Goal: Information Seeking & Learning: Learn about a topic

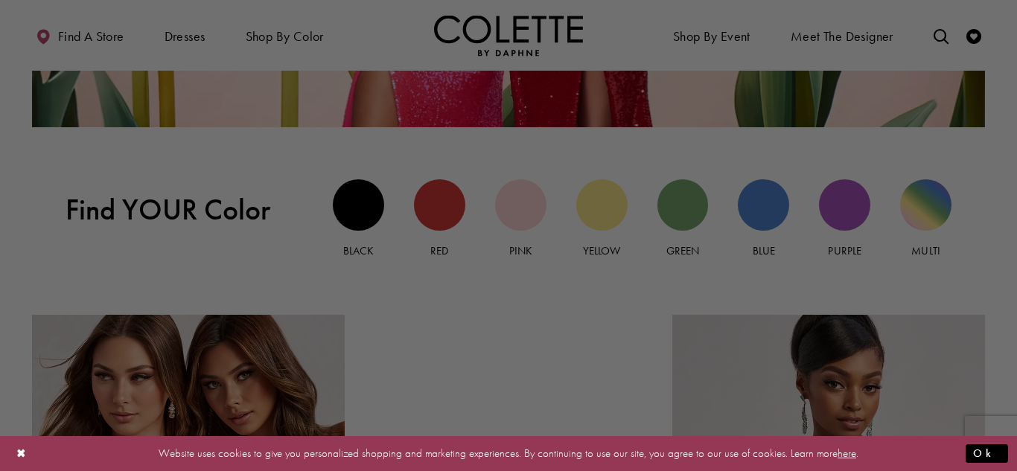
scroll to position [1307, 0]
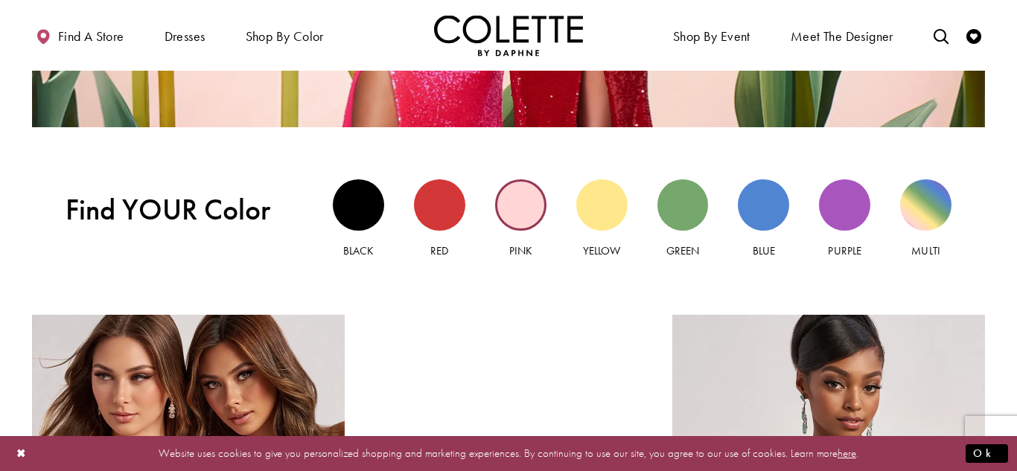
click at [511, 202] on div "Pink view" at bounding box center [520, 204] width 51 height 51
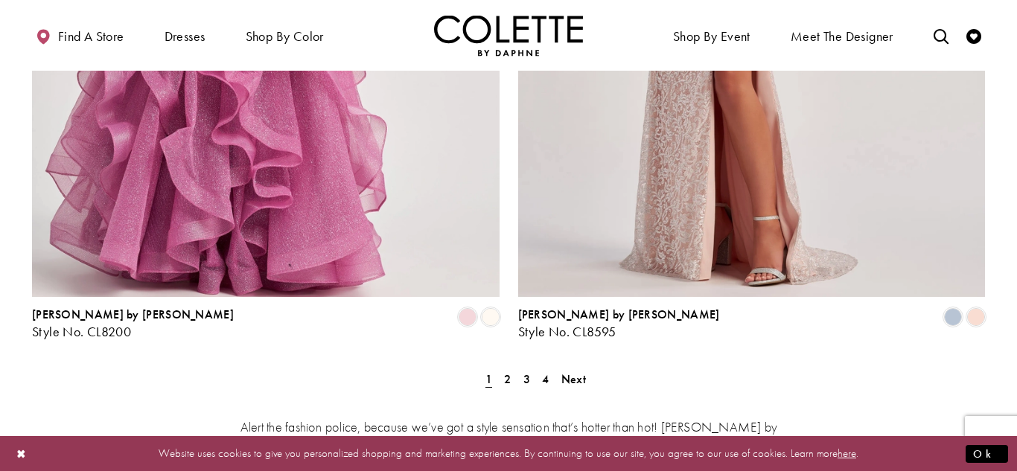
scroll to position [2783, 0]
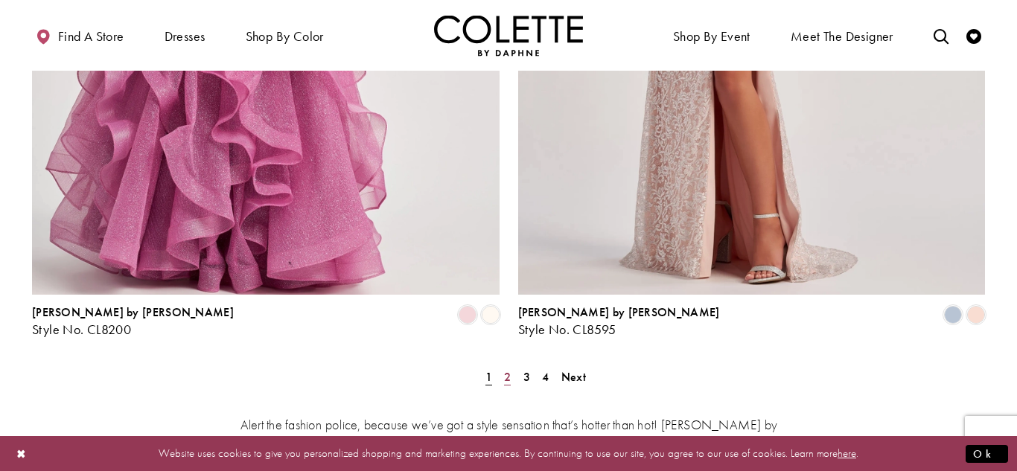
click at [508, 369] on span "2" at bounding box center [507, 377] width 7 height 16
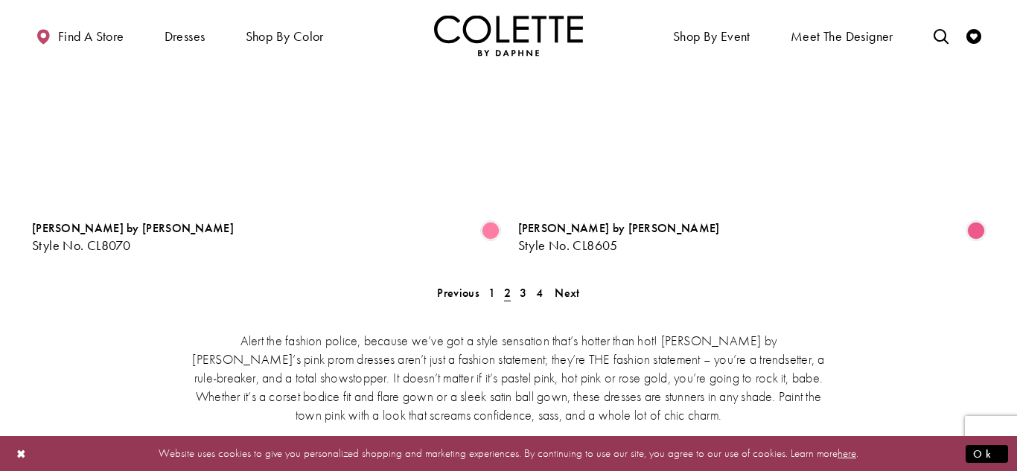
scroll to position [2875, 0]
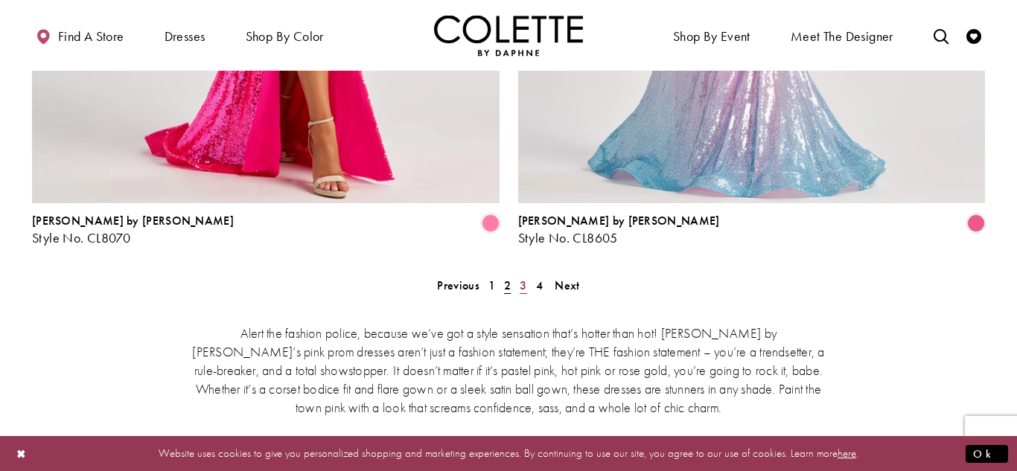
click at [520, 278] on span "3" at bounding box center [523, 286] width 7 height 16
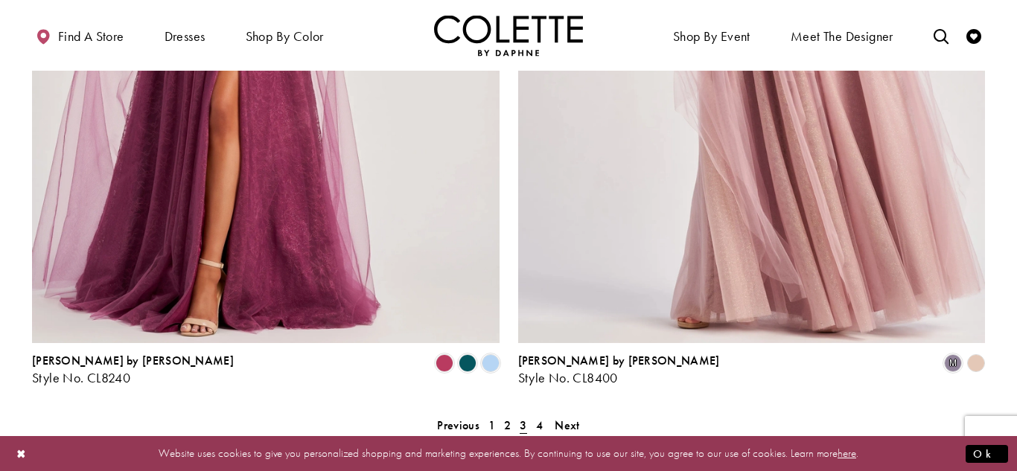
scroll to position [2759, 0]
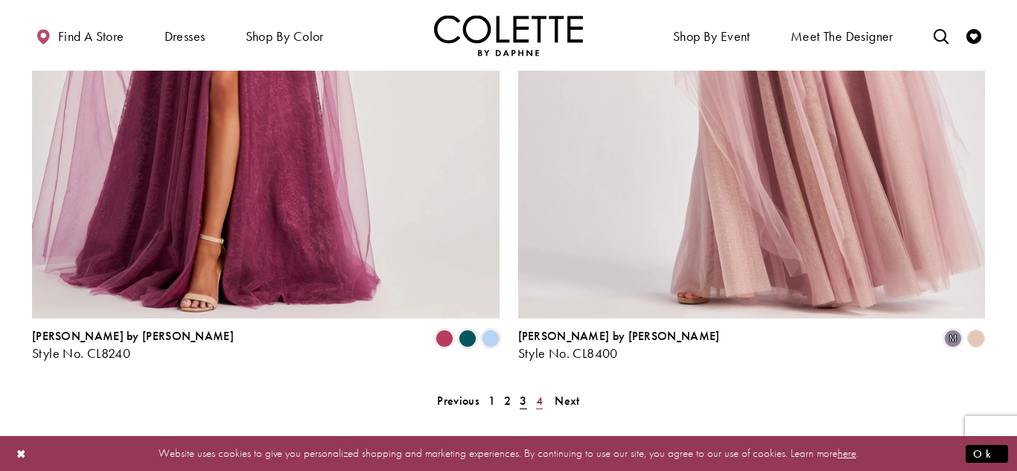
click at [538, 393] on span "4" at bounding box center [539, 401] width 7 height 16
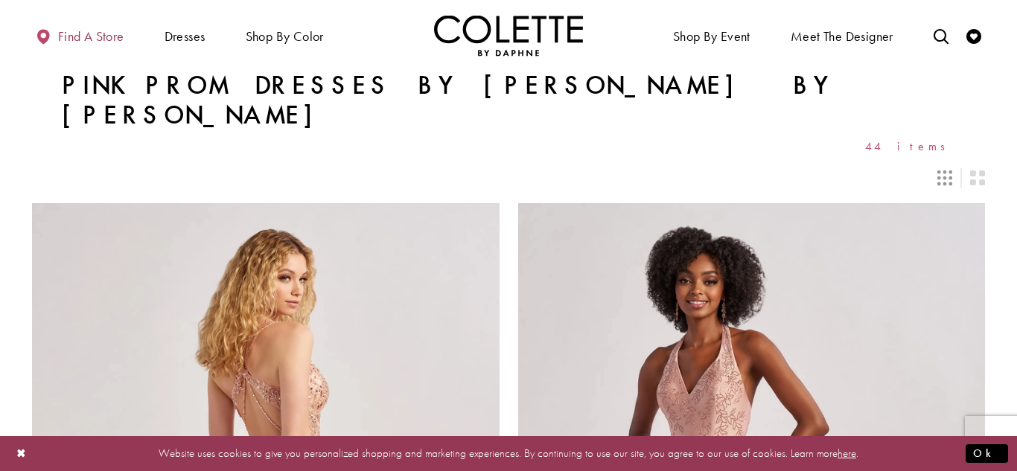
click at [109, 42] on span "Find a store" at bounding box center [91, 36] width 66 height 15
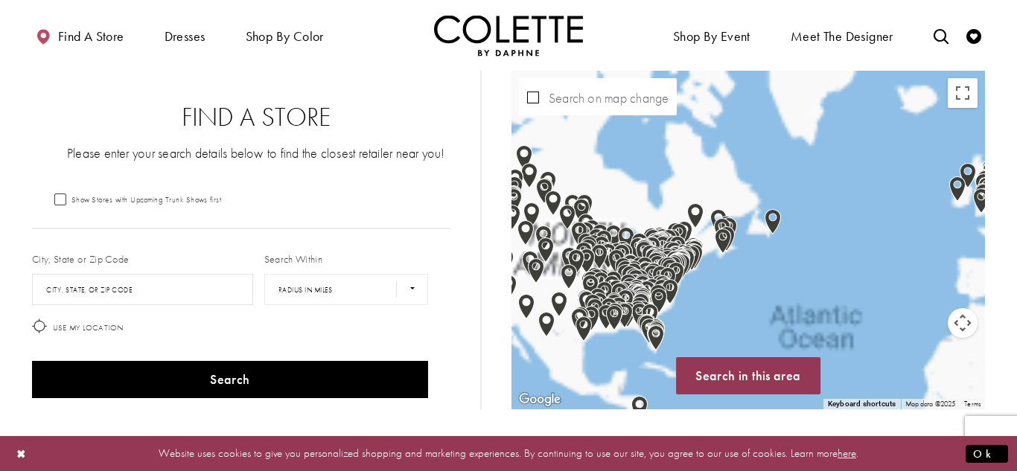
click at [795, 202] on div "Map with store locations" at bounding box center [747, 240] width 473 height 339
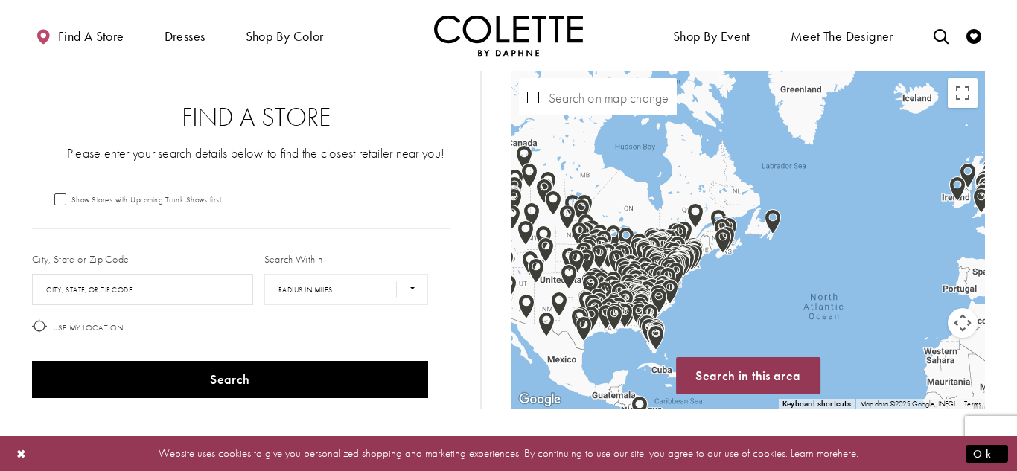
click at [774, 226] on img "Map with store locations" at bounding box center [772, 221] width 16 height 25
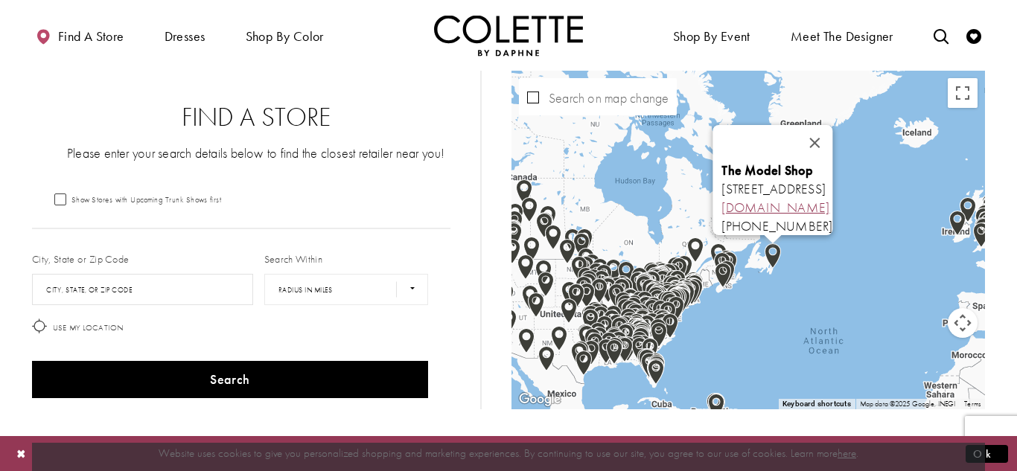
click at [721, 201] on link "themodelshop.ca" at bounding box center [775, 207] width 108 height 17
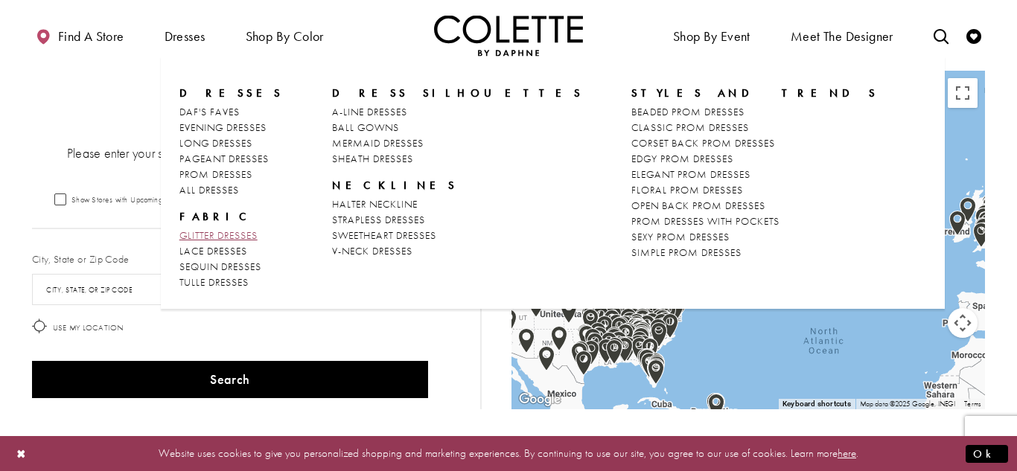
click at [243, 234] on span "GLITTER DRESSES" at bounding box center [218, 235] width 78 height 13
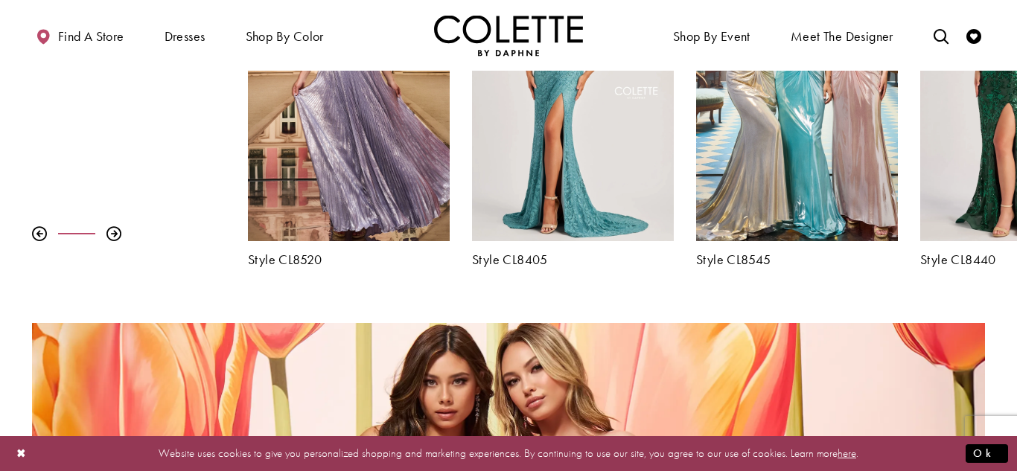
scroll to position [639, 0]
click at [114, 234] on div at bounding box center [113, 233] width 15 height 15
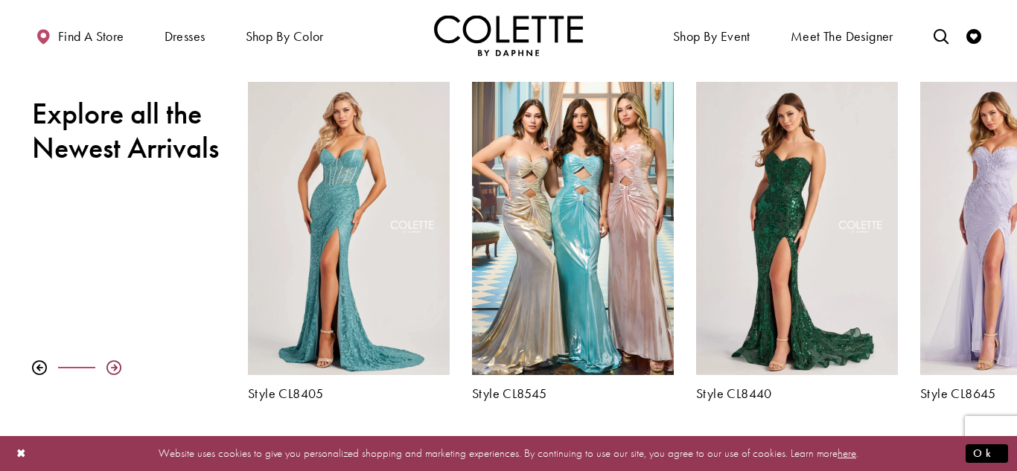
scroll to position [501, 0]
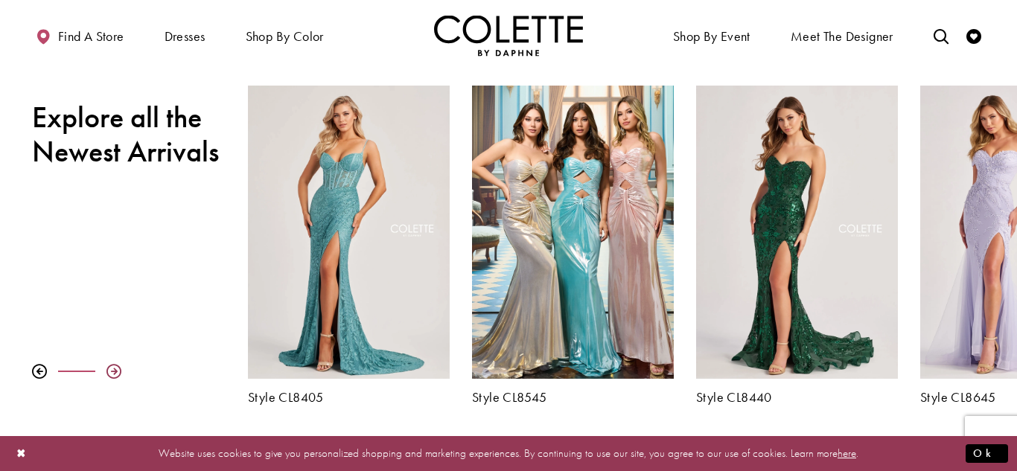
click at [114, 367] on div at bounding box center [113, 371] width 15 height 15
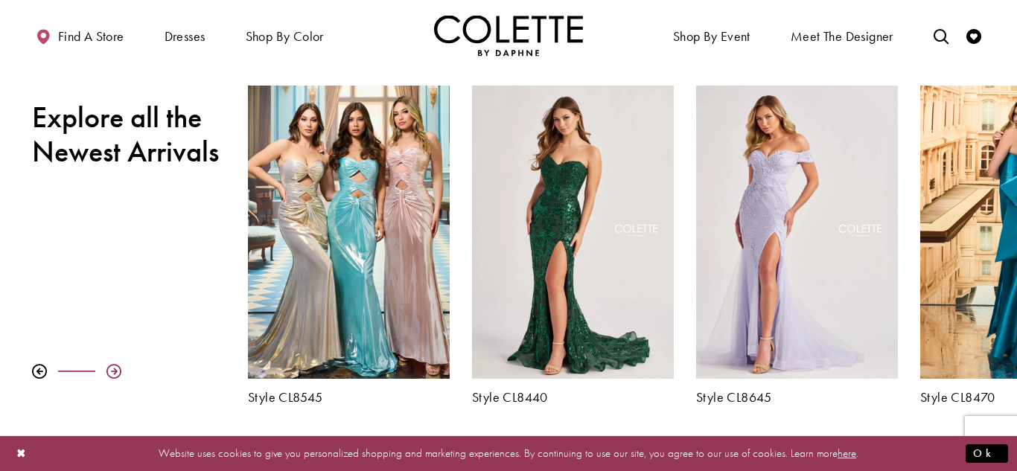
click at [114, 367] on div at bounding box center [113, 371] width 15 height 15
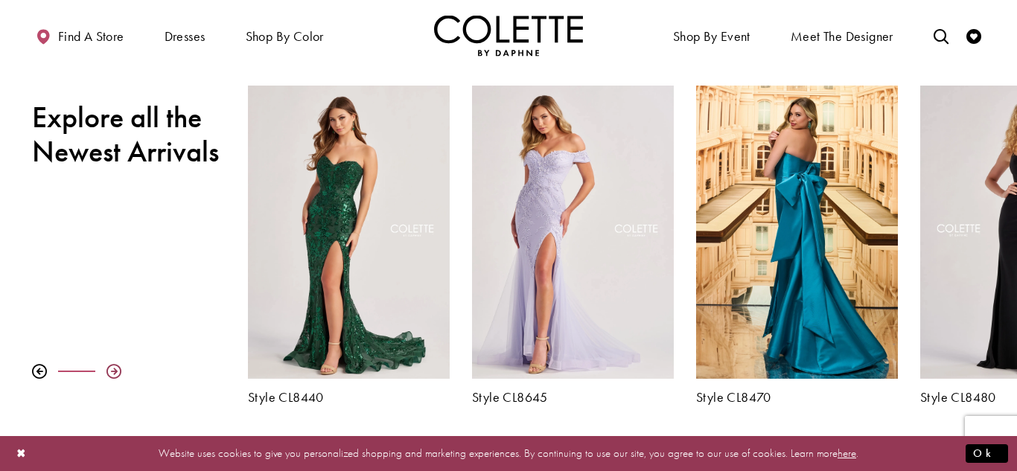
click at [114, 367] on div at bounding box center [113, 371] width 15 height 15
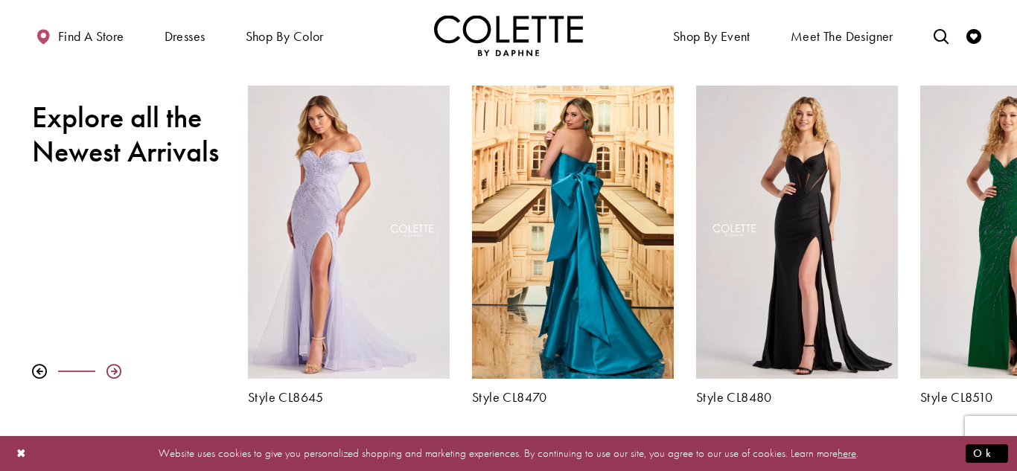
click at [114, 367] on div at bounding box center [113, 371] width 15 height 15
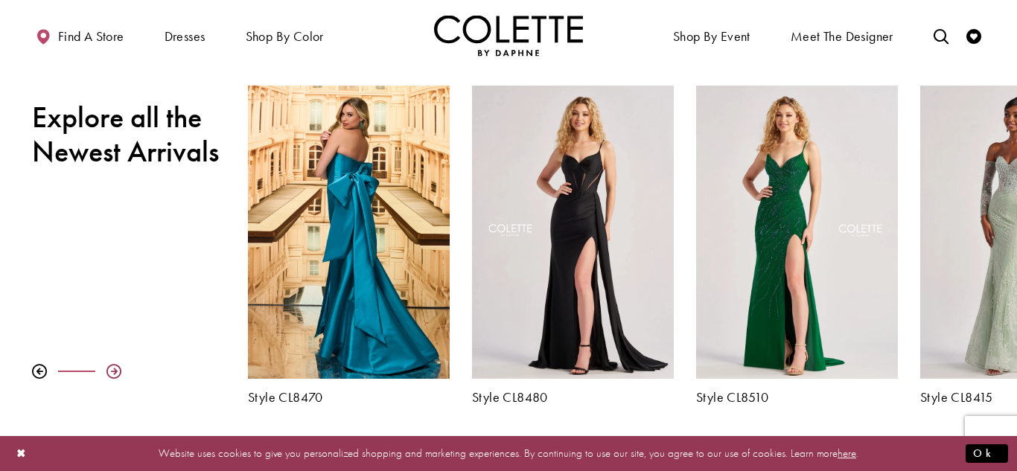
click at [114, 367] on div at bounding box center [113, 371] width 15 height 15
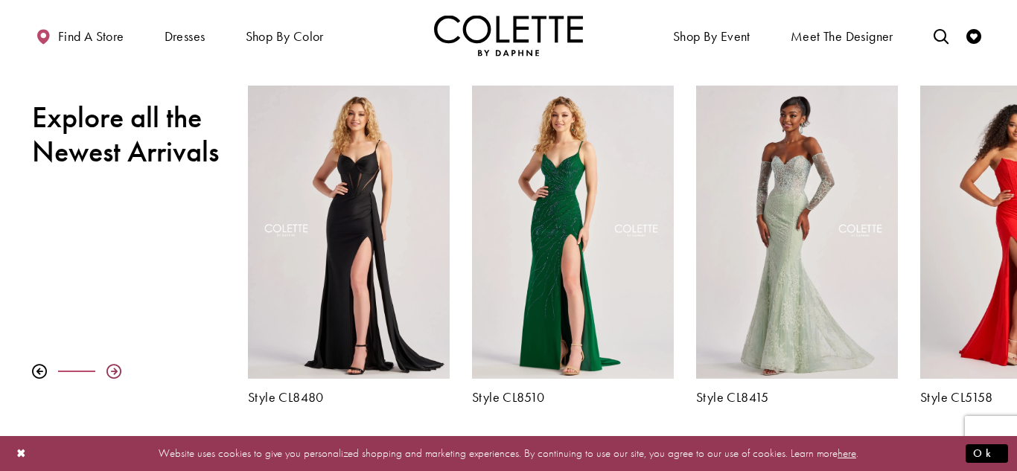
click at [114, 367] on div at bounding box center [113, 371] width 15 height 15
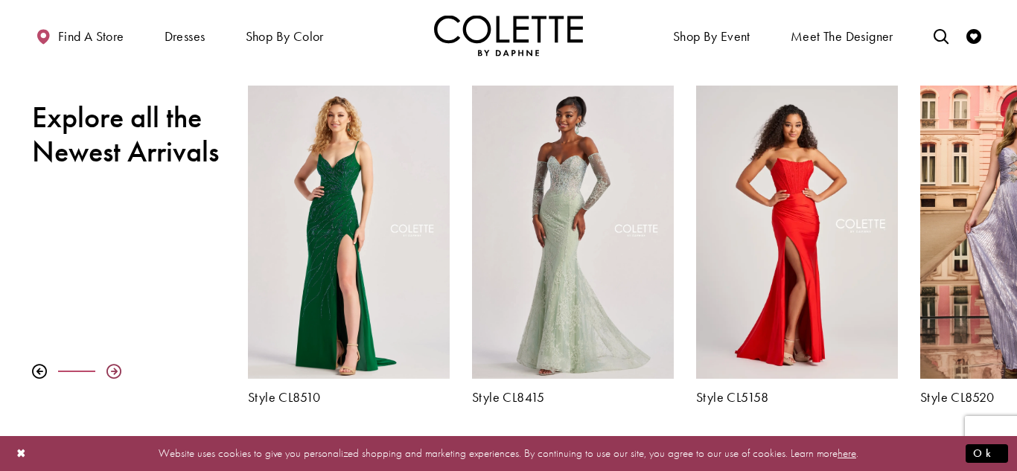
click at [114, 367] on div at bounding box center [113, 371] width 15 height 15
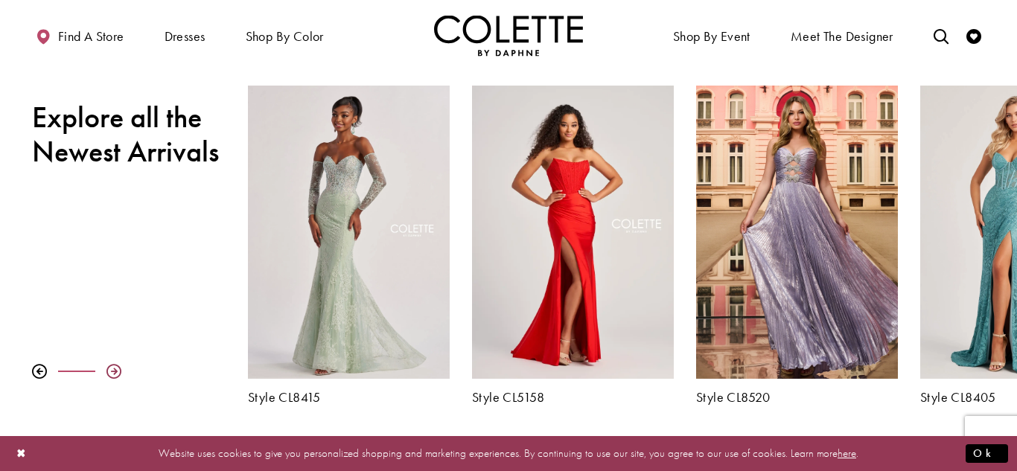
click at [114, 367] on div at bounding box center [113, 371] width 15 height 15
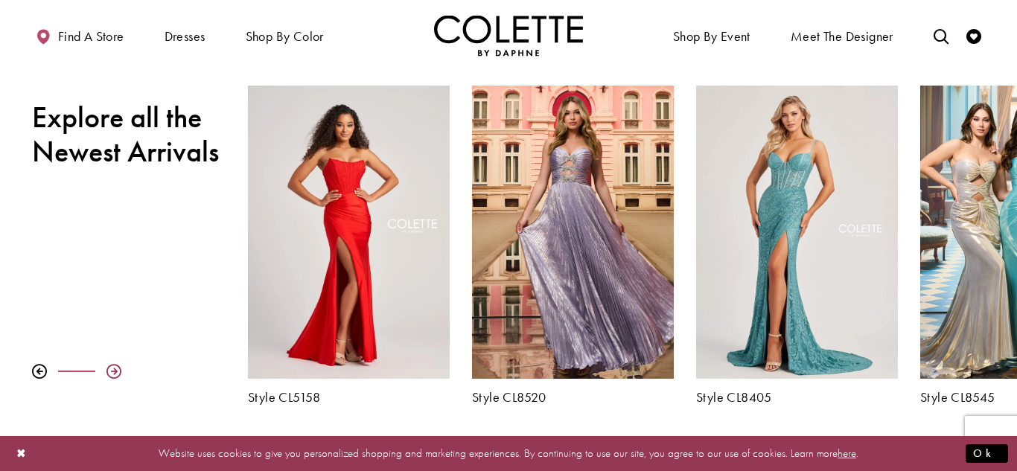
click at [114, 367] on div at bounding box center [113, 371] width 15 height 15
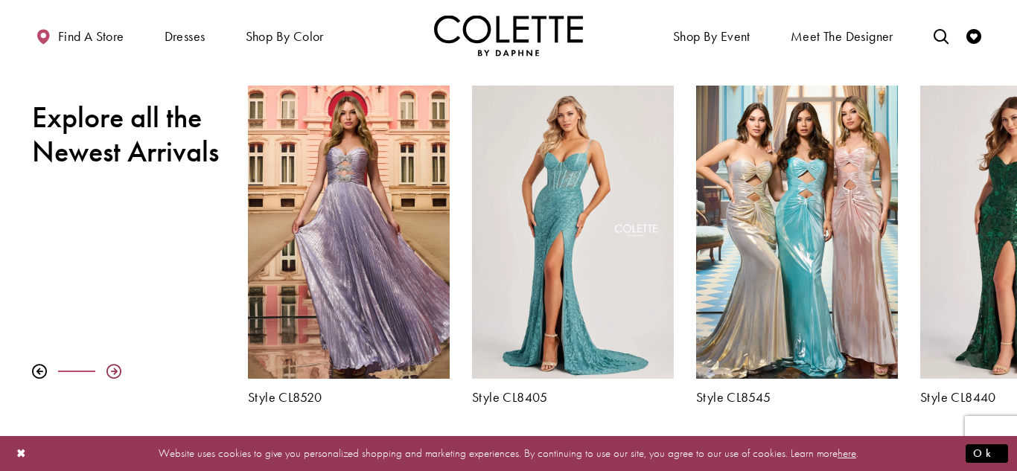
click at [114, 367] on div at bounding box center [113, 371] width 15 height 15
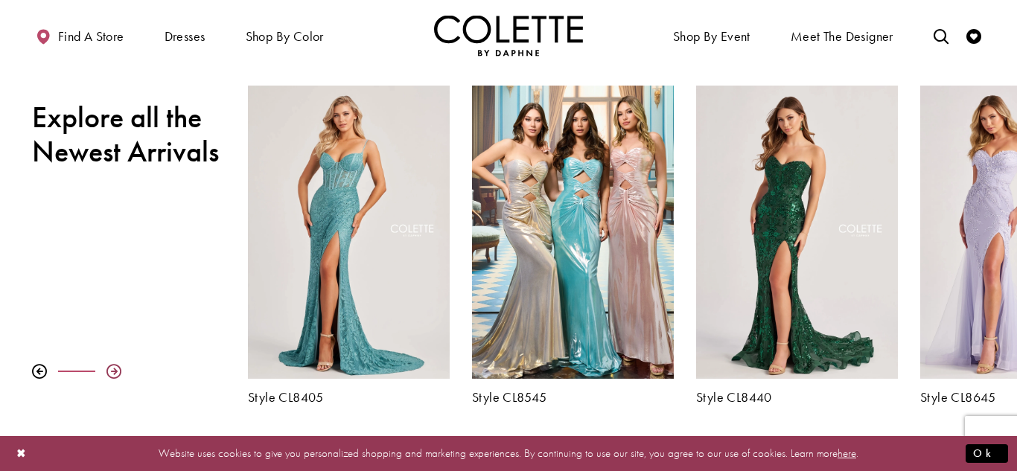
click at [114, 367] on div at bounding box center [113, 371] width 15 height 15
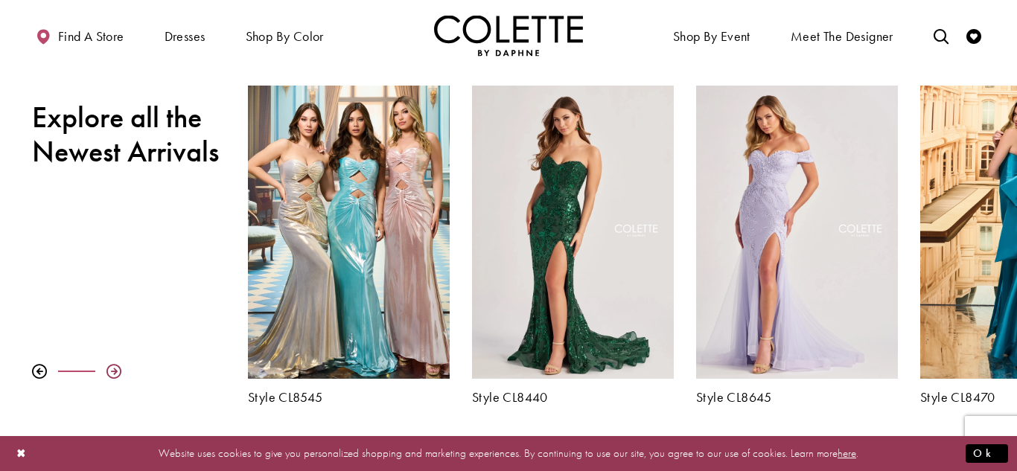
click at [114, 367] on div at bounding box center [113, 371] width 15 height 15
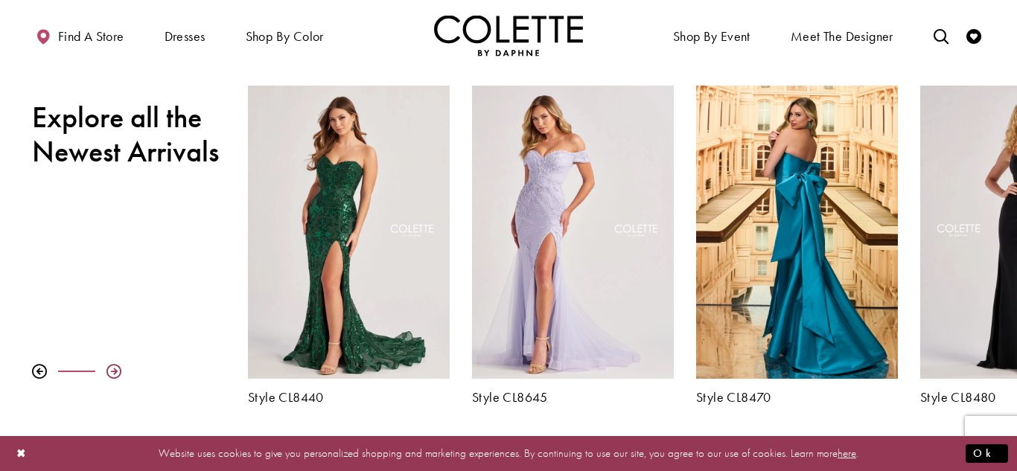
click at [114, 367] on div at bounding box center [113, 371] width 15 height 15
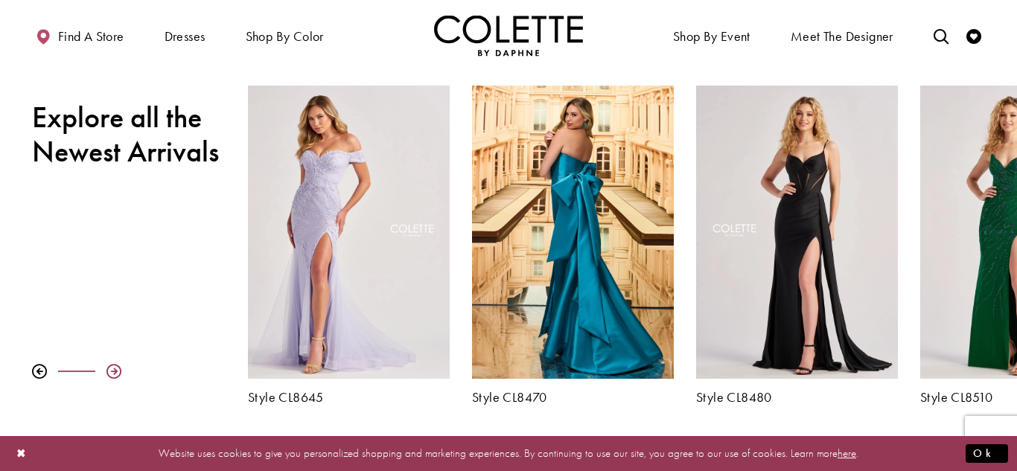
click at [114, 367] on div at bounding box center [113, 371] width 15 height 15
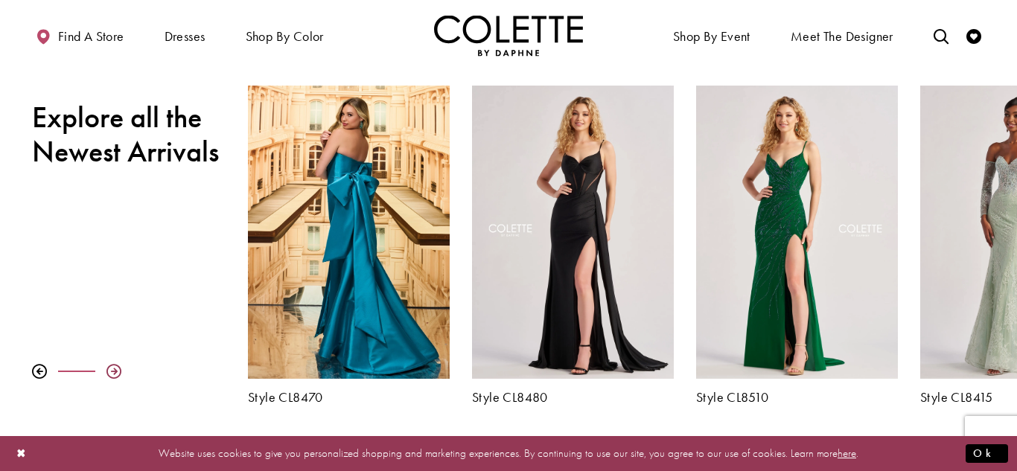
click at [114, 367] on div at bounding box center [113, 371] width 15 height 15
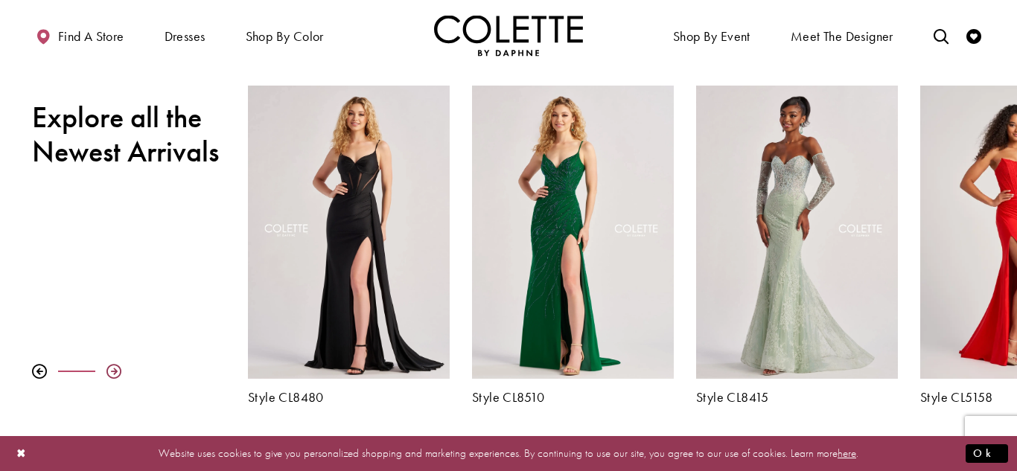
click at [114, 367] on div at bounding box center [113, 371] width 15 height 15
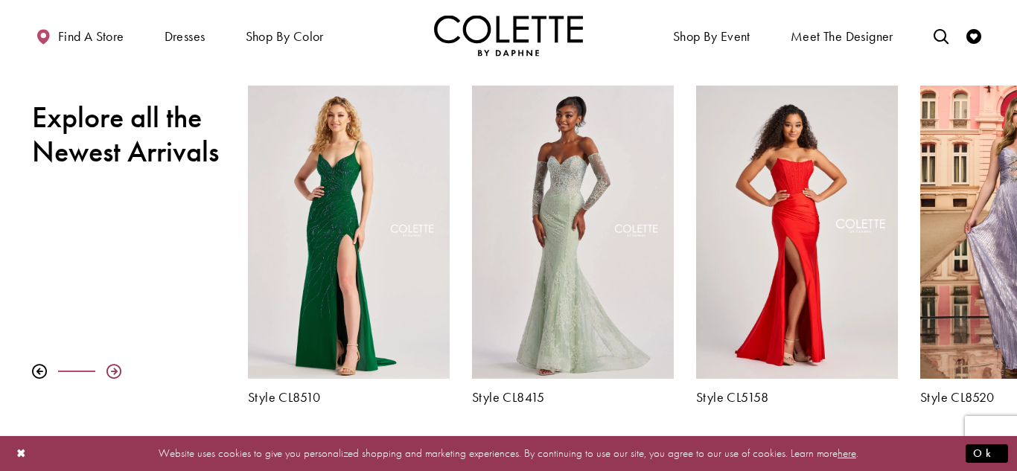
click at [114, 367] on div at bounding box center [113, 371] width 15 height 15
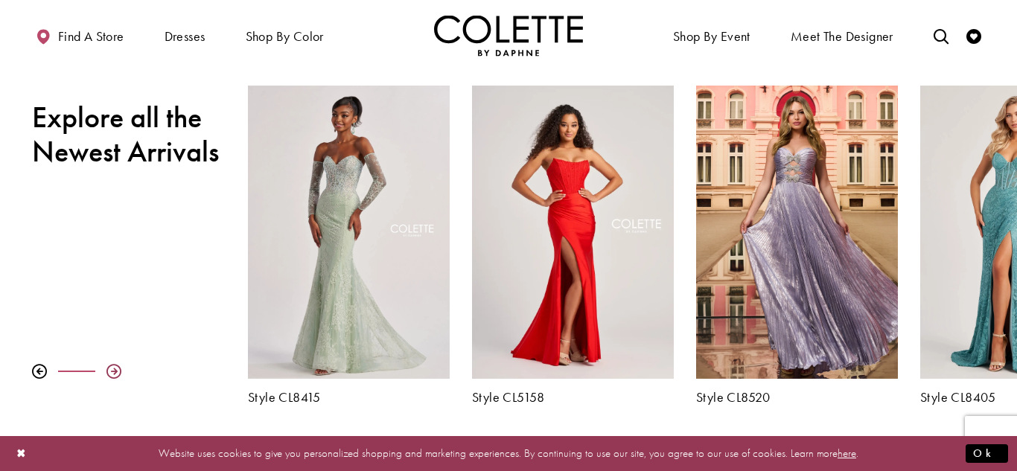
click at [114, 367] on div at bounding box center [113, 371] width 15 height 15
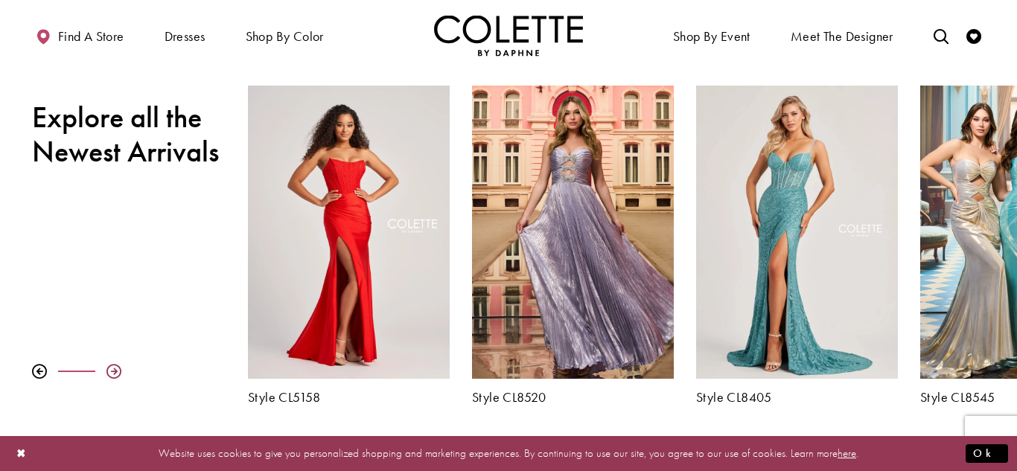
click at [114, 367] on div at bounding box center [113, 371] width 15 height 15
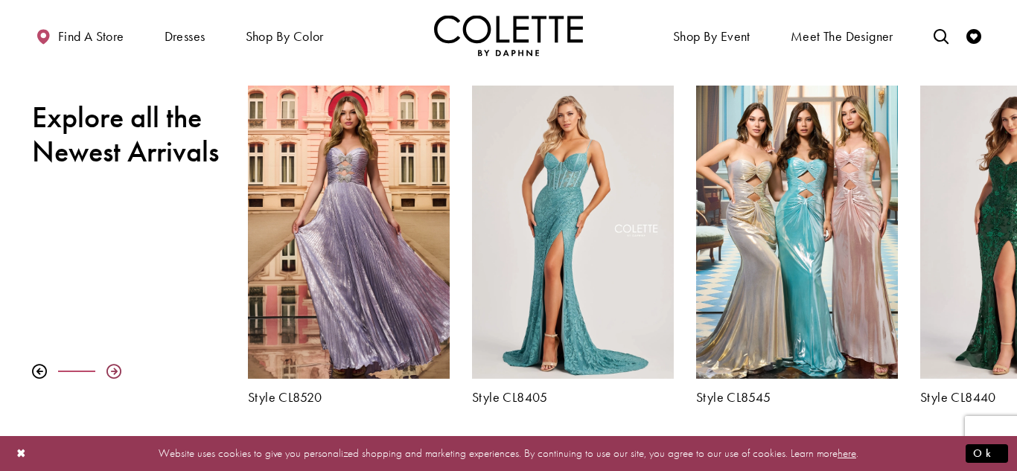
click at [114, 367] on div at bounding box center [113, 371] width 15 height 15
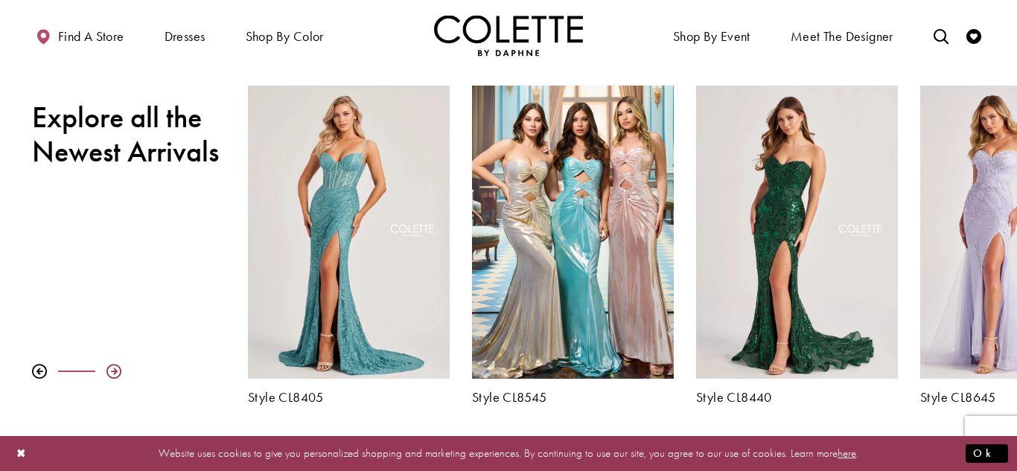
click at [114, 367] on div at bounding box center [113, 371] width 15 height 15
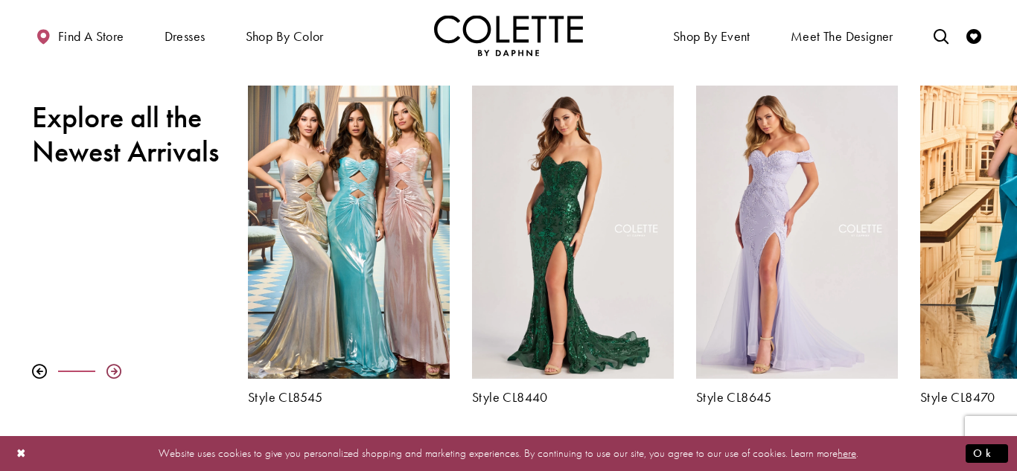
click at [114, 367] on div at bounding box center [113, 371] width 15 height 15
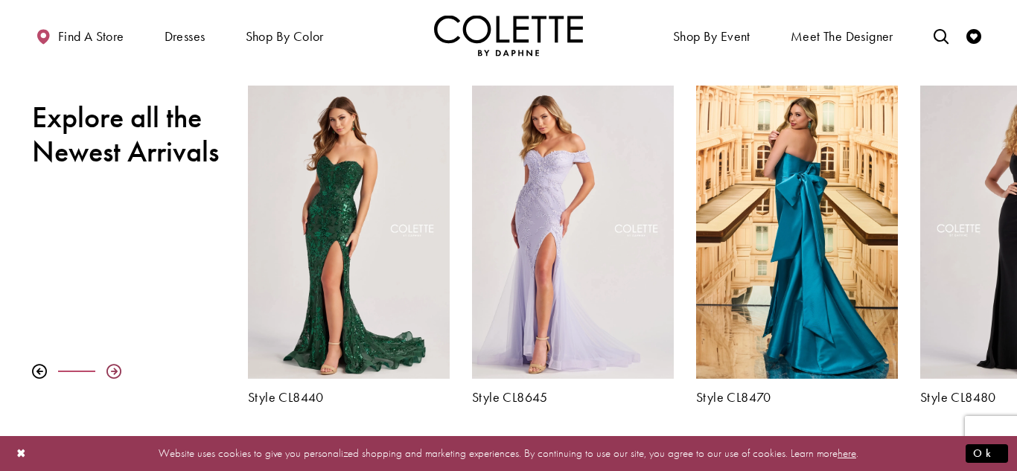
click at [114, 367] on div at bounding box center [113, 371] width 15 height 15
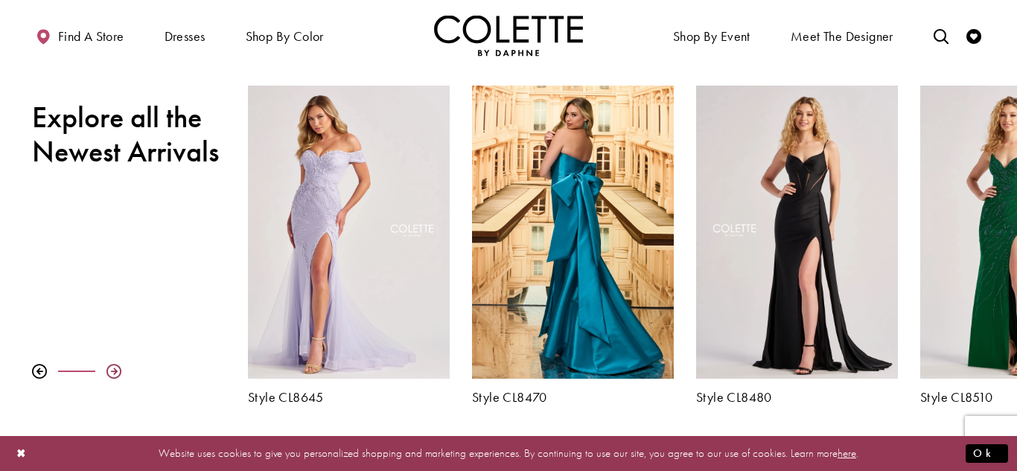
click at [114, 367] on div at bounding box center [113, 371] width 15 height 15
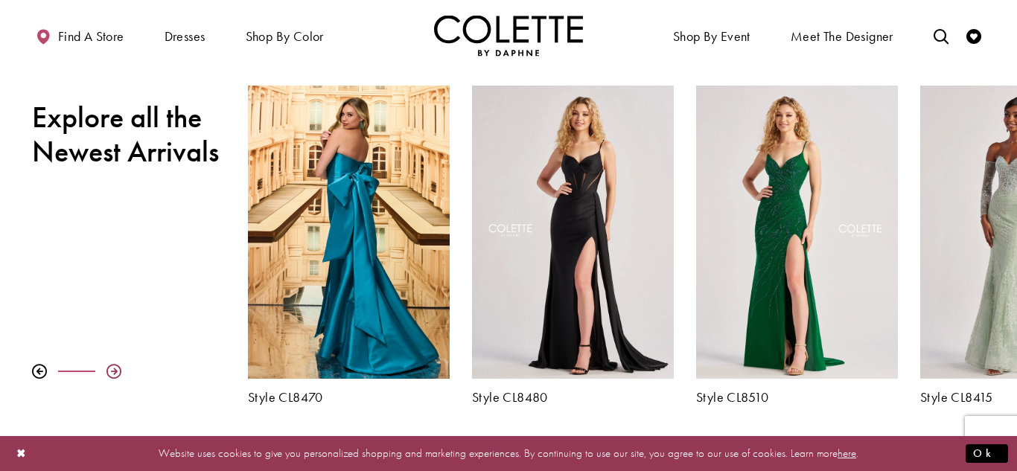
click at [114, 367] on div at bounding box center [113, 371] width 15 height 15
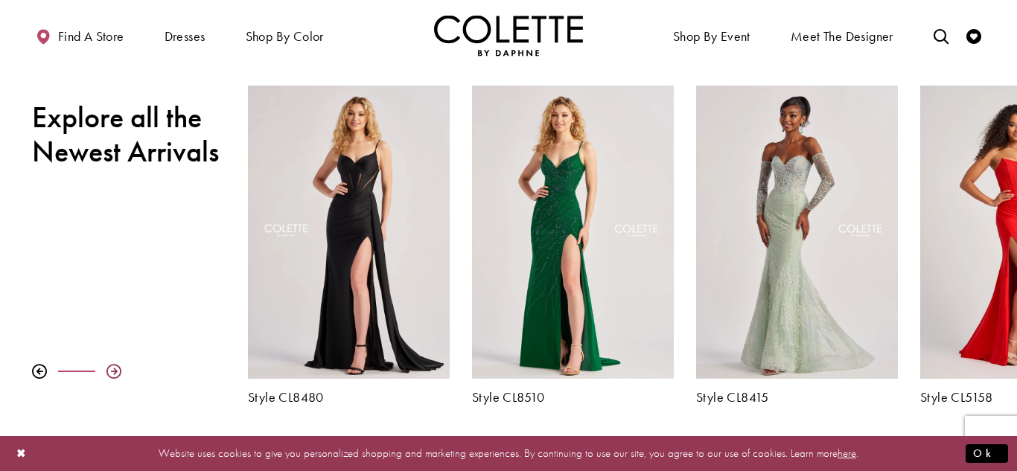
click at [114, 367] on div at bounding box center [113, 371] width 15 height 15
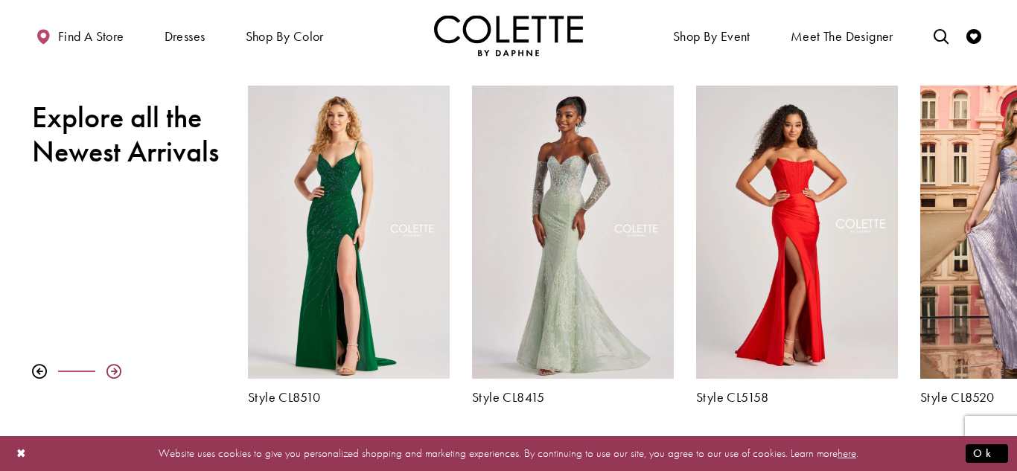
click at [114, 367] on div at bounding box center [113, 371] width 15 height 15
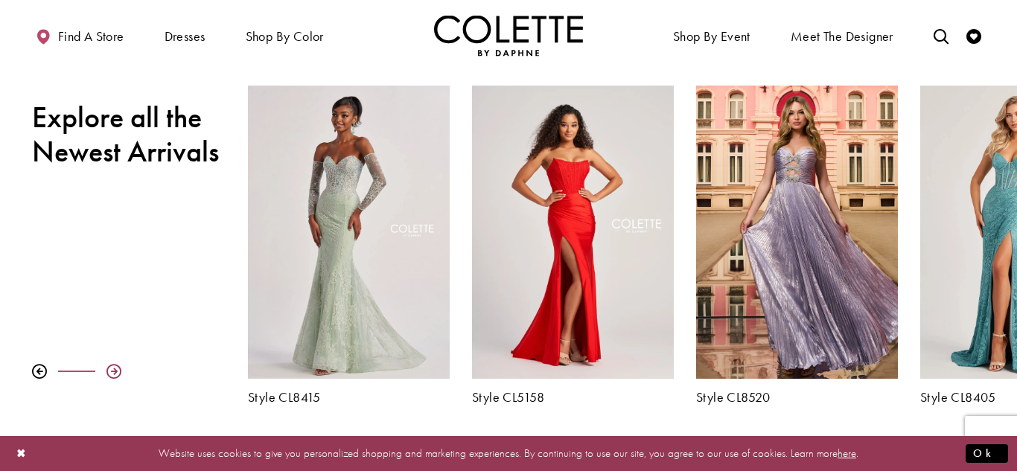
click at [114, 367] on div at bounding box center [113, 371] width 15 height 15
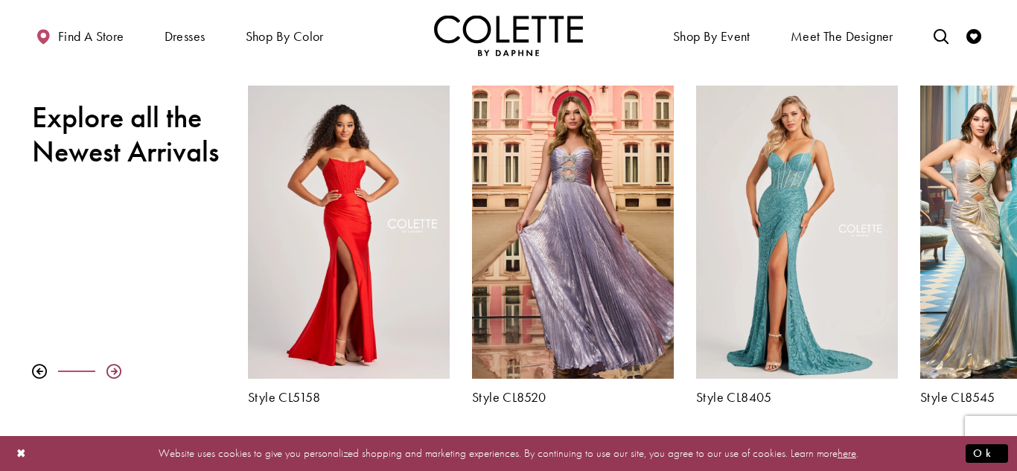
click at [114, 367] on div at bounding box center [113, 371] width 15 height 15
click at [112, 374] on div at bounding box center [113, 371] width 15 height 15
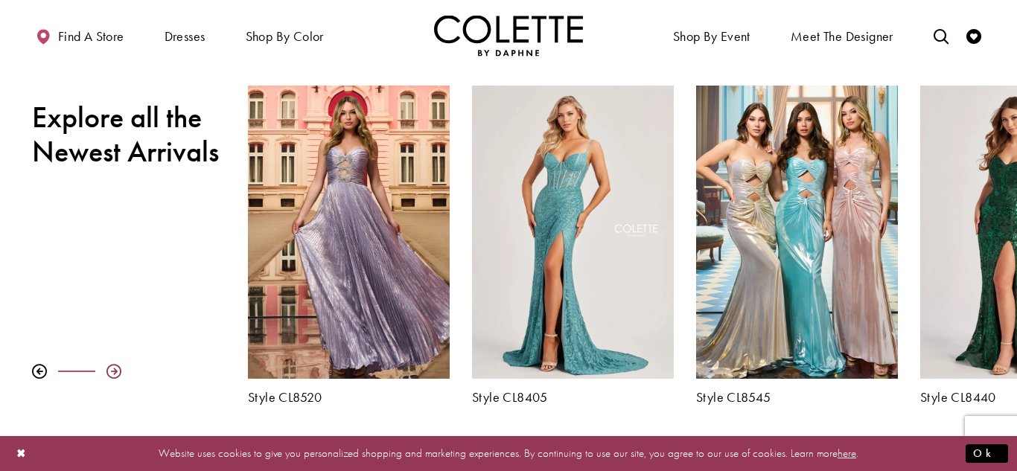
click at [112, 374] on div at bounding box center [113, 371] width 15 height 15
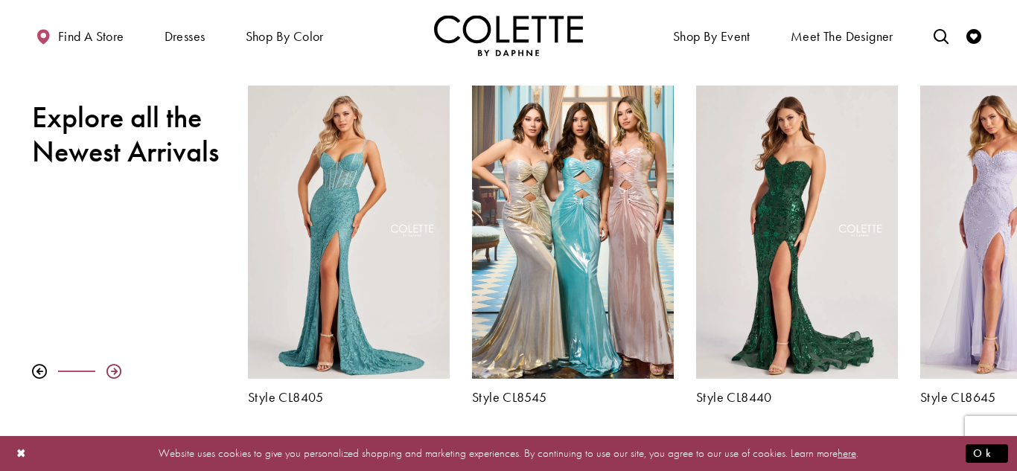
click at [112, 374] on div at bounding box center [113, 371] width 15 height 15
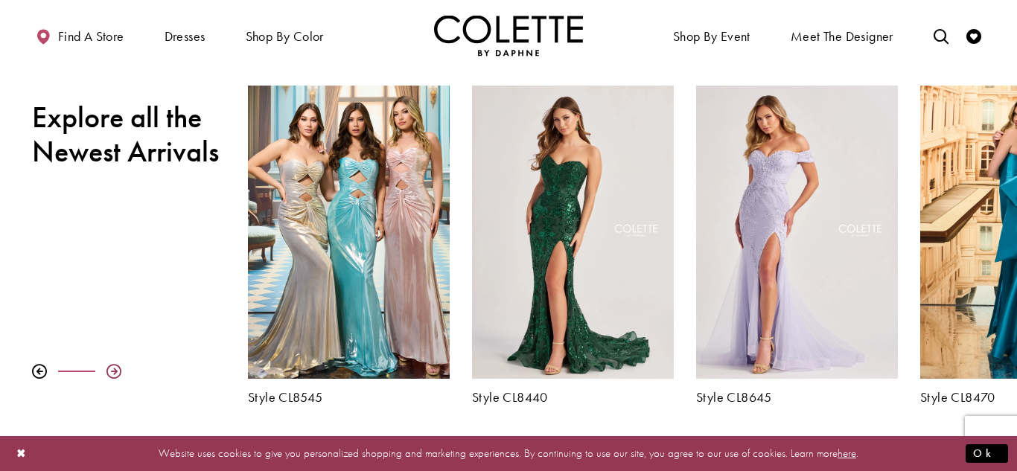
click at [112, 374] on div at bounding box center [113, 371] width 15 height 15
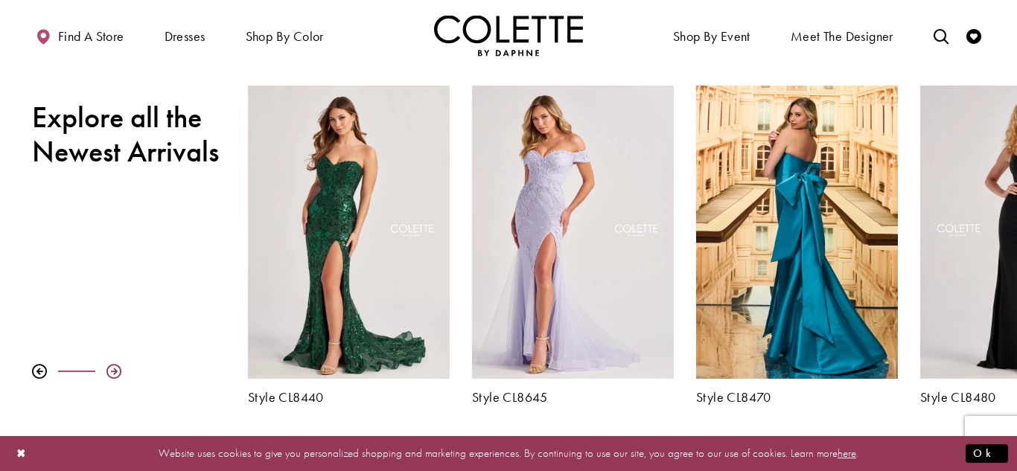
click at [112, 374] on div at bounding box center [113, 371] width 15 height 15
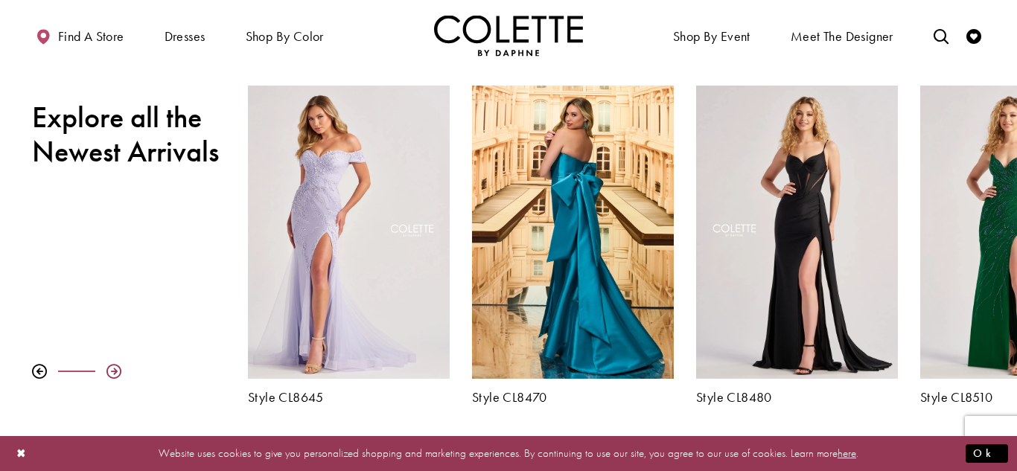
click at [112, 374] on div at bounding box center [113, 371] width 15 height 15
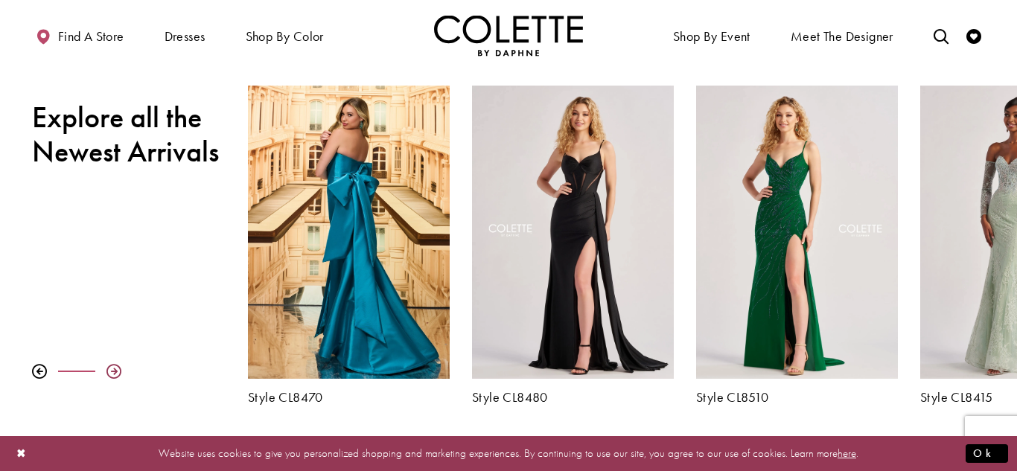
click at [112, 374] on div at bounding box center [113, 371] width 15 height 15
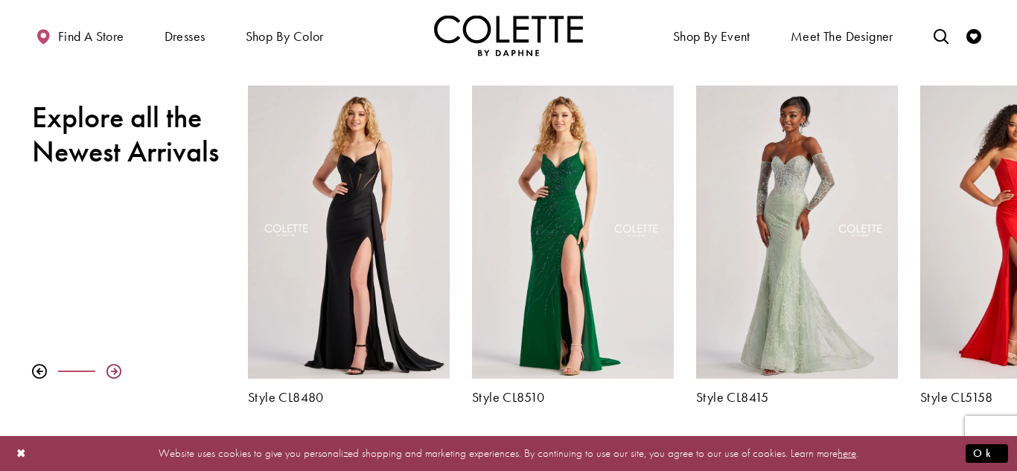
click at [112, 374] on div at bounding box center [113, 371] width 15 height 15
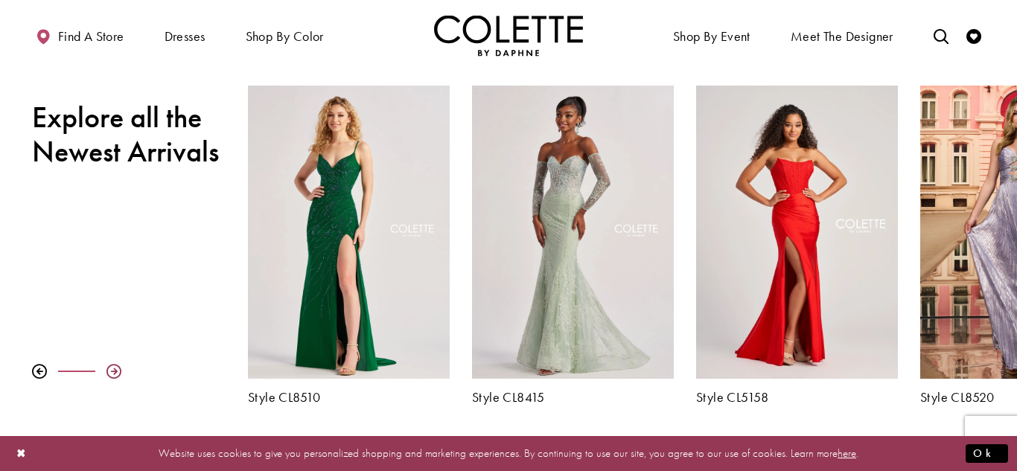
click at [112, 374] on div at bounding box center [113, 371] width 15 height 15
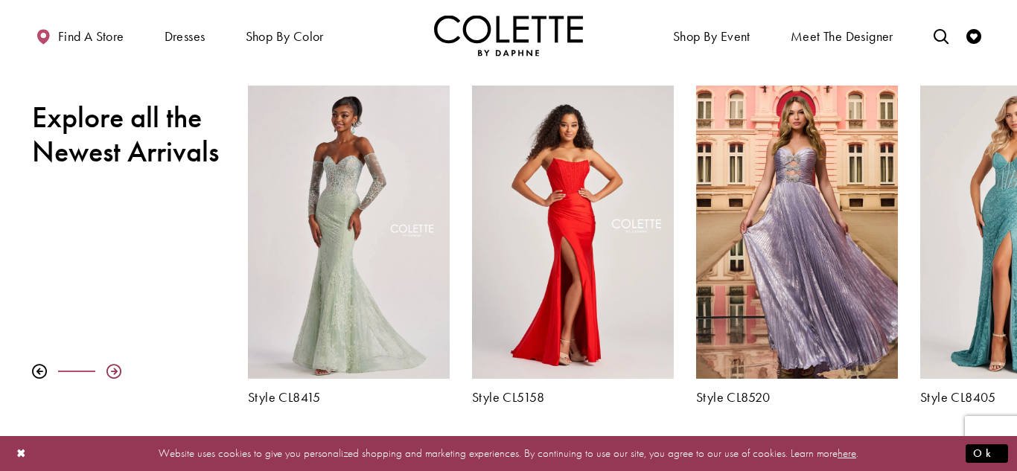
click at [112, 374] on div at bounding box center [113, 371] width 15 height 15
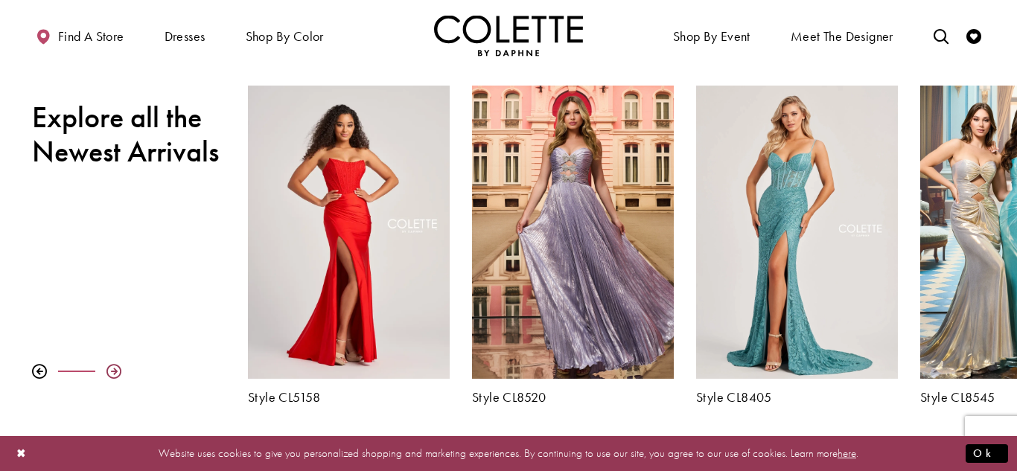
click at [112, 374] on div at bounding box center [113, 371] width 15 height 15
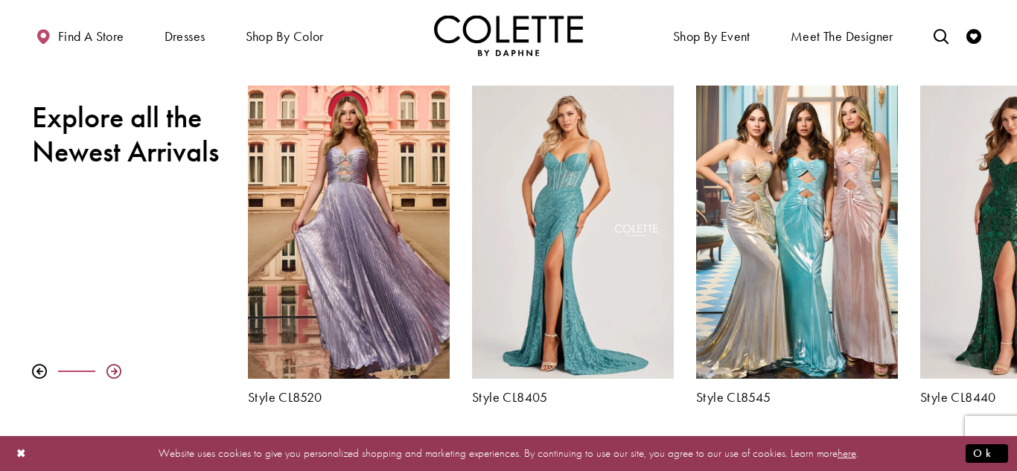
click at [112, 374] on div at bounding box center [113, 371] width 15 height 15
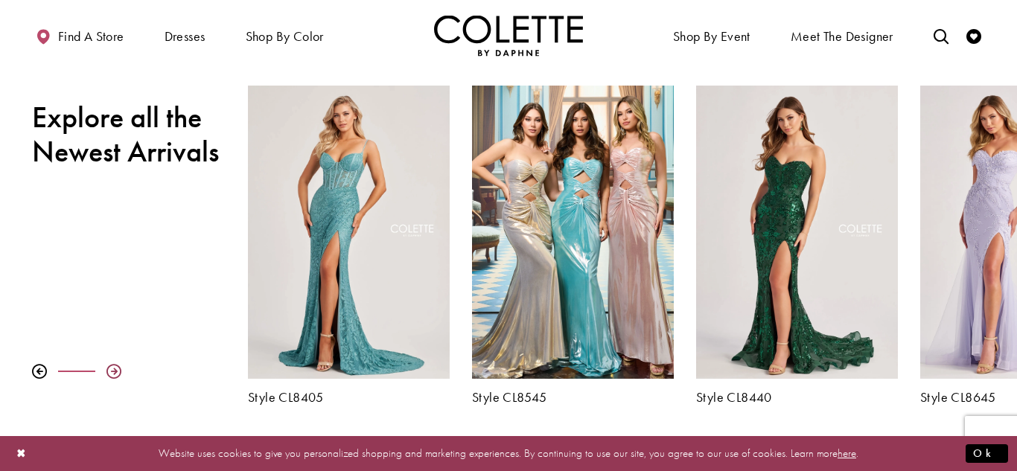
click at [112, 374] on div at bounding box center [113, 371] width 15 height 15
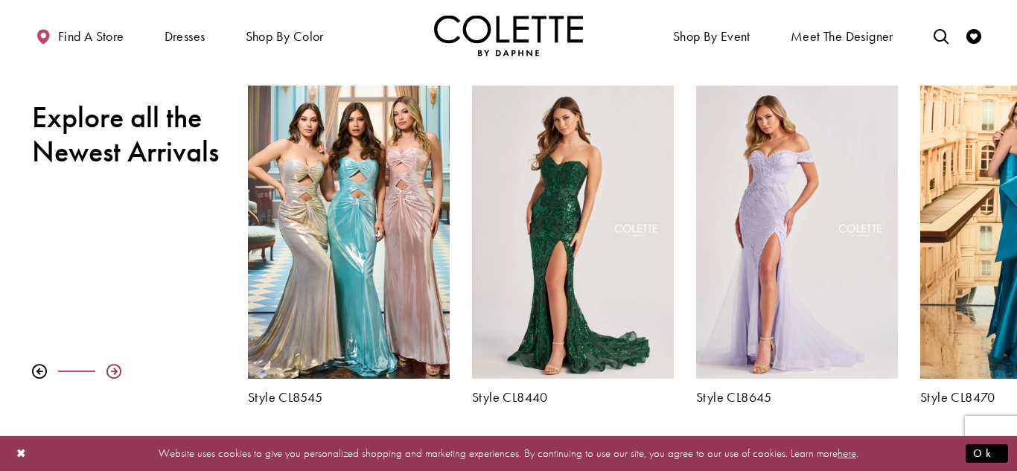
click at [112, 374] on div at bounding box center [113, 371] width 15 height 15
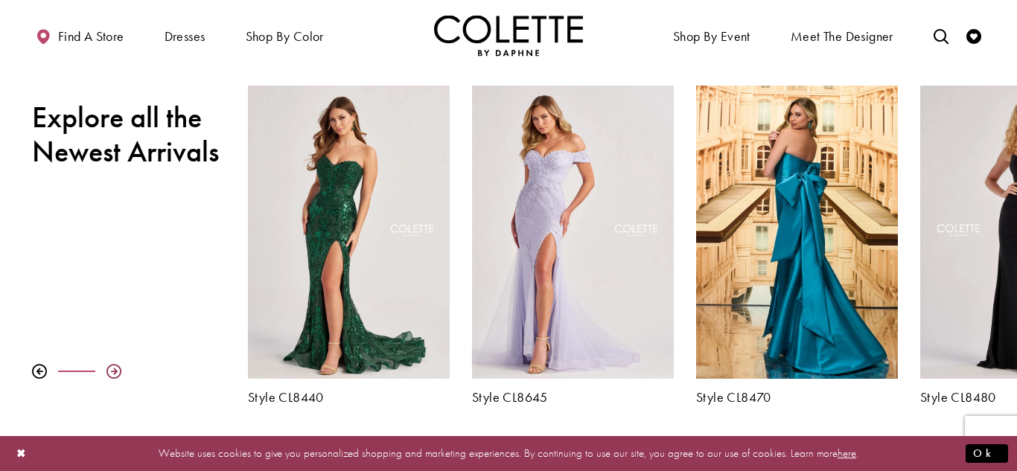
click at [112, 374] on div at bounding box center [113, 371] width 15 height 15
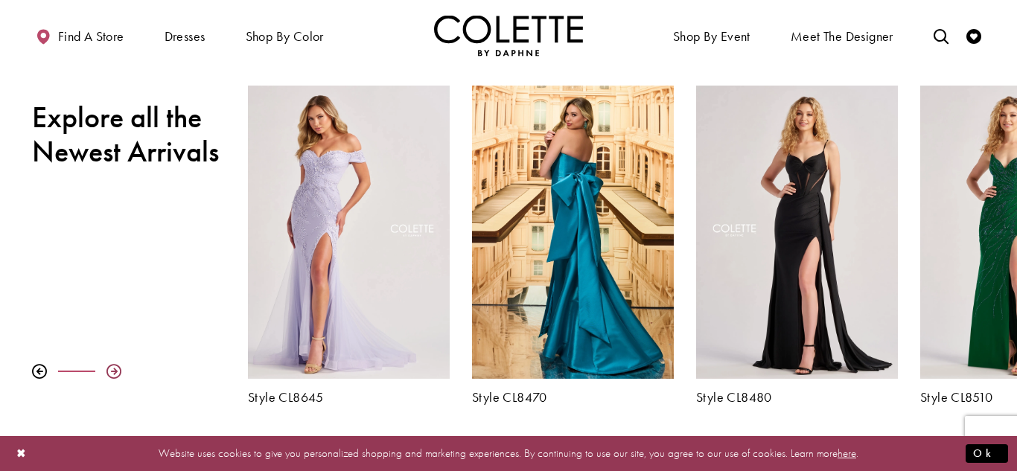
click at [112, 374] on div at bounding box center [113, 371] width 15 height 15
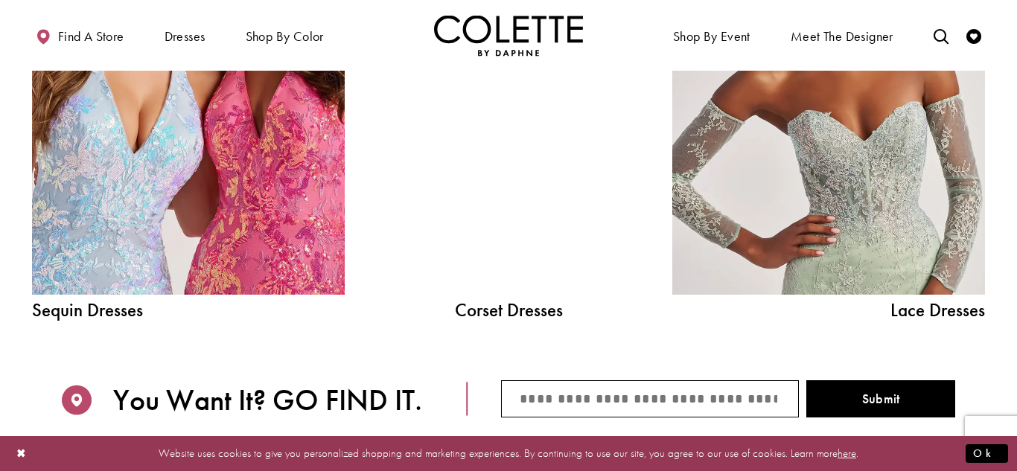
scroll to position [1721, 0]
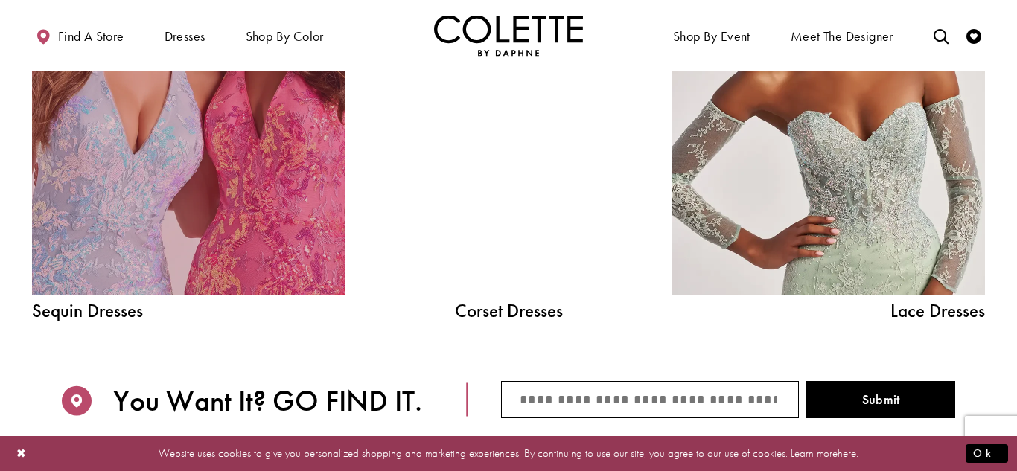
click at [168, 198] on link "Sequin Dresses Related Link" at bounding box center [188, 98] width 313 height 395
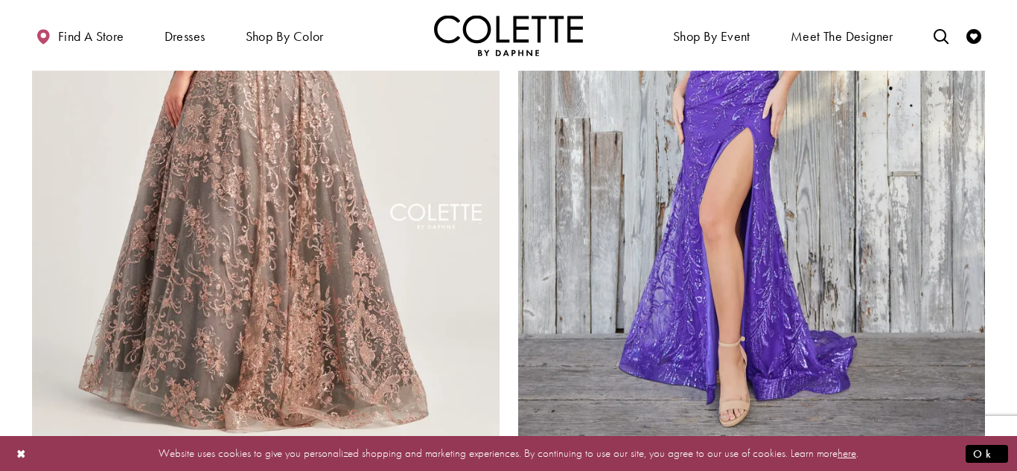
scroll to position [2583, 0]
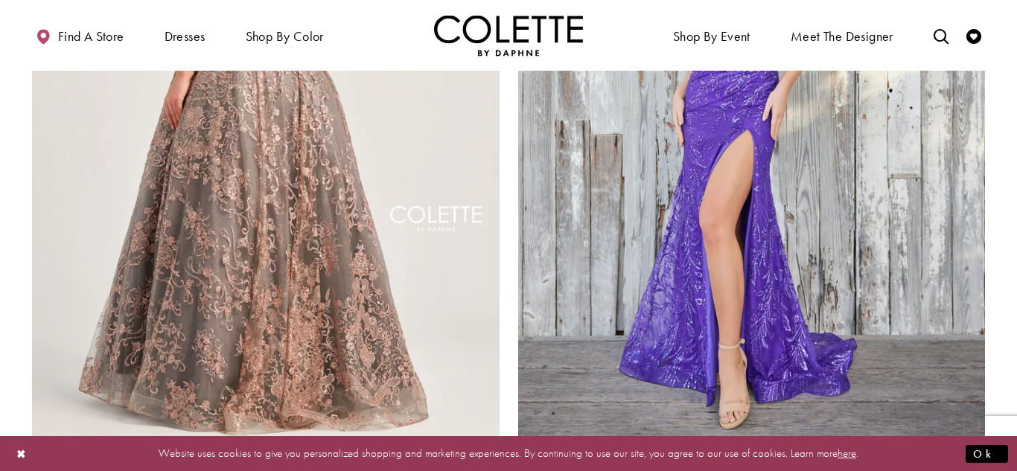
click at [299, 249] on img "Visit Colette by Daphne Style No. CL5101 Page" at bounding box center [265, 103] width 467 height 680
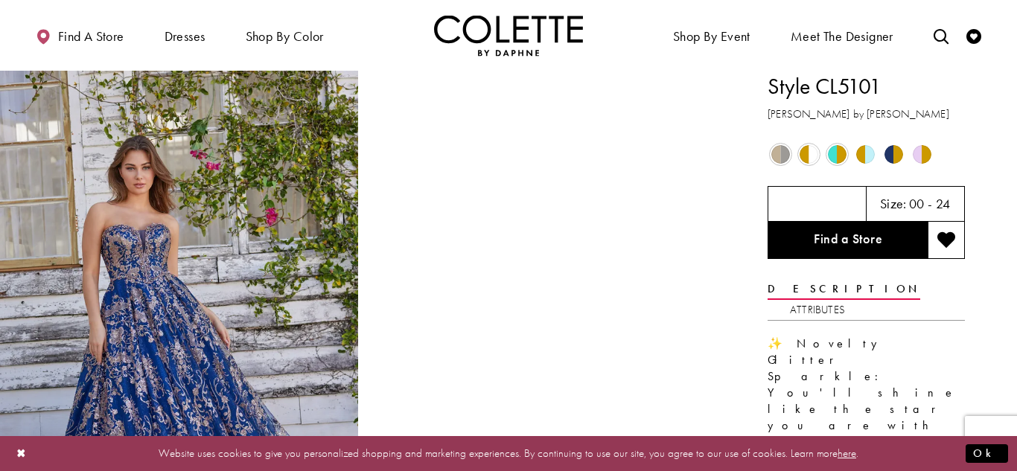
click at [813, 159] on span "Product color controls state depends on size chosen" at bounding box center [808, 154] width 19 height 19
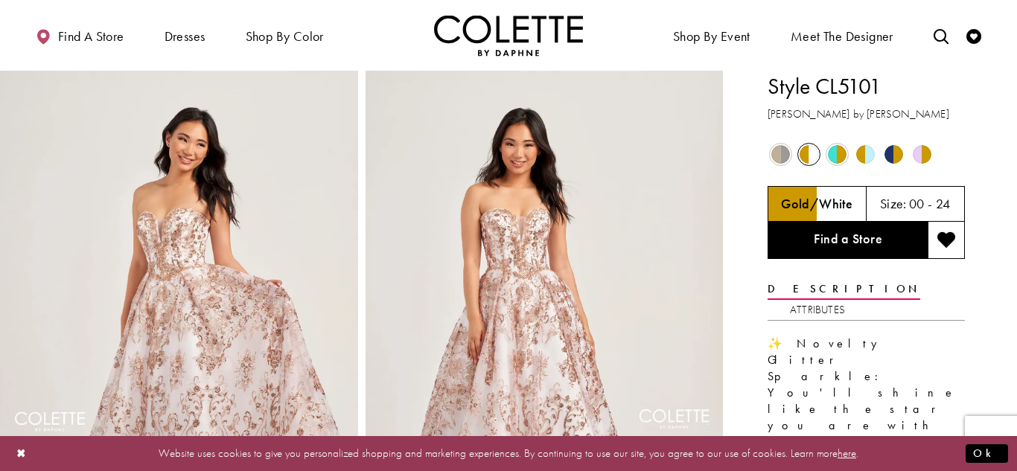
click at [840, 156] on span "Product color controls state depends on size chosen" at bounding box center [837, 154] width 19 height 19
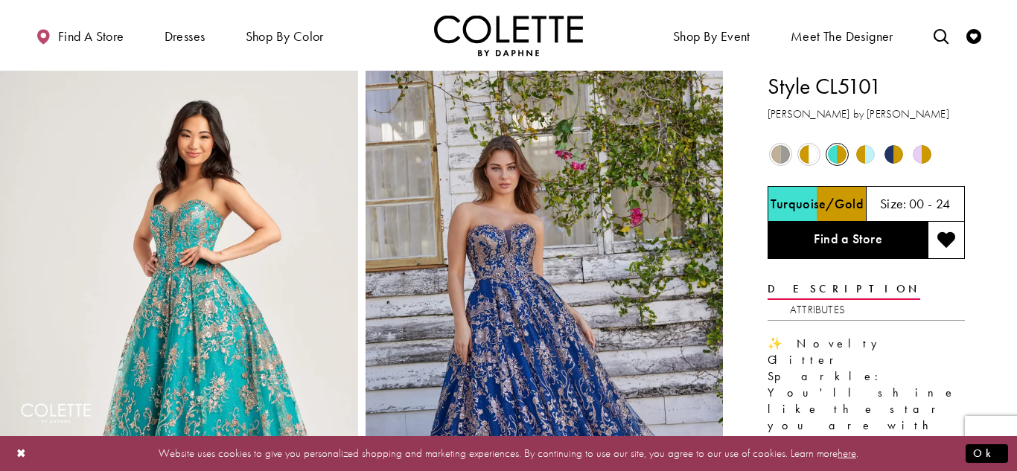
click at [863, 155] on span "Product color controls state depends on size chosen" at bounding box center [865, 154] width 19 height 19
click at [866, 161] on span "Product color controls state depends on size chosen" at bounding box center [865, 154] width 19 height 19
click at [896, 154] on span "Product color controls state depends on size chosen" at bounding box center [893, 154] width 19 height 19
click at [918, 154] on span "Product color controls state depends on size chosen" at bounding box center [922, 154] width 19 height 19
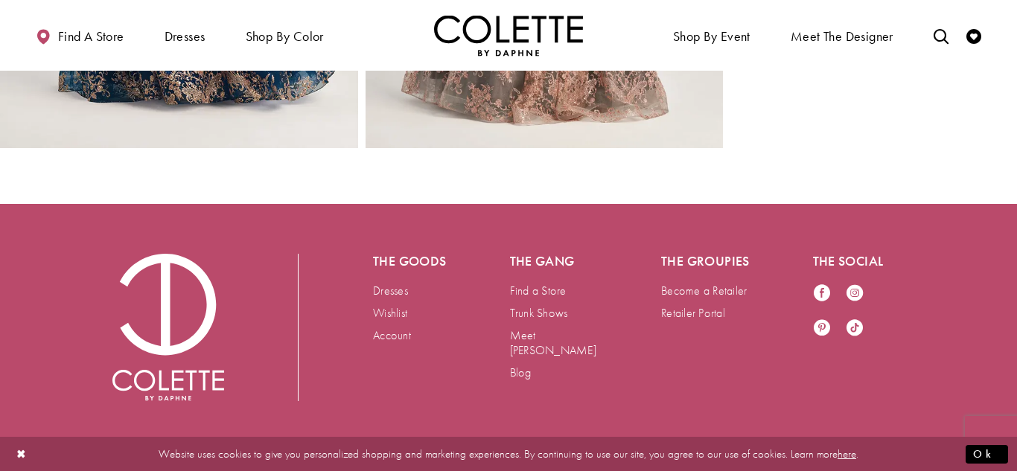
scroll to position [2983, 0]
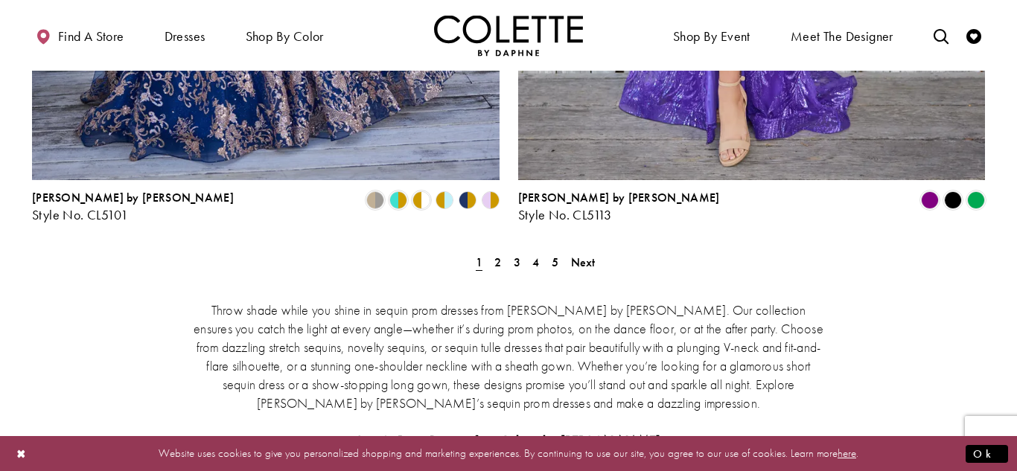
scroll to position [2847, 0]
click at [499, 254] on span "2" at bounding box center [497, 262] width 7 height 16
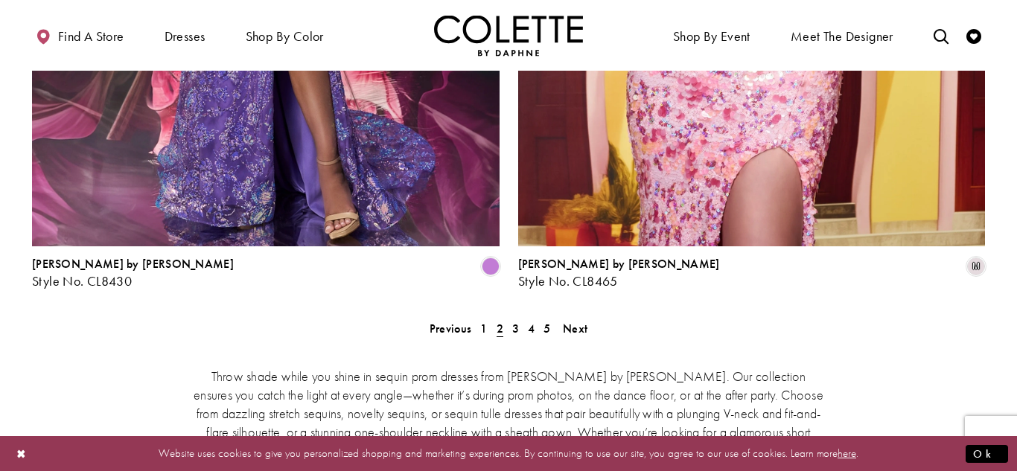
scroll to position [2782, 0]
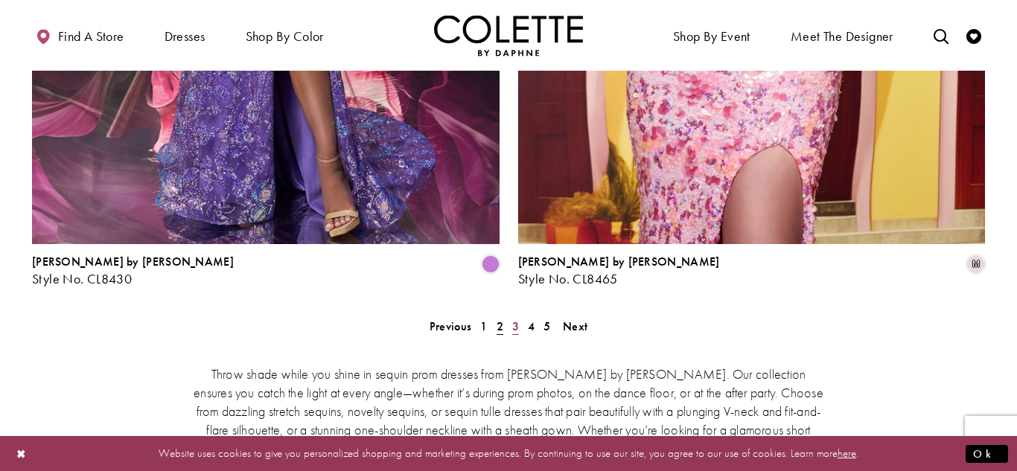
click at [515, 319] on span "3" at bounding box center [515, 327] width 7 height 16
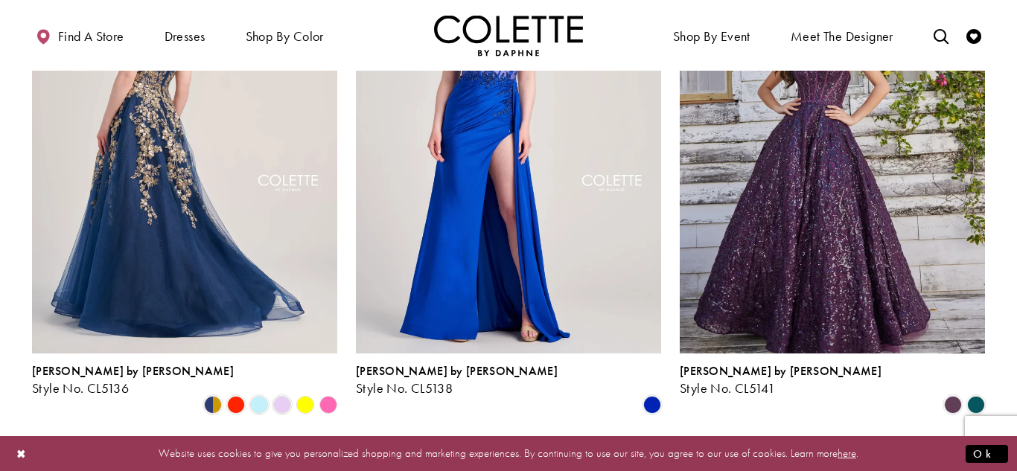
scroll to position [1891, 0]
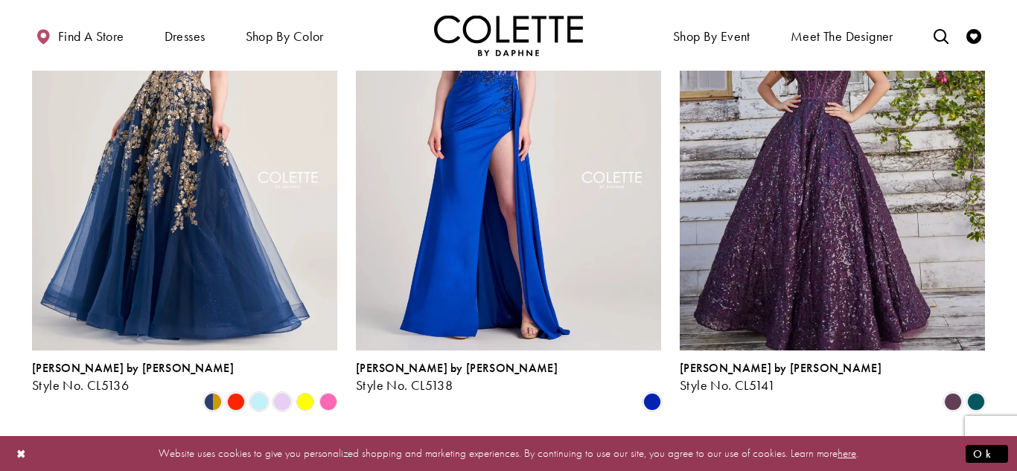
click at [331, 391] on polygon "Product List" at bounding box center [327, 402] width 23 height 23
click at [326, 391] on polygon "Product List" at bounding box center [327, 402] width 23 height 23
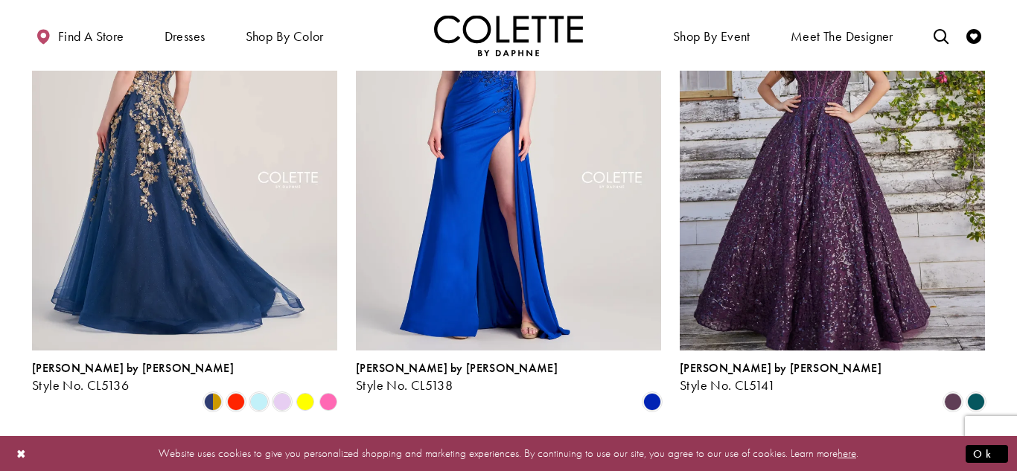
click at [197, 206] on img "Visit Colette by Daphne Style No. CL5136 Page" at bounding box center [184, 129] width 305 height 444
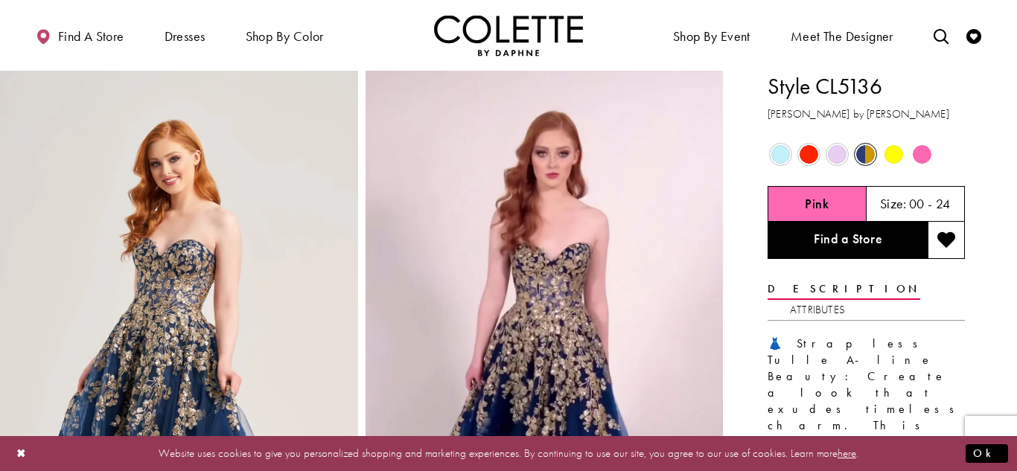
click at [835, 151] on span "Product color controls state depends on size chosen" at bounding box center [837, 154] width 19 height 19
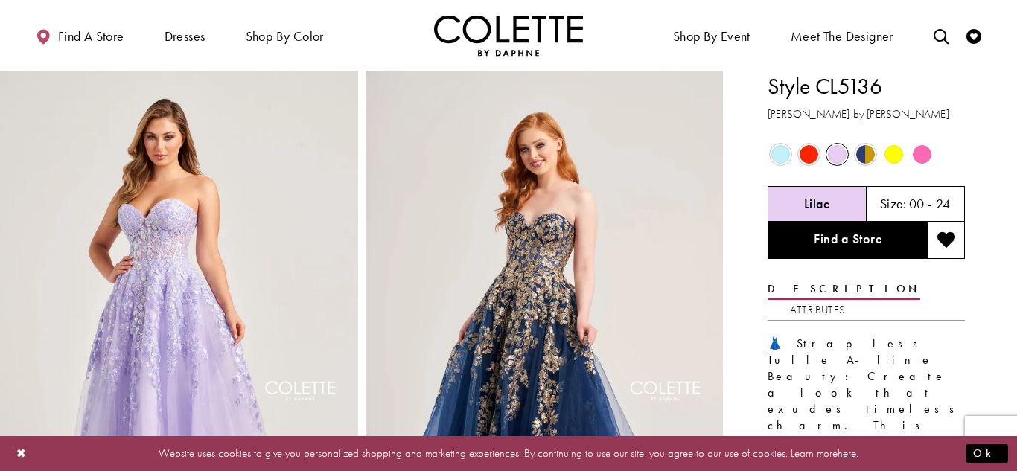
click at [863, 150] on span "Product color controls state depends on size chosen" at bounding box center [865, 154] width 19 height 19
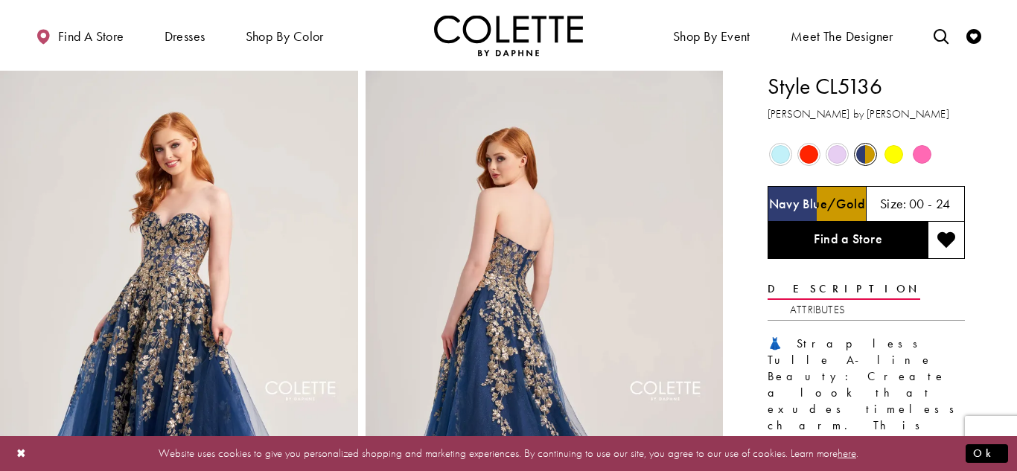
click at [898, 149] on span "Product color controls state depends on size chosen" at bounding box center [893, 154] width 19 height 19
click at [925, 157] on span "Product color controls state depends on size chosen" at bounding box center [922, 154] width 19 height 19
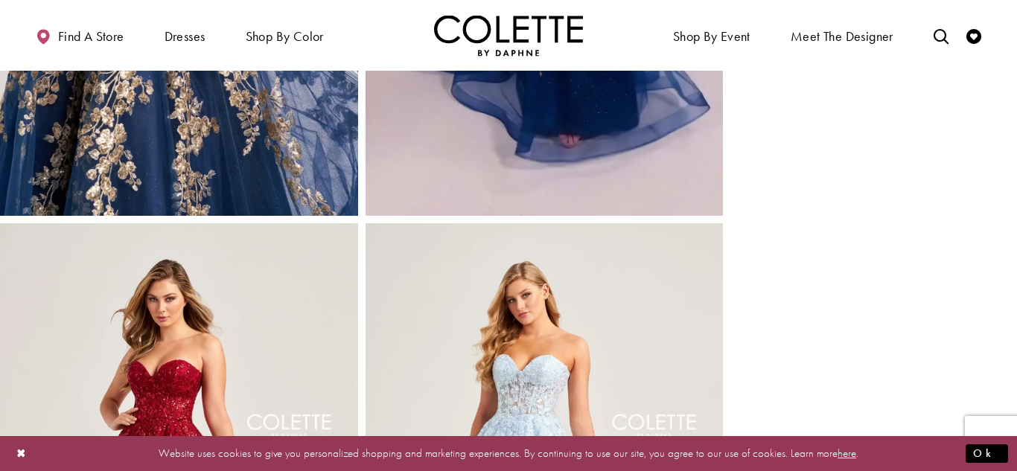
scroll to position [1048, 0]
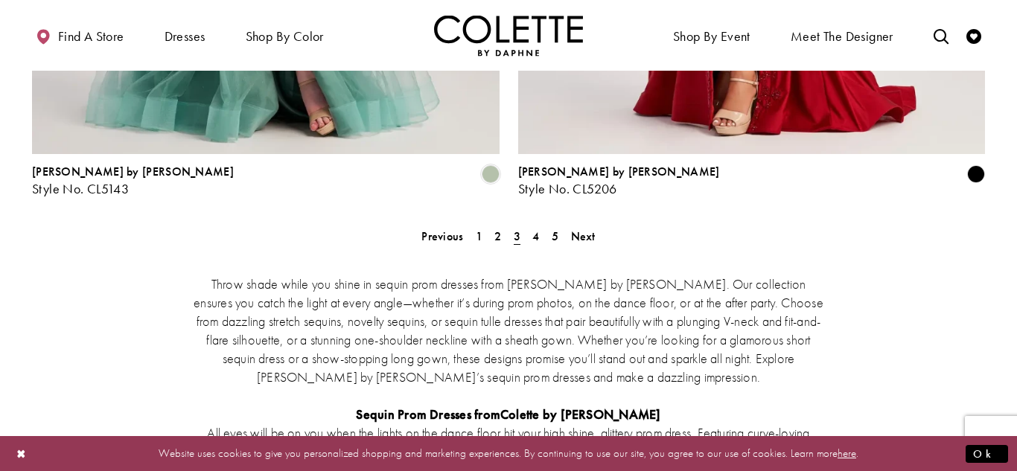
scroll to position [2907, 0]
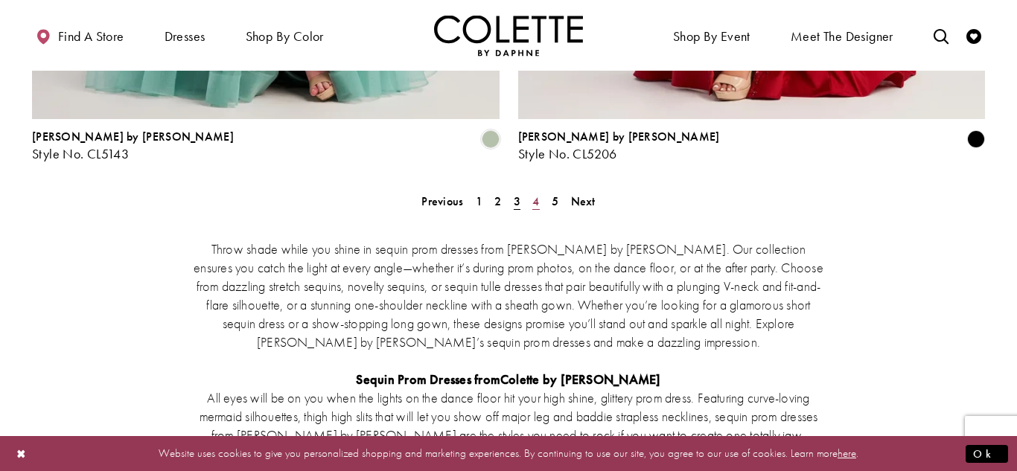
click at [537, 194] on span "4" at bounding box center [535, 202] width 7 height 16
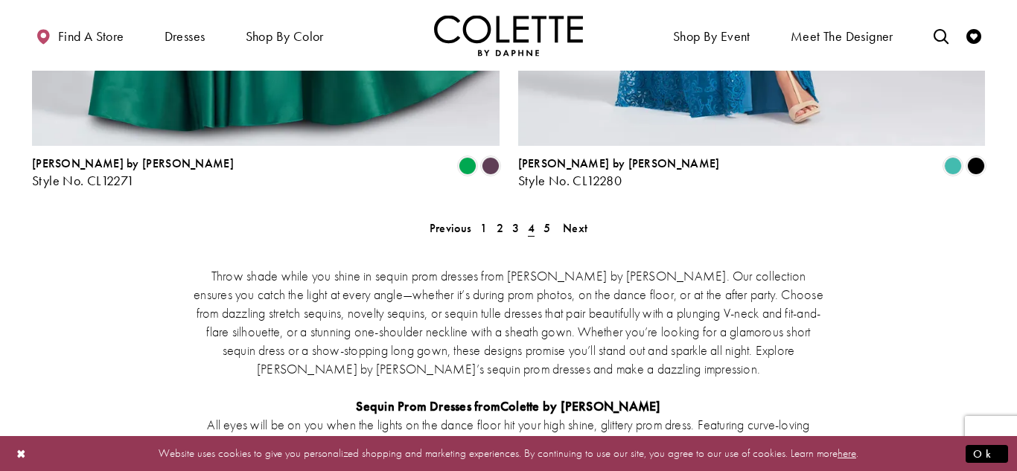
scroll to position [2900, 0]
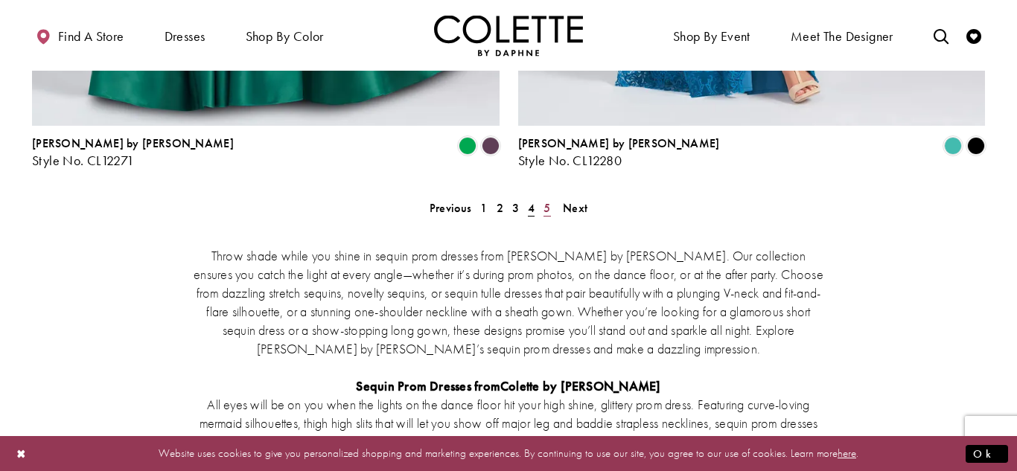
click at [548, 200] on span "5" at bounding box center [546, 208] width 7 height 16
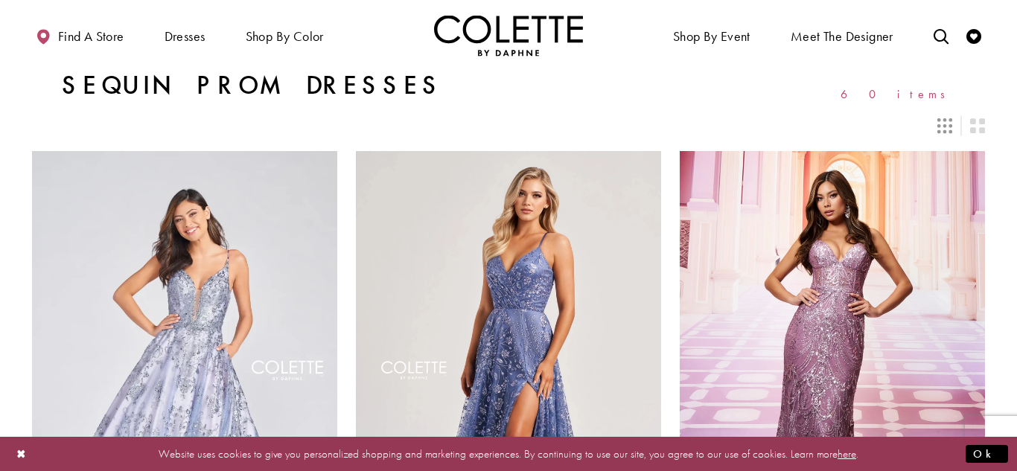
click at [508, 16] on img "Visit Home Page" at bounding box center [508, 35] width 149 height 41
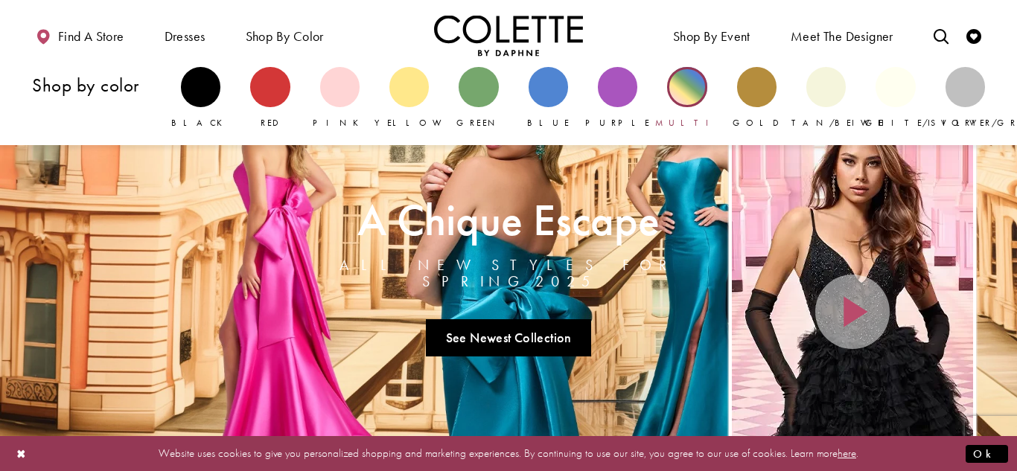
click at [683, 84] on div "Primary block" at bounding box center [686, 86] width 39 height 39
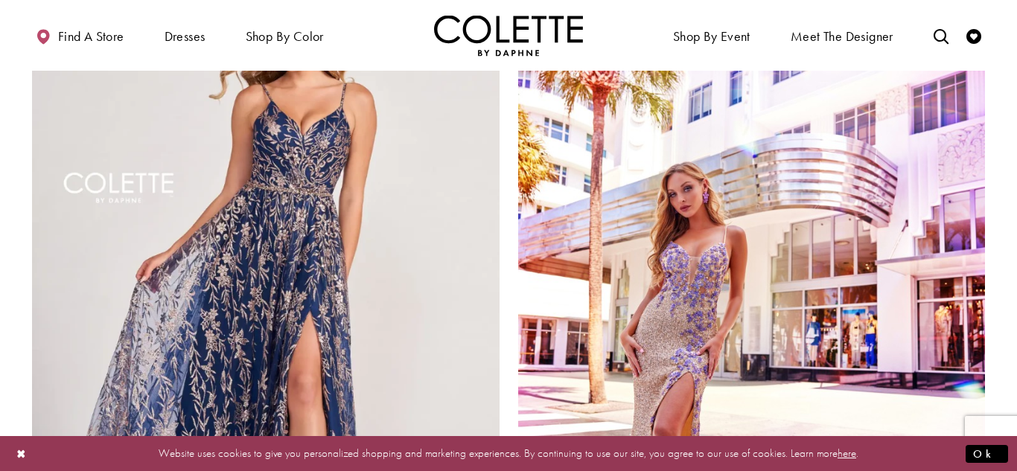
scroll to position [2429, 0]
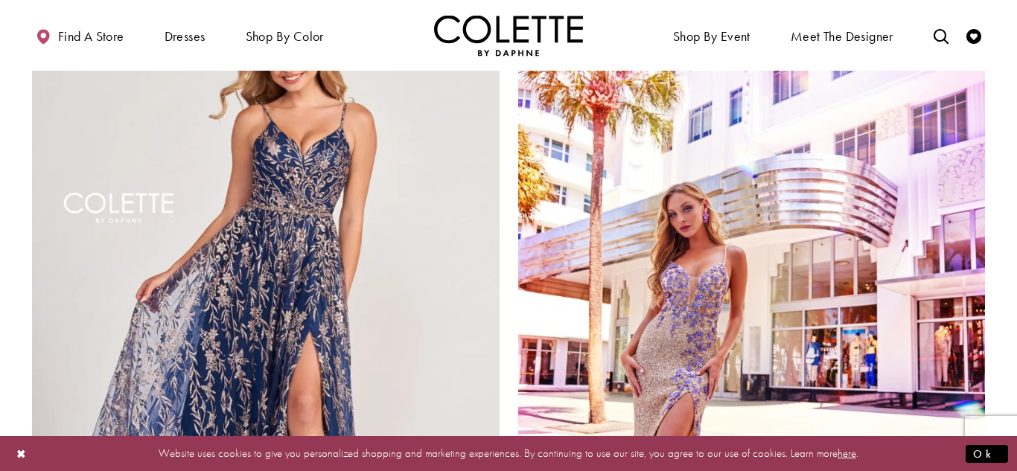
click at [317, 226] on img "Visit Colette by Daphne Style No. CL2022 Page" at bounding box center [265, 309] width 467 height 680
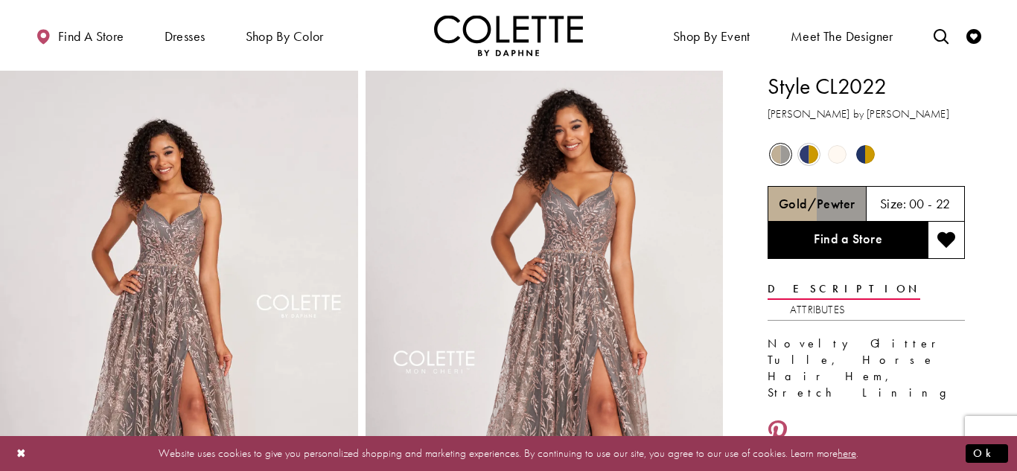
click at [815, 152] on span "Product color controls state depends on size chosen" at bounding box center [808, 154] width 19 height 19
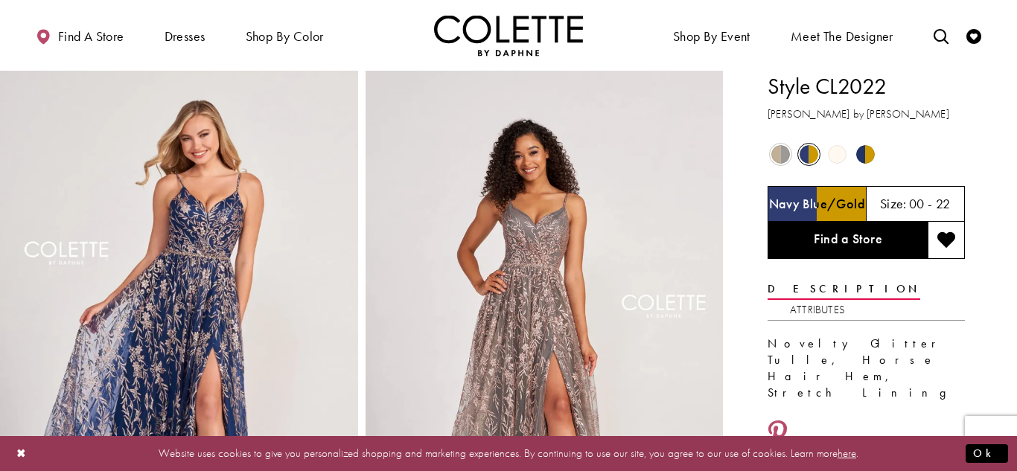
click at [833, 152] on span "Product color controls state depends on size chosen" at bounding box center [837, 154] width 19 height 19
click at [866, 158] on span "Product color controls state depends on size chosen" at bounding box center [865, 154] width 19 height 19
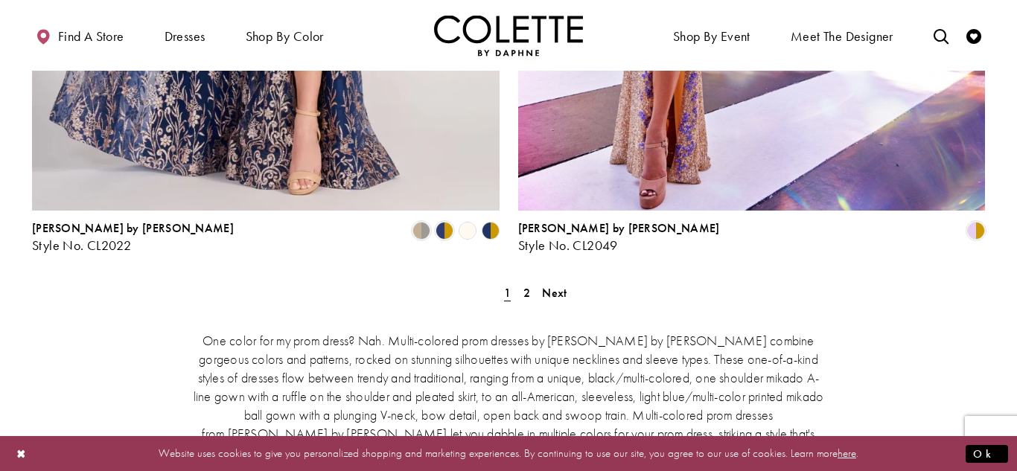
click at [528, 285] on span "2" at bounding box center [526, 293] width 7 height 16
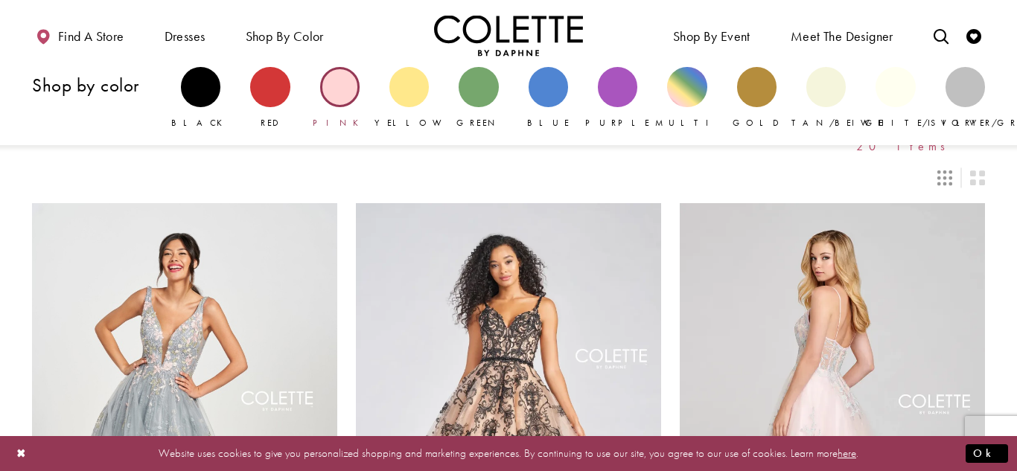
click at [348, 95] on div "Primary block" at bounding box center [339, 86] width 39 height 39
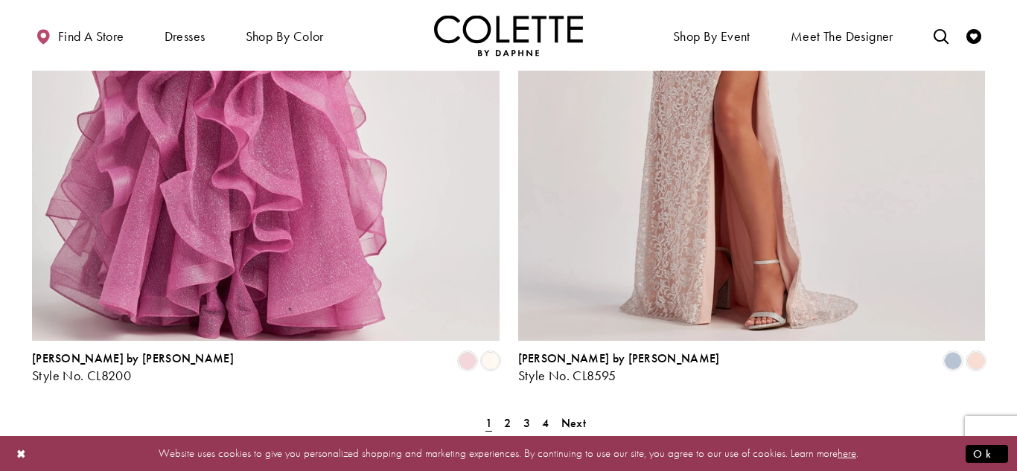
scroll to position [2718, 0]
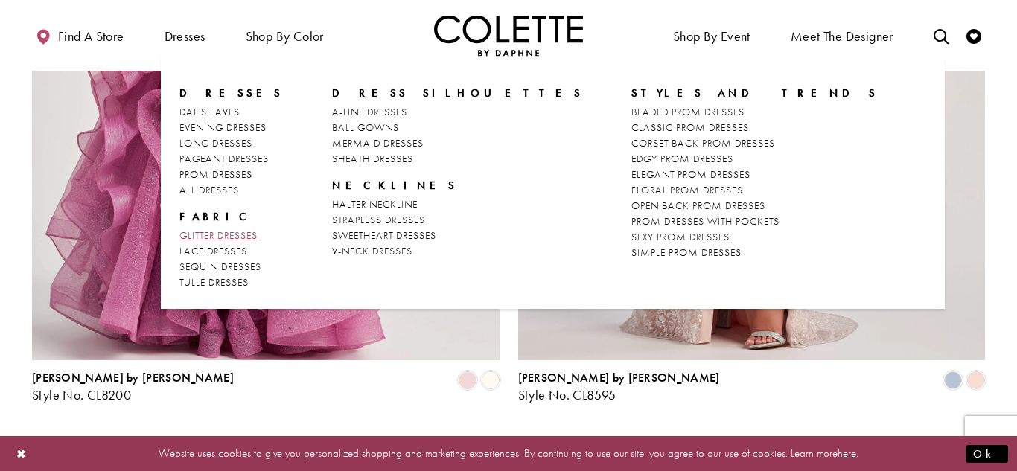
click at [246, 237] on span "GLITTER DRESSES" at bounding box center [218, 235] width 78 height 13
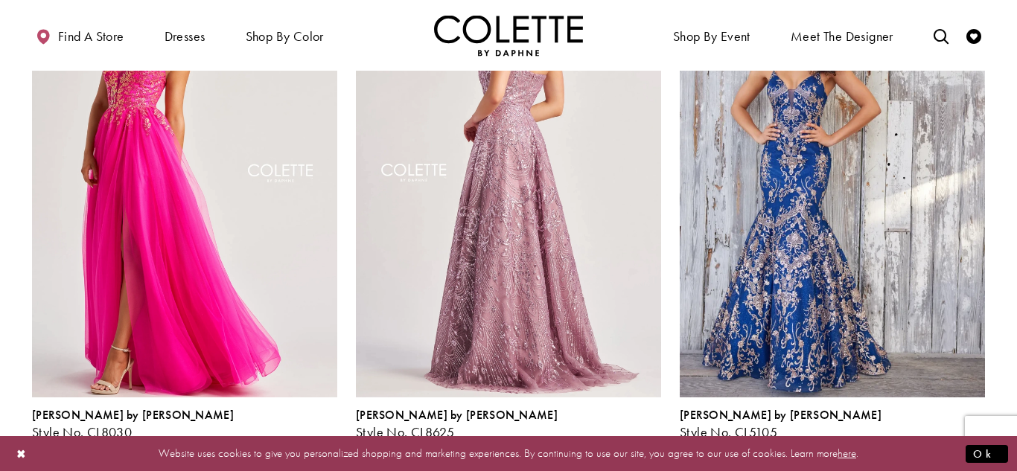
scroll to position [1289, 0]
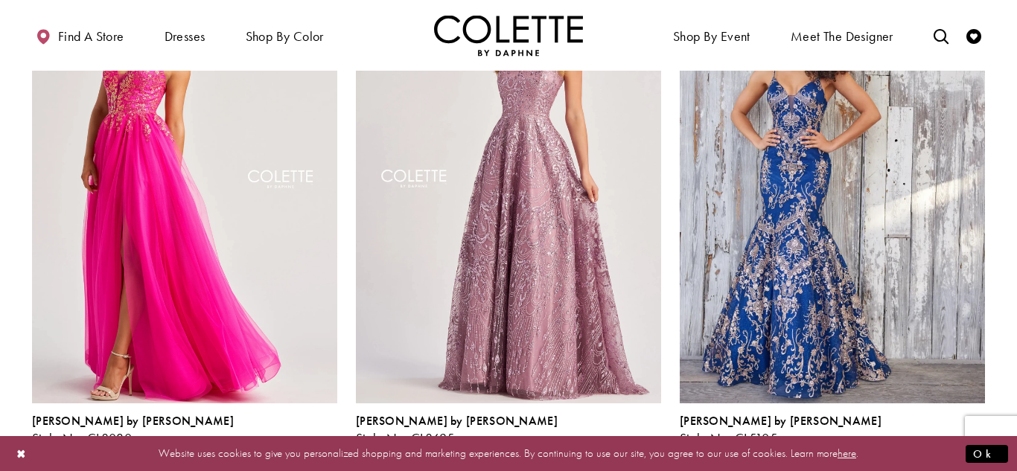
click at [328, 446] on span "Product List" at bounding box center [328, 455] width 18 height 18
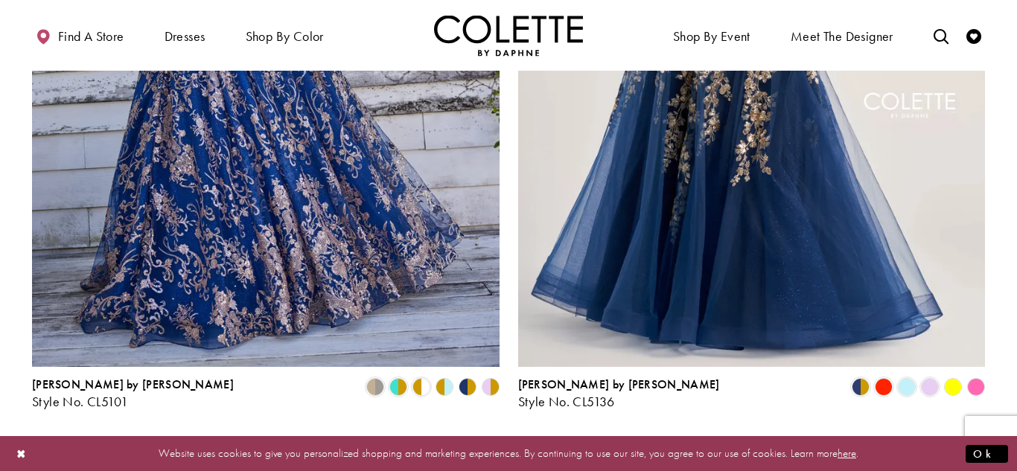
scroll to position [2694, 0]
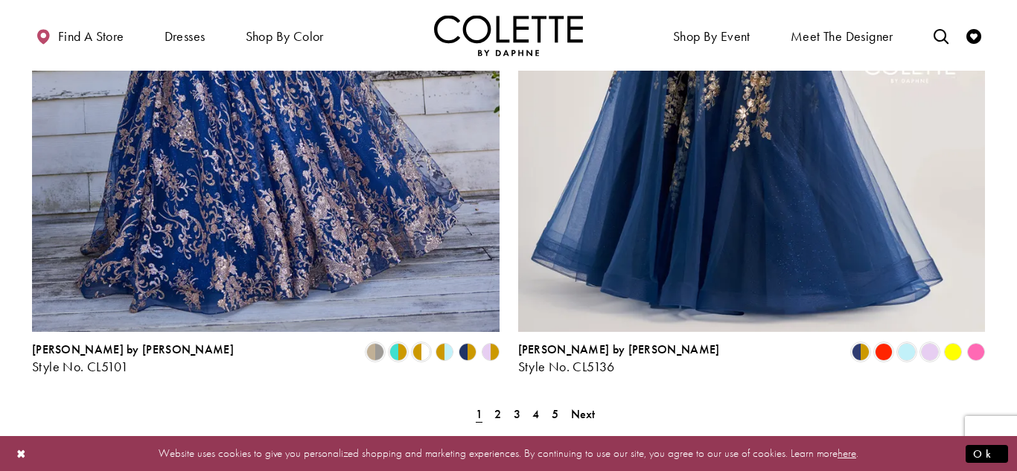
click at [976, 341] on polygon "Product List" at bounding box center [975, 352] width 23 height 23
click at [492, 403] on link "2" at bounding box center [498, 414] width 16 height 22
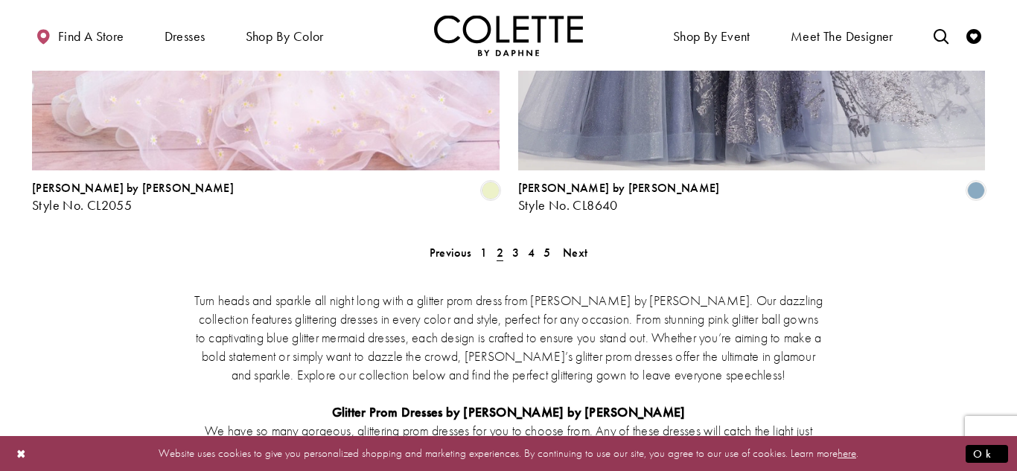
scroll to position [2911, 0]
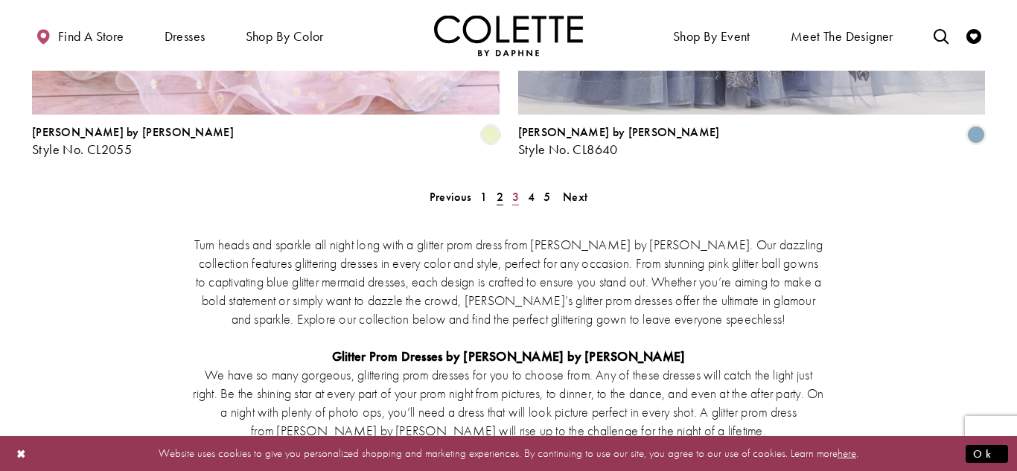
click at [516, 189] on span "3" at bounding box center [515, 197] width 7 height 16
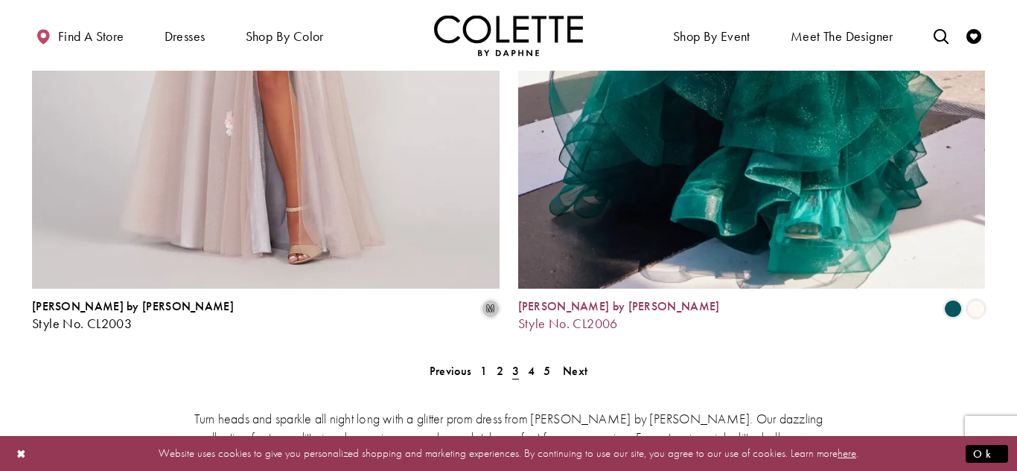
scroll to position [2741, 0]
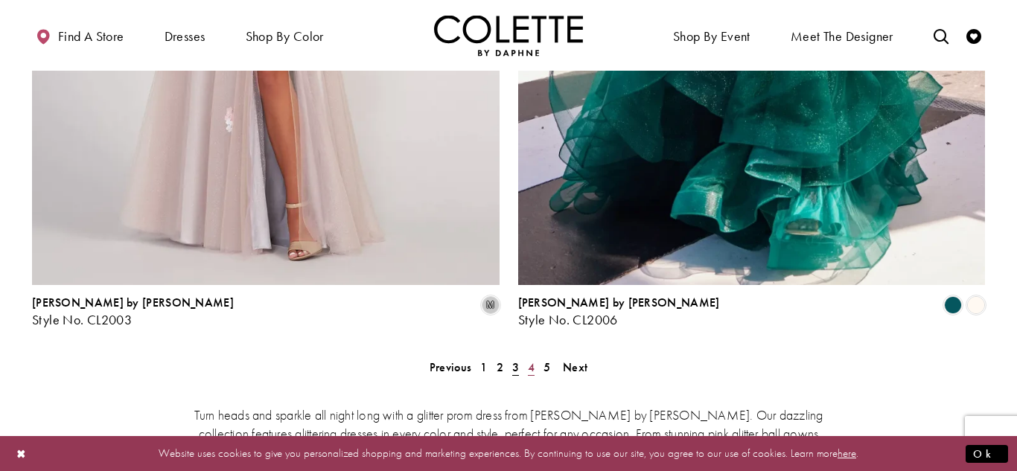
click at [529, 360] on span "4" at bounding box center [531, 368] width 7 height 16
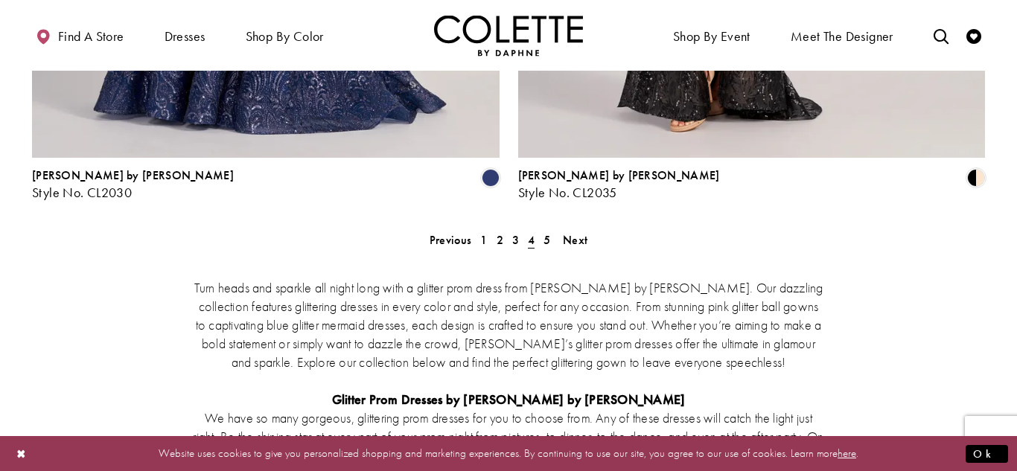
scroll to position [2896, 0]
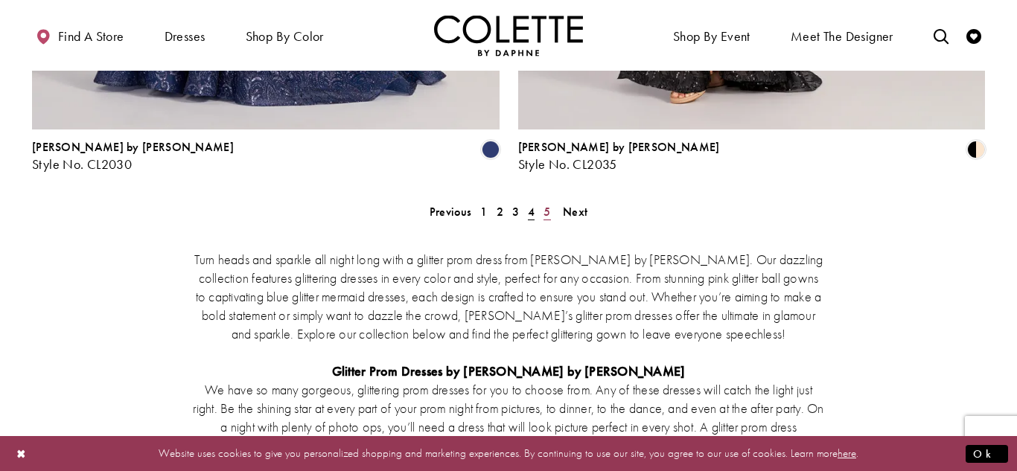
click at [549, 204] on span "5" at bounding box center [546, 212] width 7 height 16
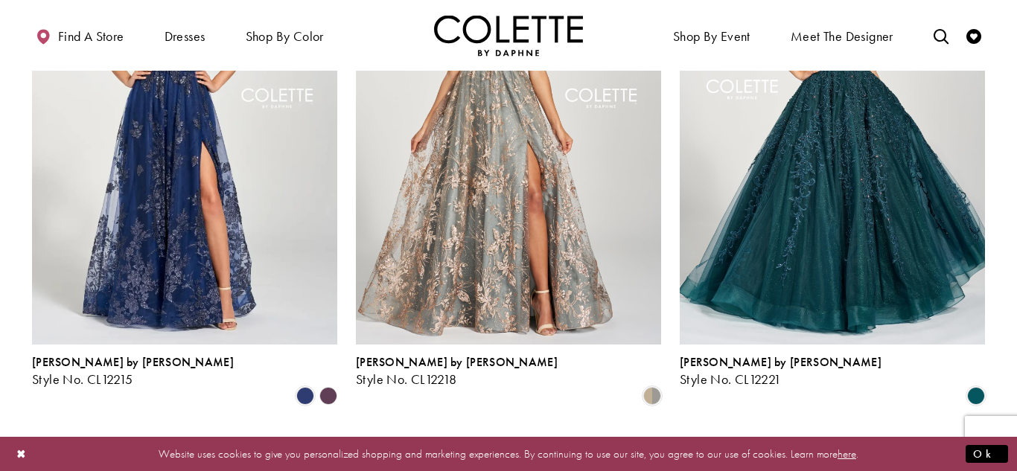
scroll to position [796, 0]
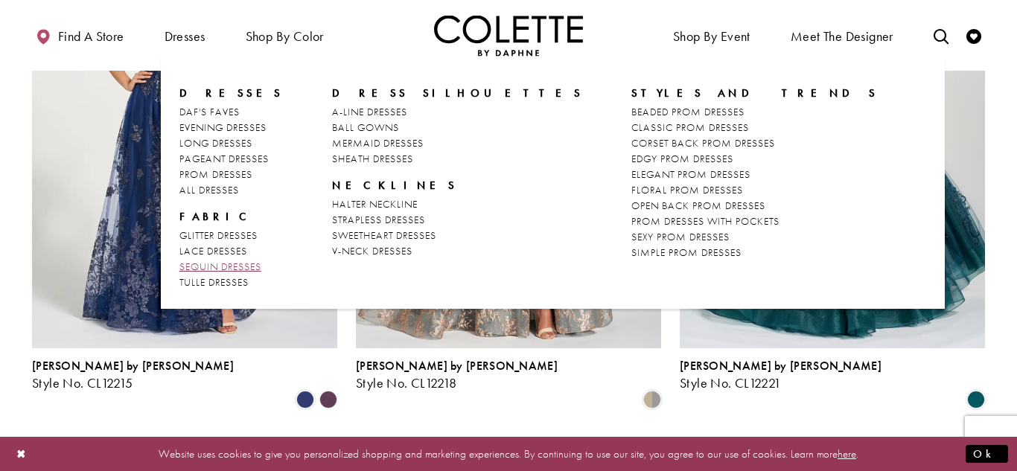
click at [243, 269] on span "SEQUIN DRESSES" at bounding box center [220, 266] width 82 height 13
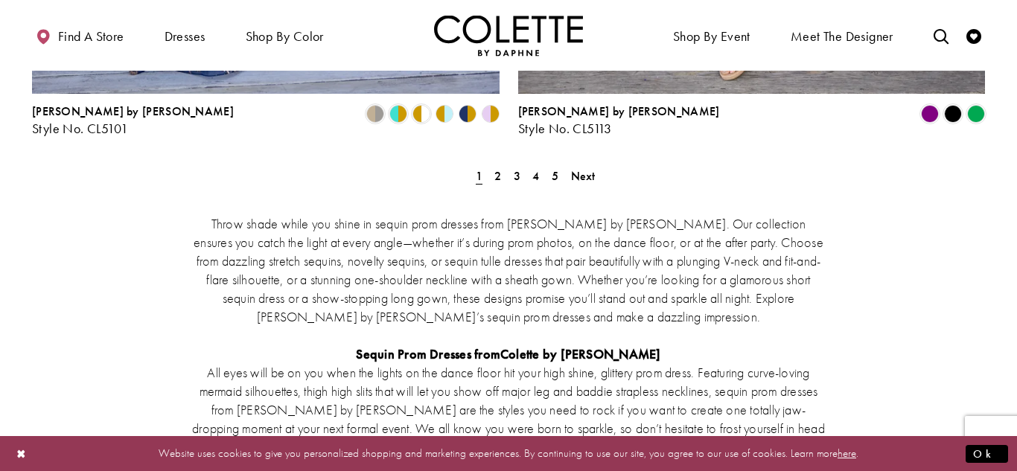
scroll to position [2924, 0]
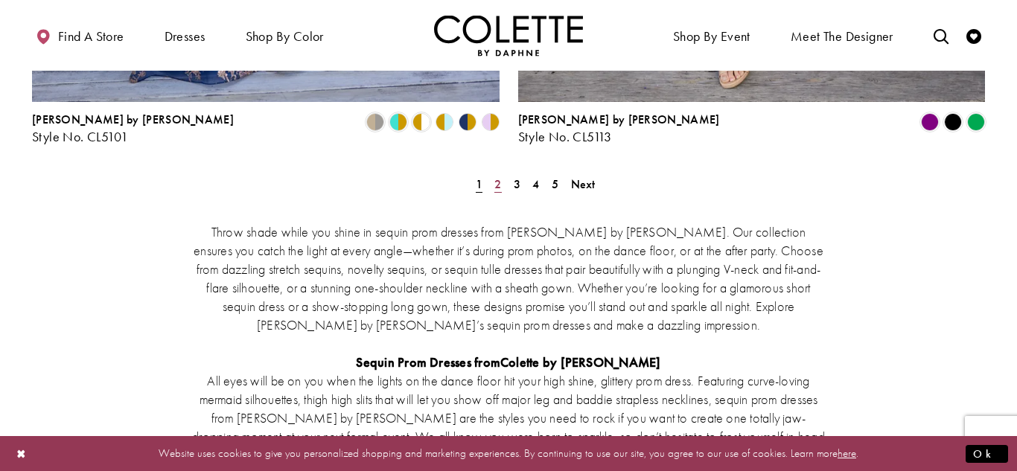
click at [494, 176] on span "2" at bounding box center [497, 184] width 7 height 16
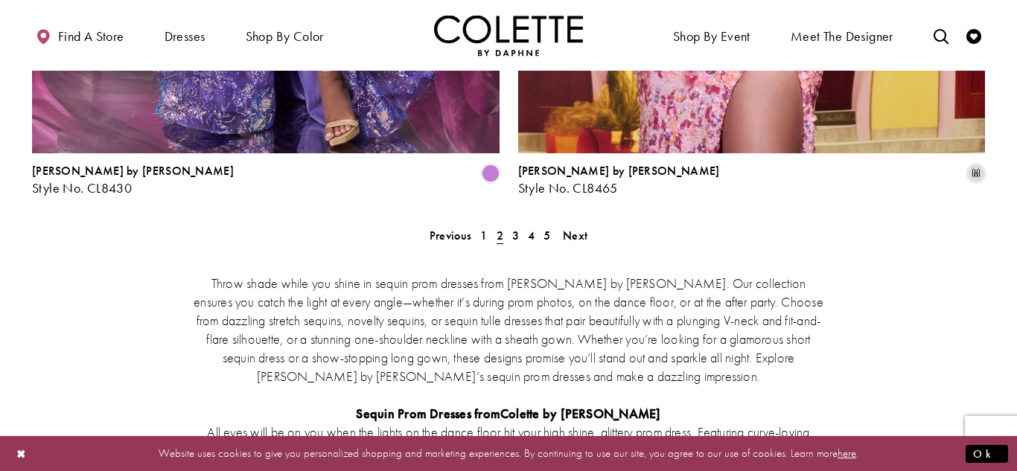
scroll to position [2874, 0]
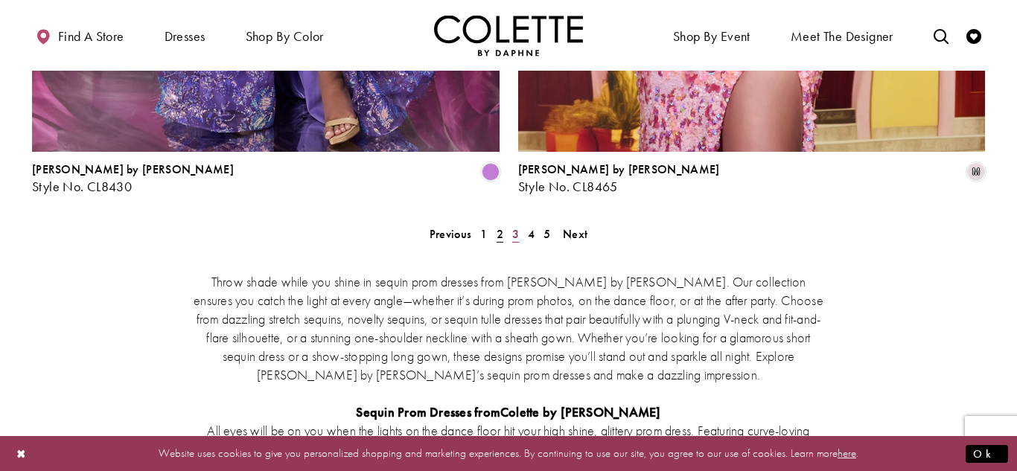
click at [517, 226] on span "3" at bounding box center [515, 234] width 7 height 16
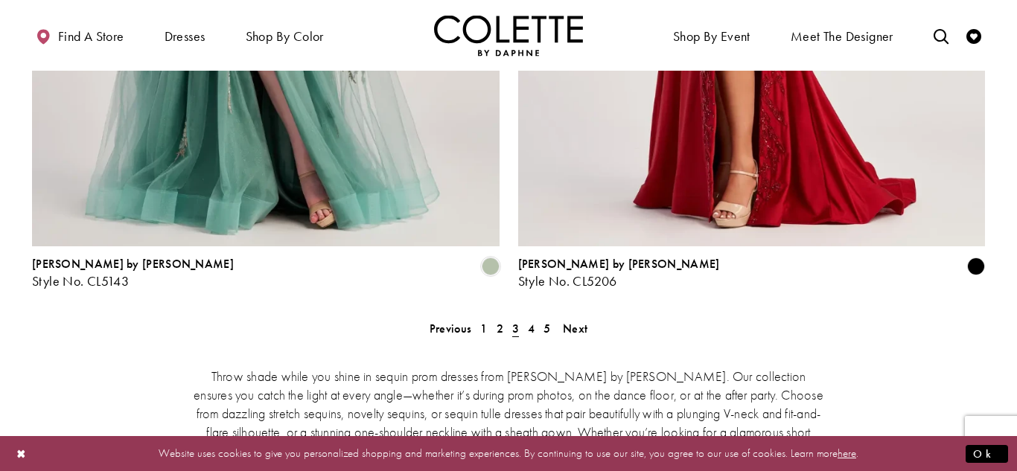
scroll to position [2791, 0]
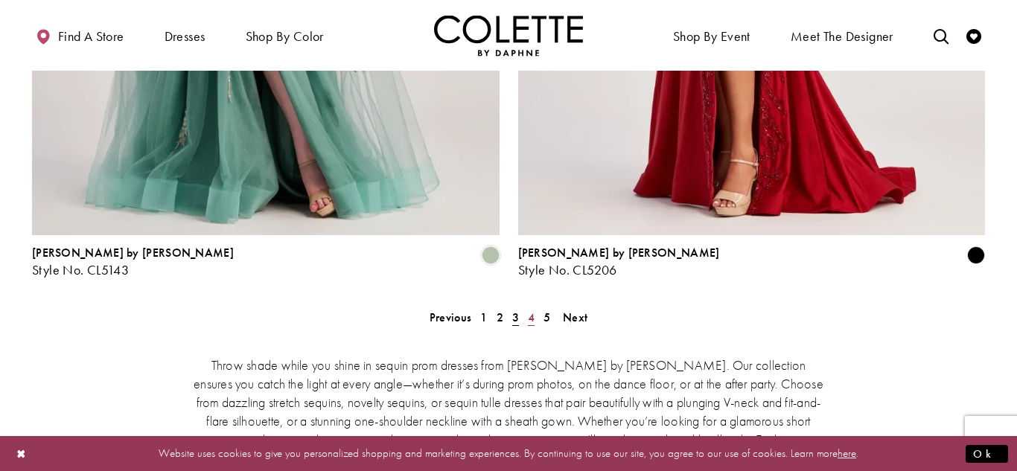
click at [531, 310] on span "4" at bounding box center [531, 318] width 7 height 16
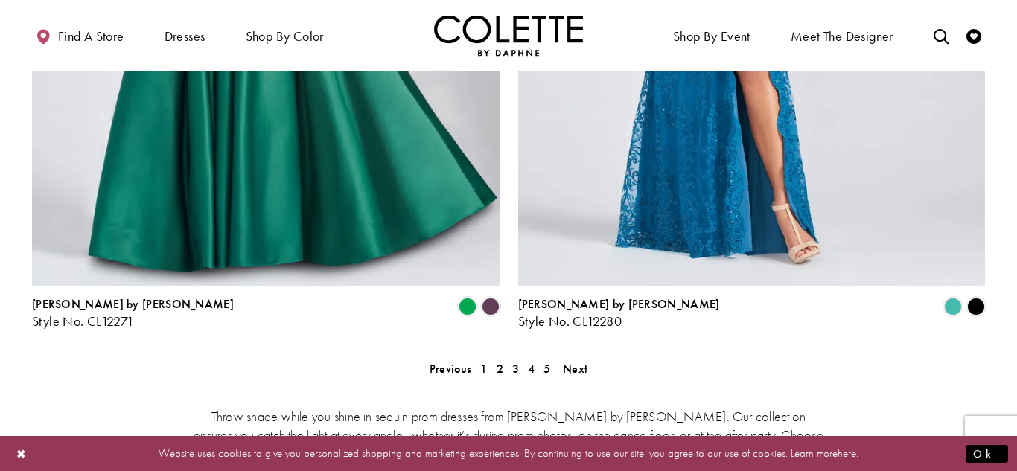
scroll to position [2717, 0]
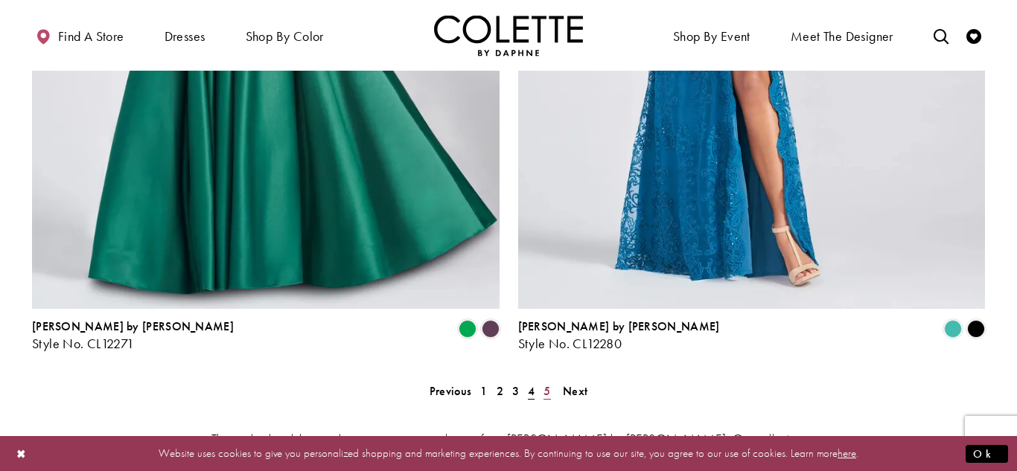
click at [547, 383] on span "5" at bounding box center [546, 391] width 7 height 16
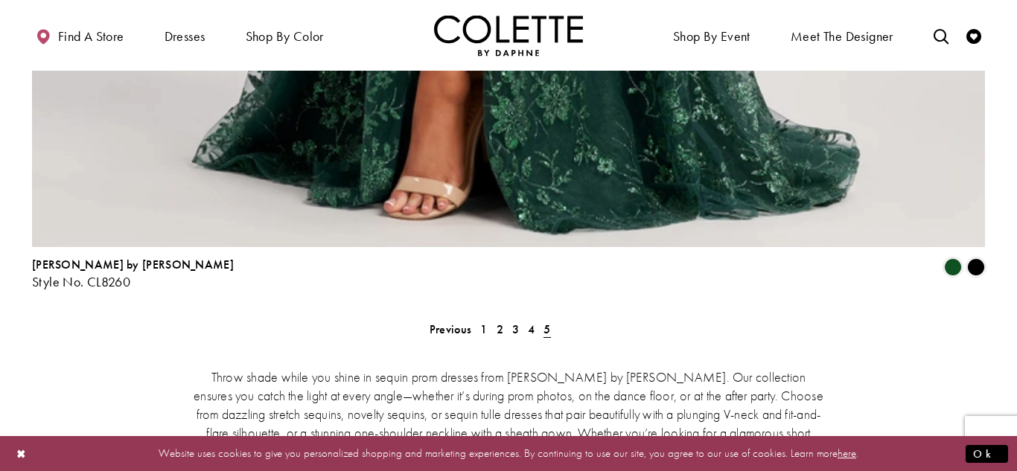
scroll to position [1843, 0]
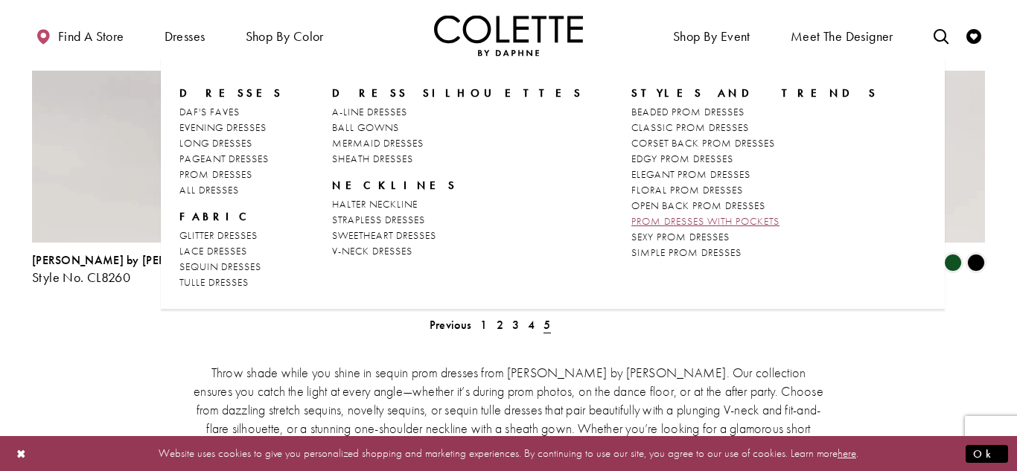
click at [631, 219] on span "PROM DRESSES WITH POCKETS" at bounding box center [705, 220] width 148 height 13
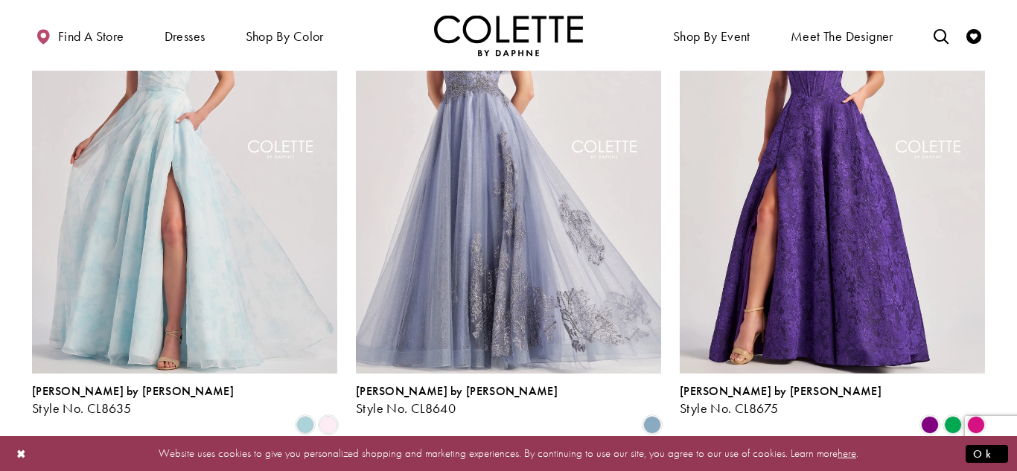
scroll to position [1321, 0]
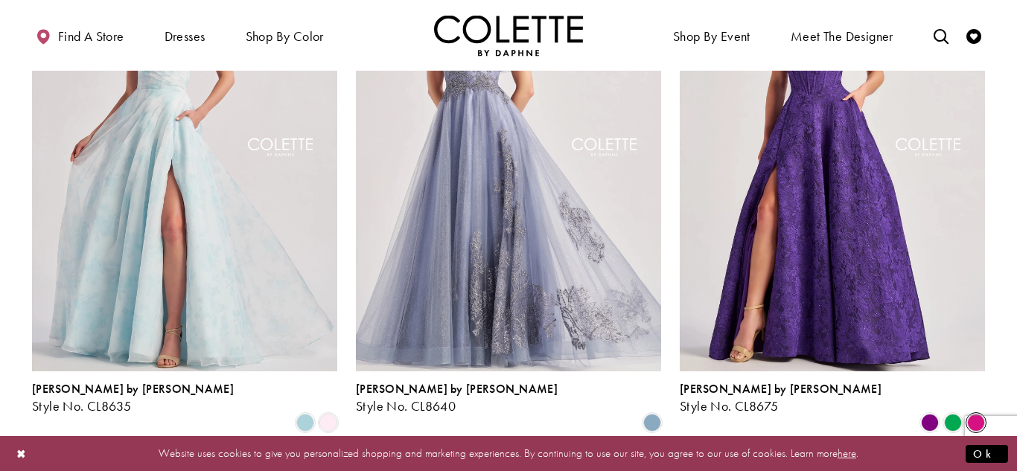
click at [978, 414] on span "Product List" at bounding box center [976, 423] width 18 height 18
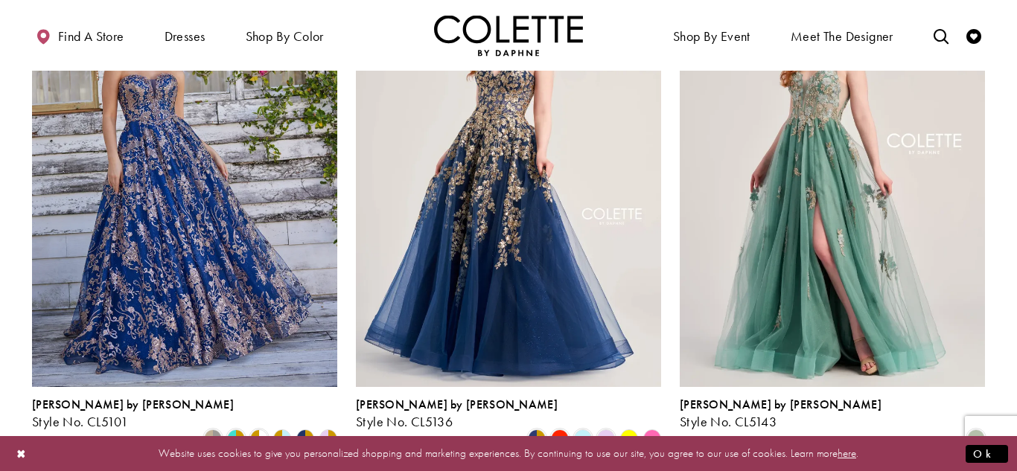
scroll to position [1809, 0]
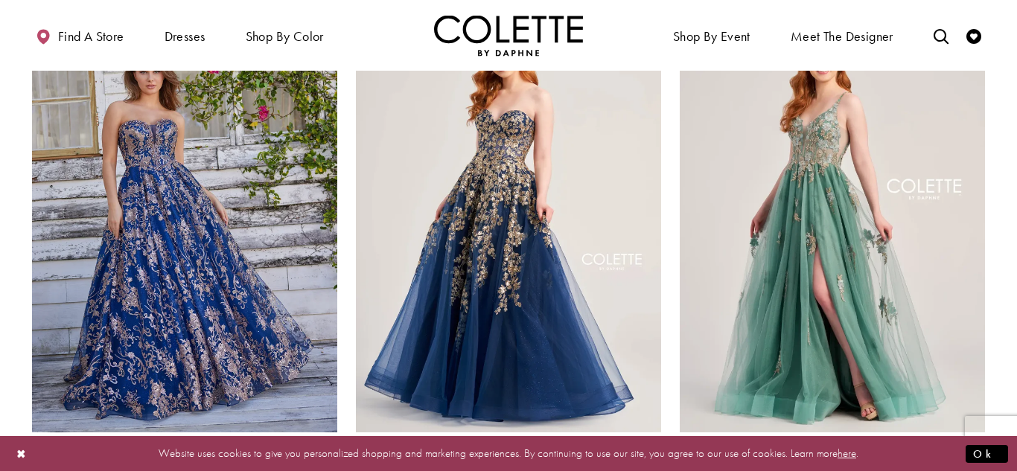
drag, startPoint x: 355, startPoint y: 415, endPoint x: 411, endPoint y: 421, distance: 56.1
click at [411, 459] on span "Style No. CL5136" at bounding box center [404, 467] width 97 height 17
click at [409, 459] on span "Style No. CL5136" at bounding box center [404, 467] width 97 height 17
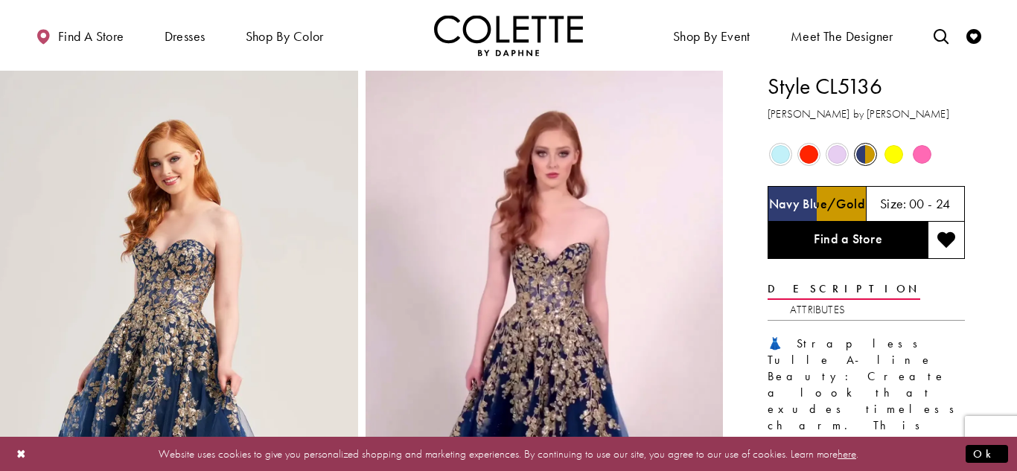
drag, startPoint x: 822, startPoint y: 78, endPoint x: 882, endPoint y: 90, distance: 61.5
click at [855, 89] on h1 "Style CL5136" at bounding box center [865, 86] width 197 height 31
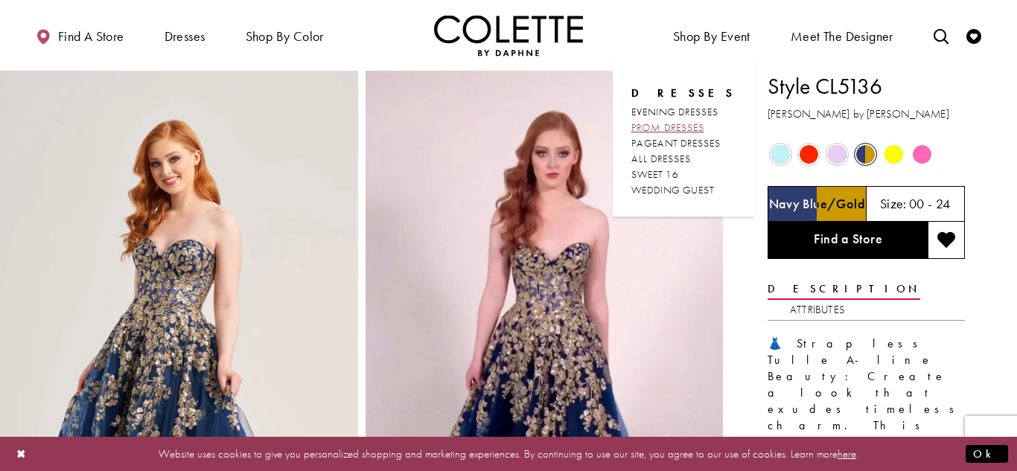
click at [698, 121] on span "PROM DRESSES" at bounding box center [667, 127] width 73 height 13
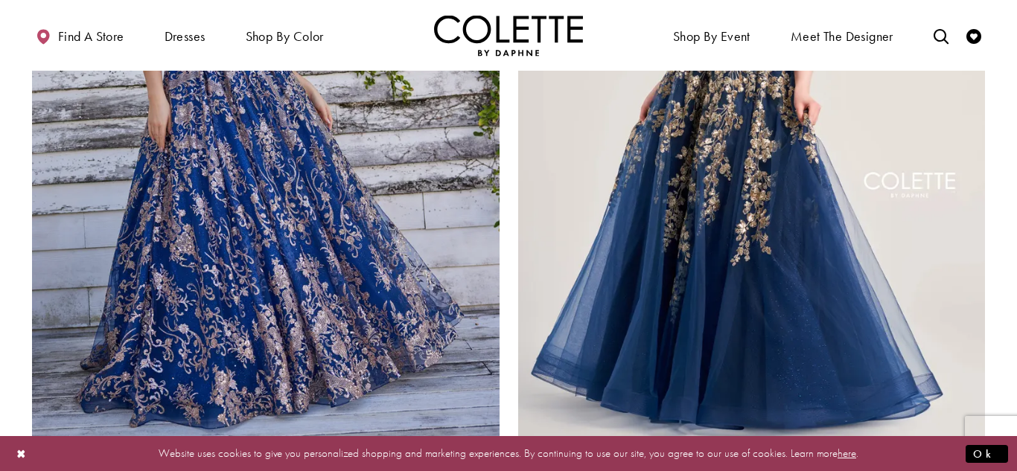
scroll to position [2614, 0]
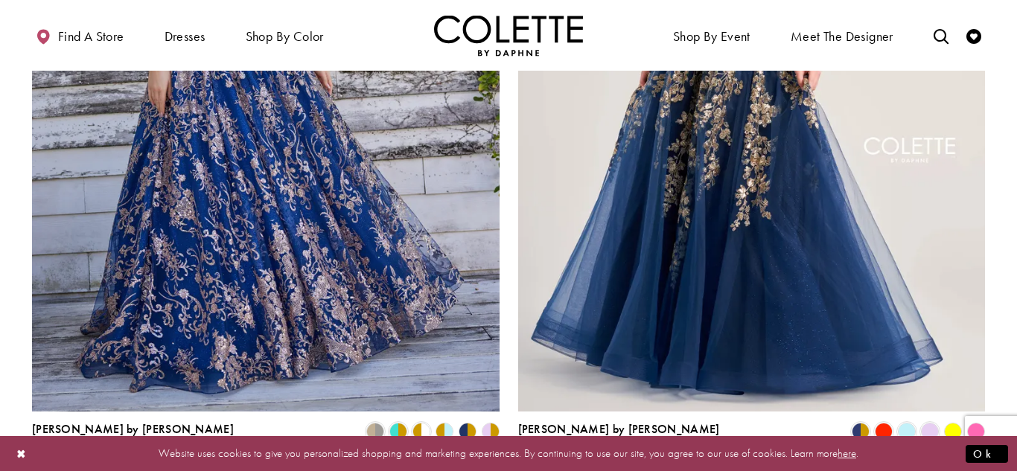
click at [979, 421] on polygon "Product List" at bounding box center [975, 432] width 23 height 23
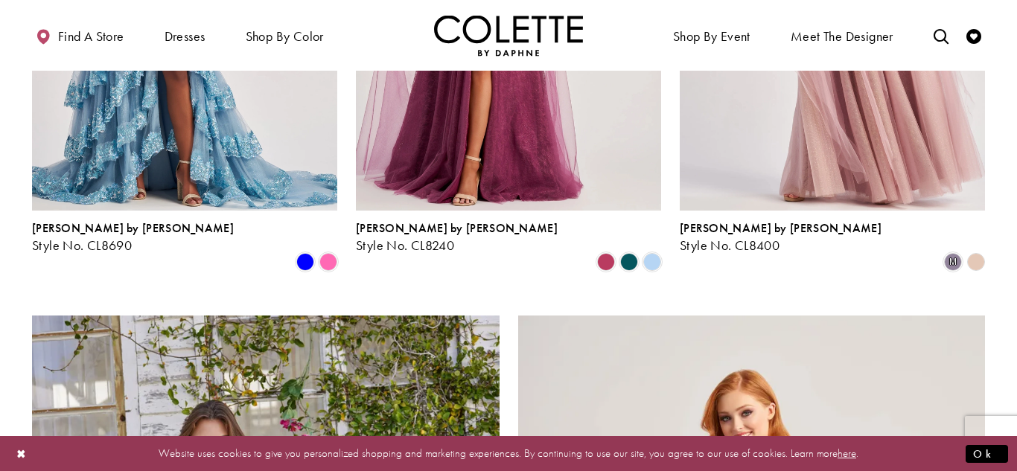
scroll to position [2027, 0]
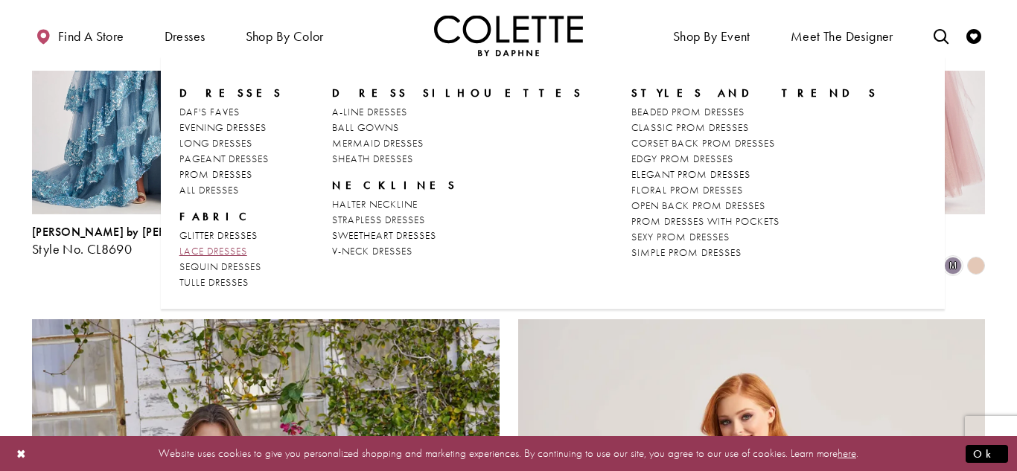
click at [220, 255] on span "LACE DRESSES" at bounding box center [213, 250] width 68 height 13
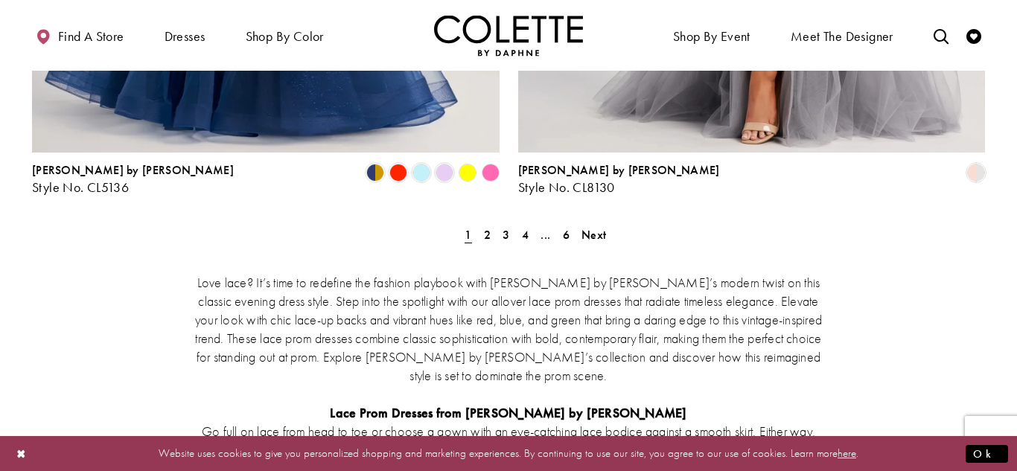
scroll to position [2875, 0]
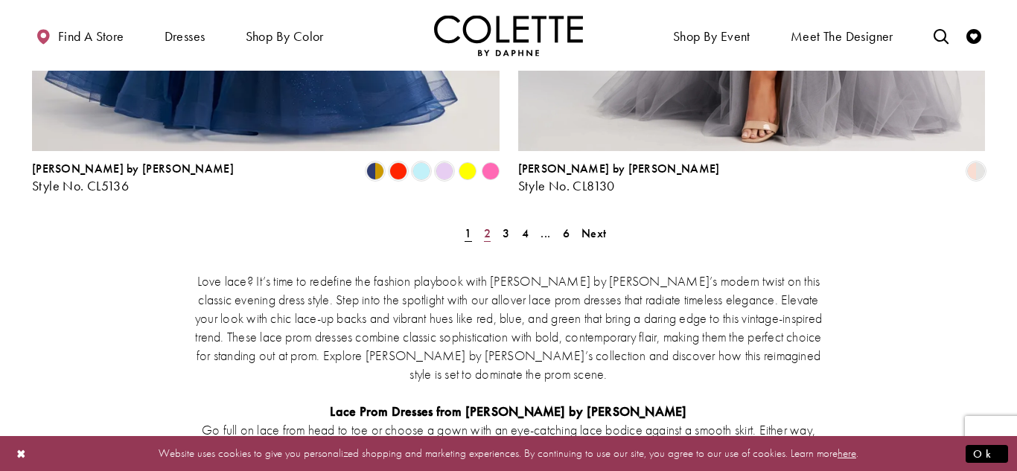
click at [488, 226] on span "2" at bounding box center [487, 234] width 7 height 16
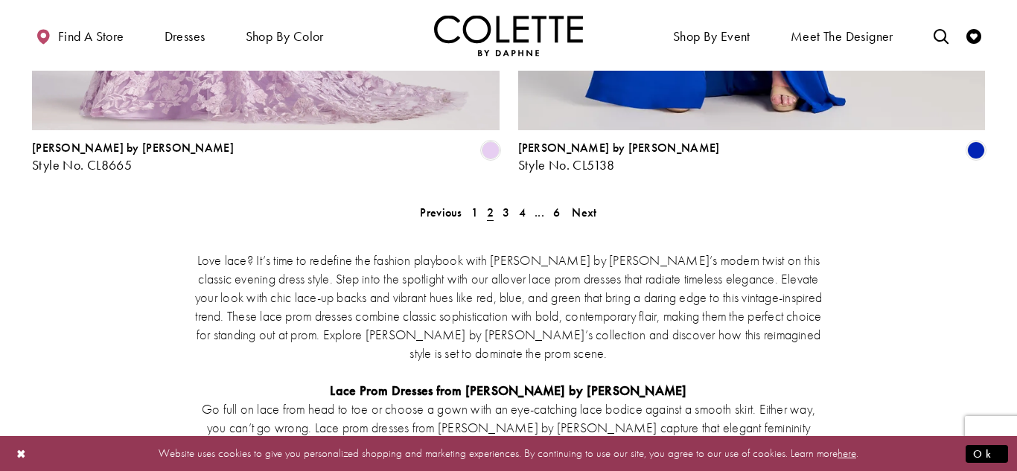
scroll to position [2905, 0]
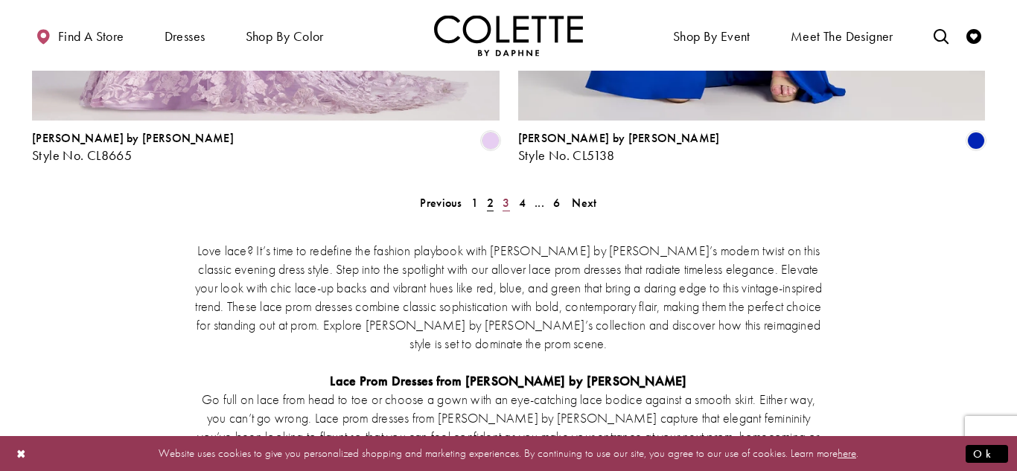
click at [505, 195] on span "3" at bounding box center [505, 203] width 7 height 16
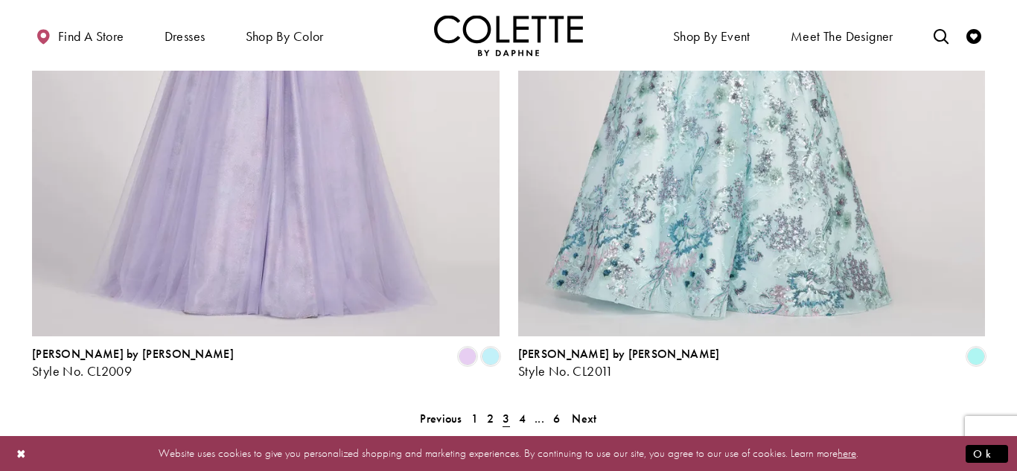
scroll to position [2696, 0]
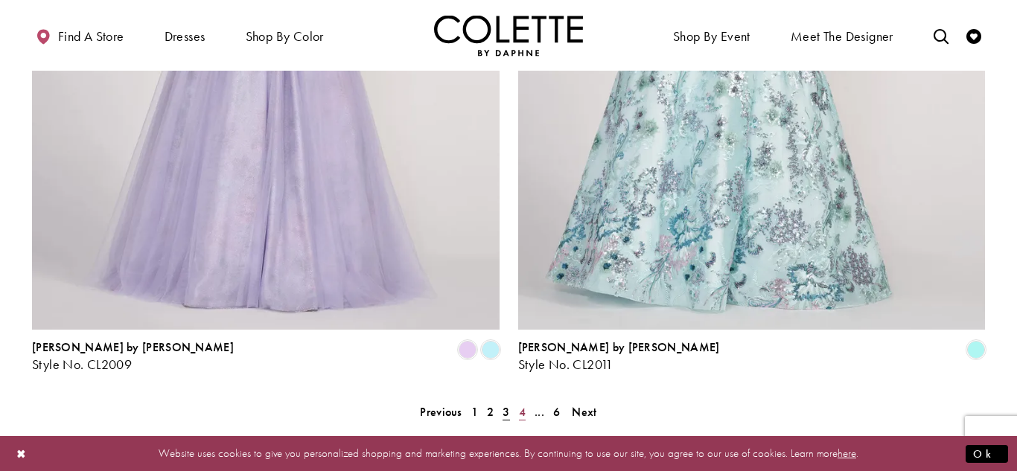
click at [520, 404] on span "4" at bounding box center [522, 412] width 7 height 16
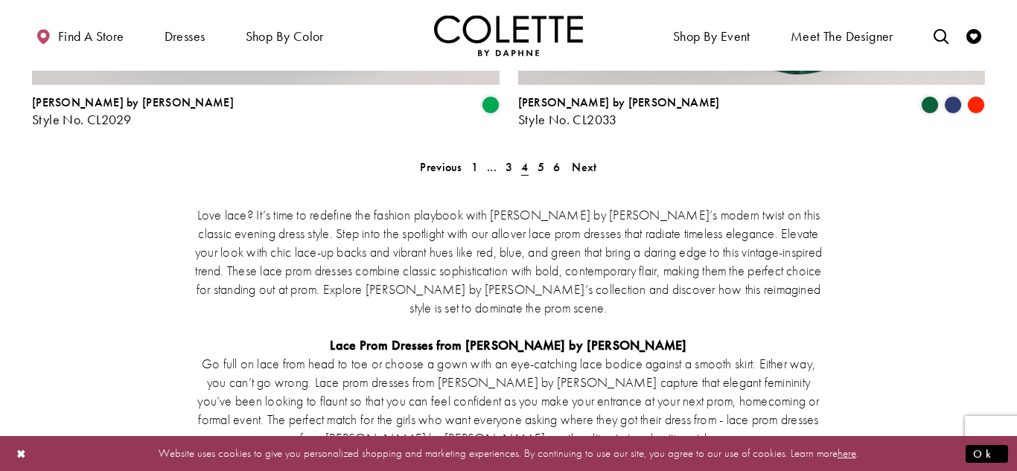
scroll to position [2954, 0]
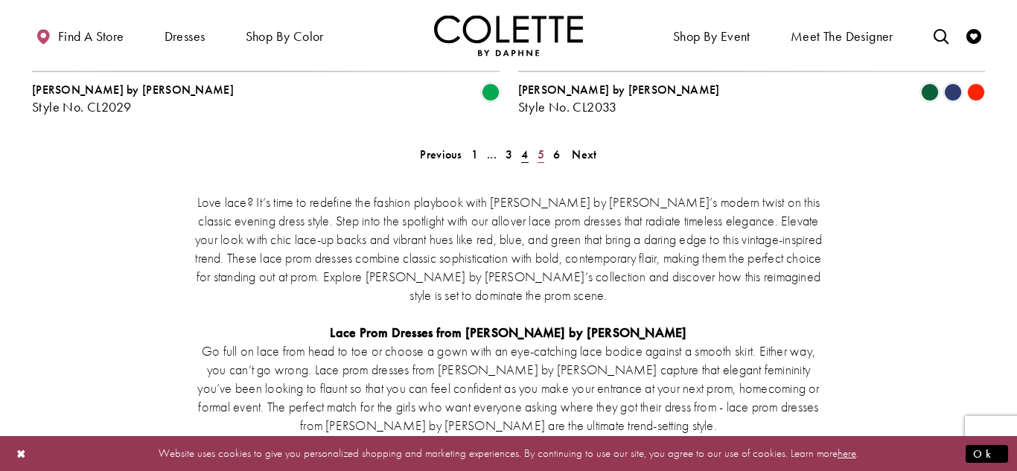
click at [542, 147] on span "5" at bounding box center [540, 155] width 7 height 16
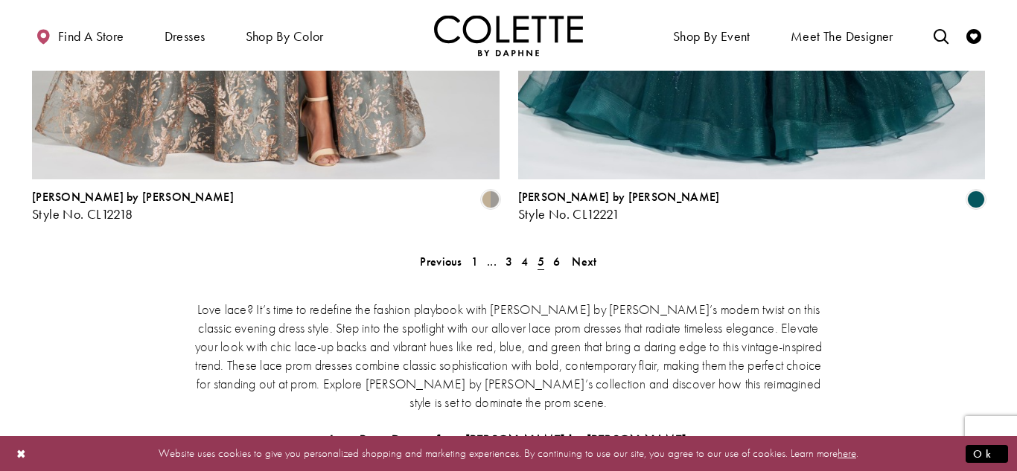
scroll to position [2867, 0]
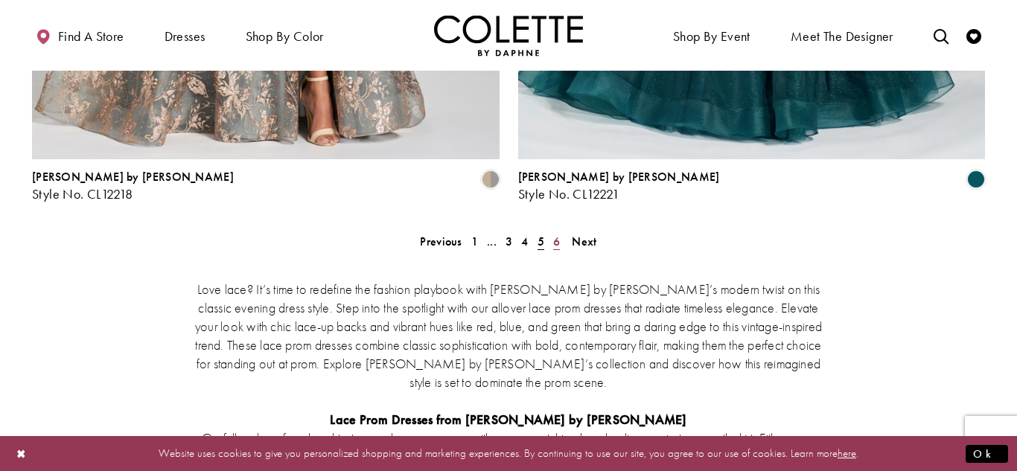
click at [555, 234] on span "6" at bounding box center [556, 242] width 7 height 16
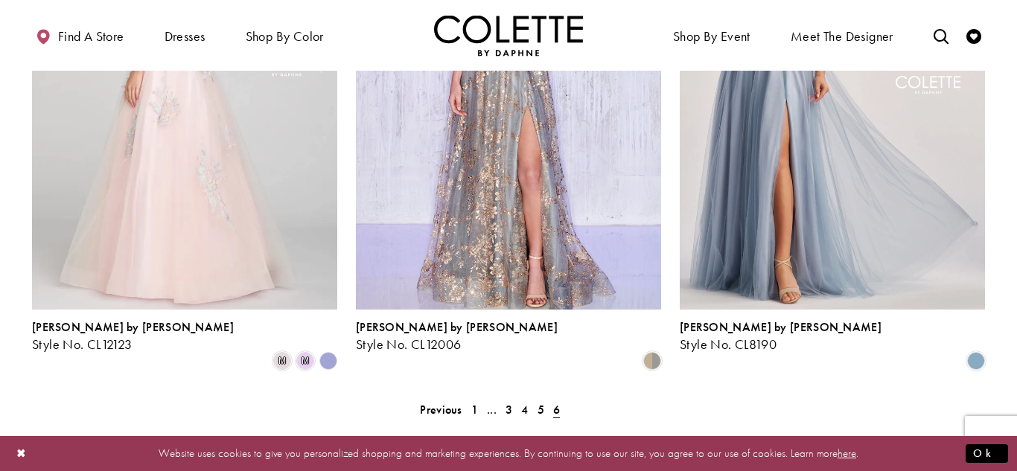
scroll to position [825, 0]
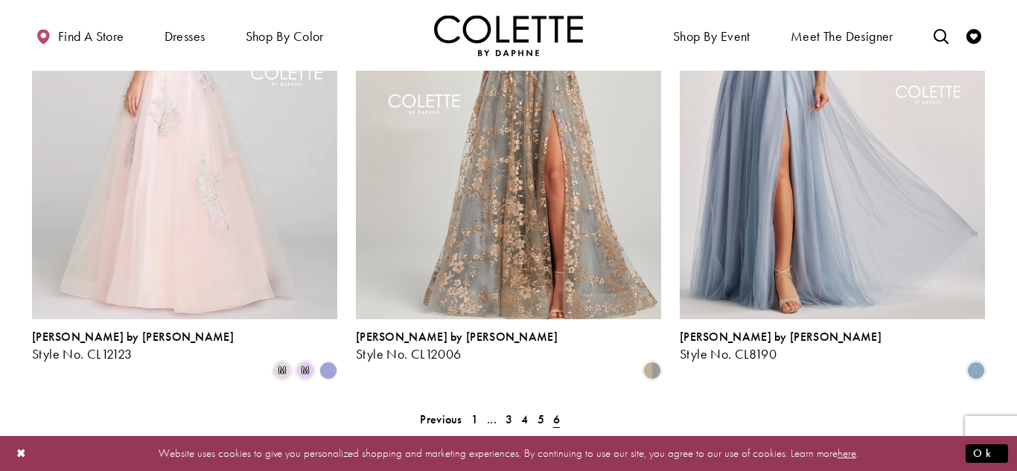
click at [545, 173] on img "Visit Colette by Daphne Style No. CL12006 Page" at bounding box center [508, 97] width 305 height 444
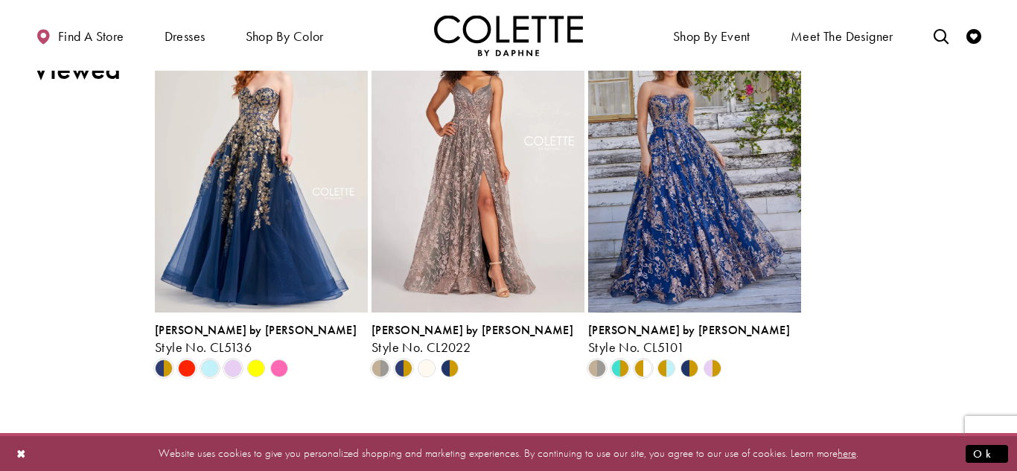
scroll to position [1763, 0]
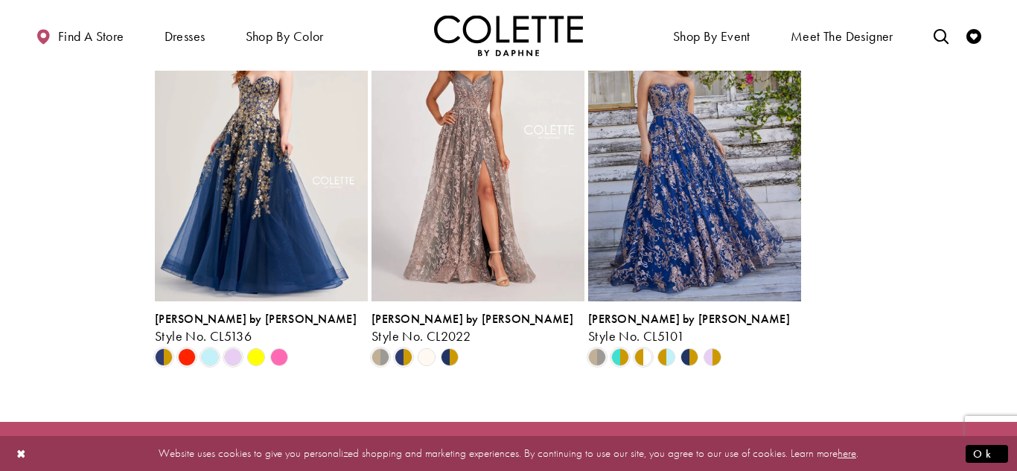
click at [281, 354] on polygon "Scroll List" at bounding box center [278, 357] width 23 height 23
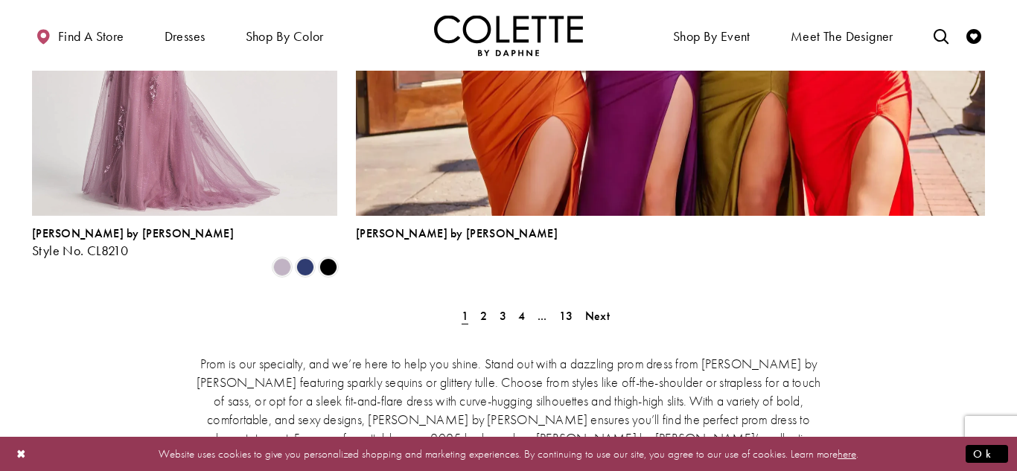
scroll to position [3440, 0]
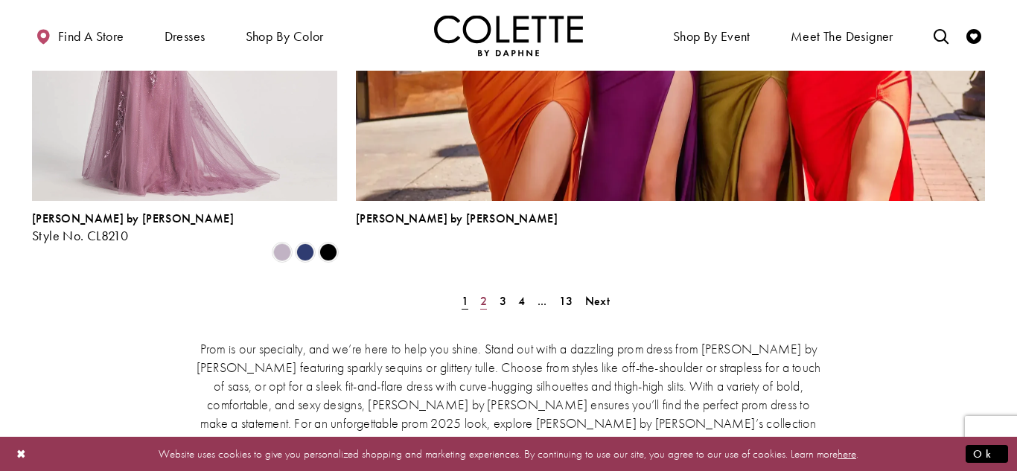
click at [482, 293] on span "2" at bounding box center [483, 301] width 7 height 16
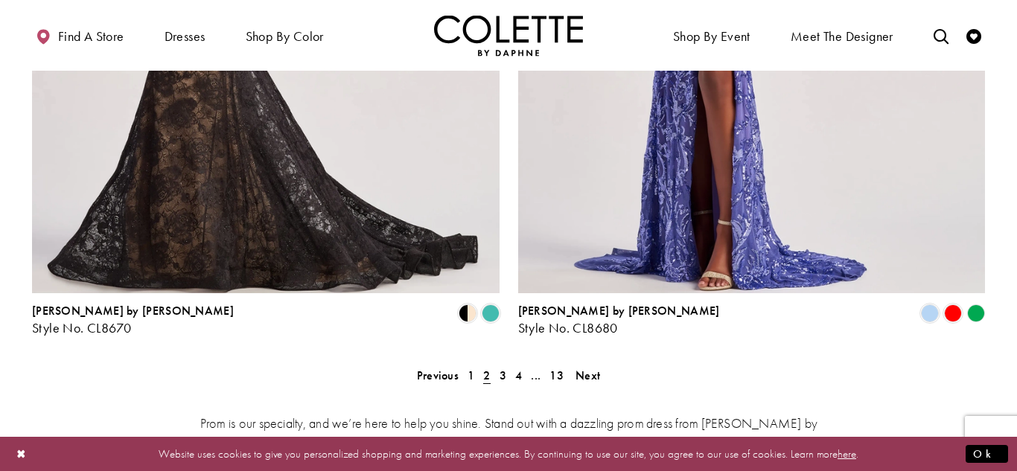
scroll to position [3051, 0]
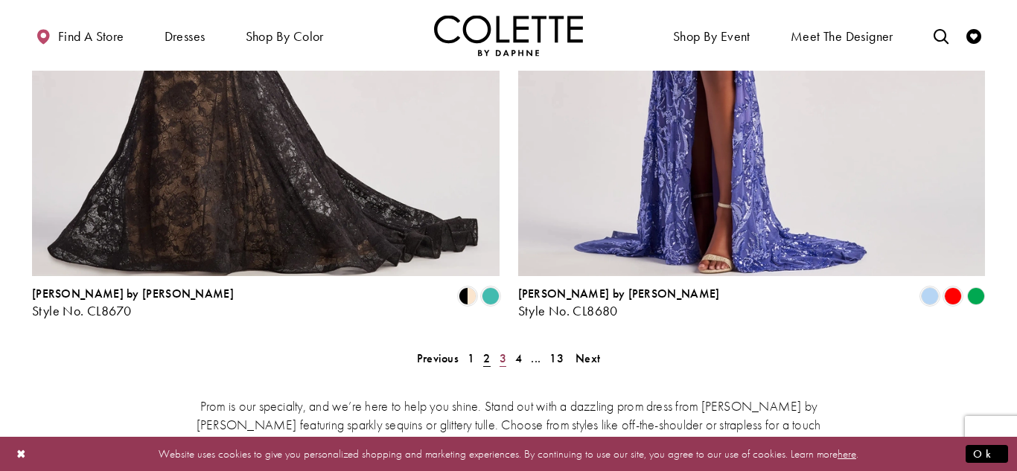
click at [499, 351] on span "3" at bounding box center [502, 359] width 7 height 16
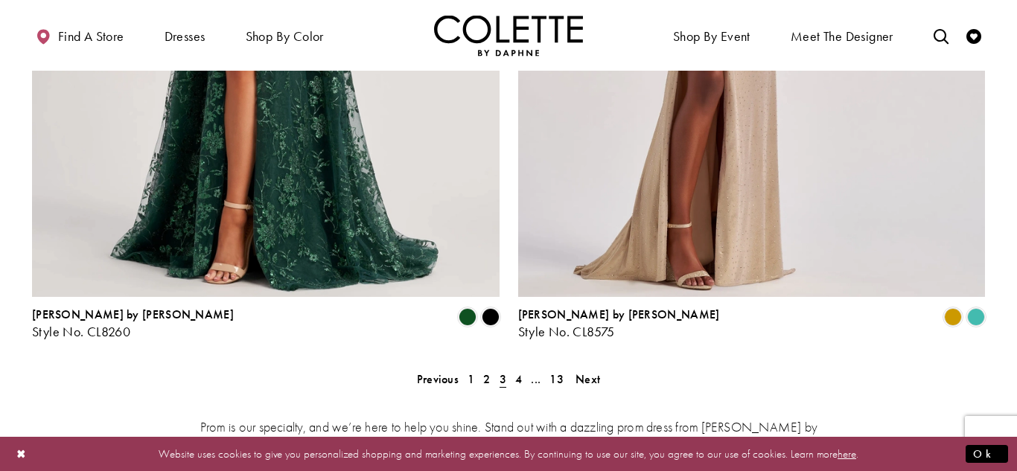
scroll to position [3033, 0]
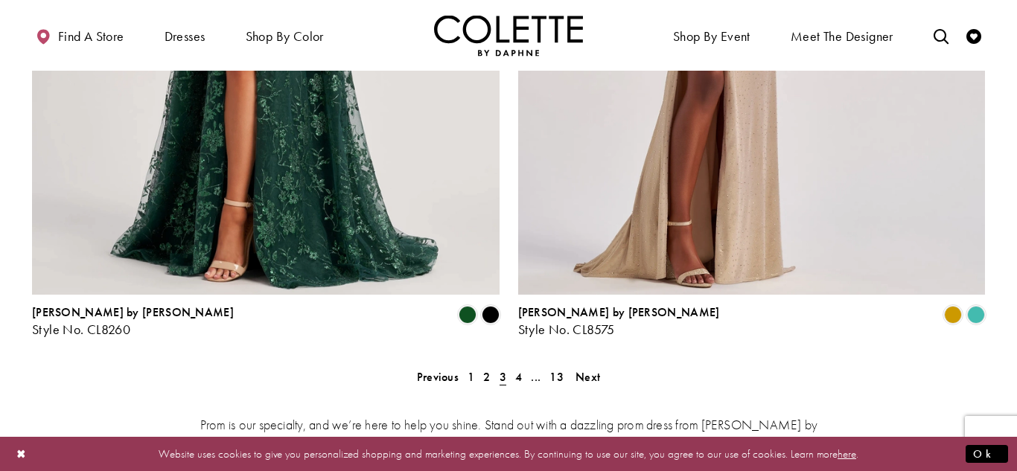
click at [518, 383] on div "Prom is our specialty, and we’re here to help you shine. Stand out with a dazzl…" at bounding box center [508, 469] width 953 height 173
click at [519, 369] on span "4" at bounding box center [518, 377] width 7 height 16
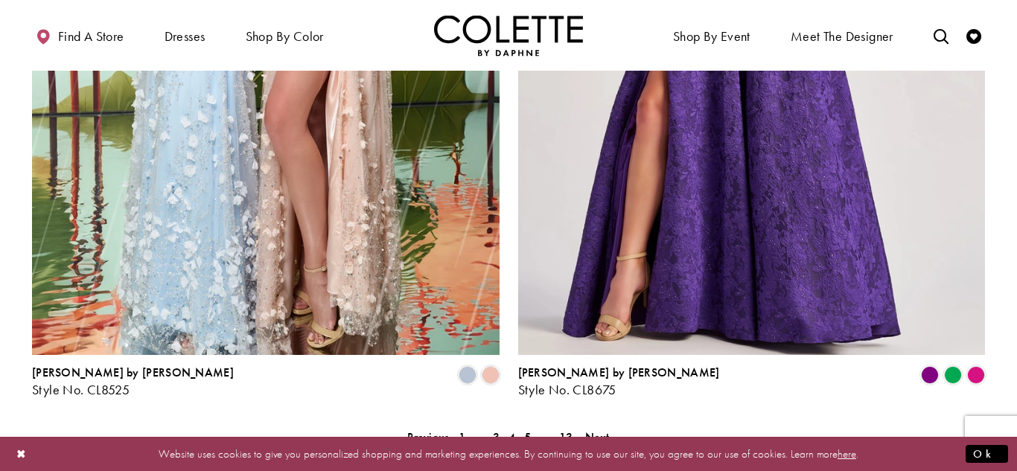
scroll to position [2973, 0]
click at [977, 365] on span "Product List" at bounding box center [976, 374] width 18 height 18
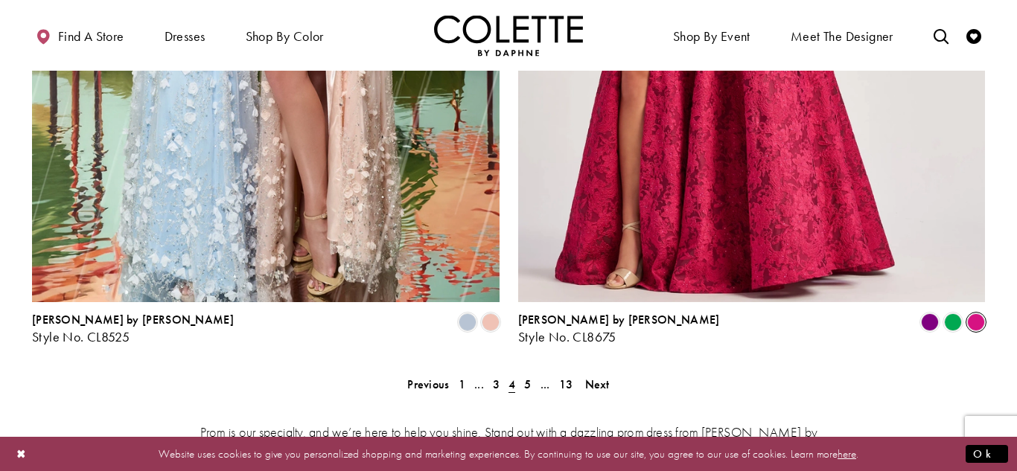
scroll to position [3021, 0]
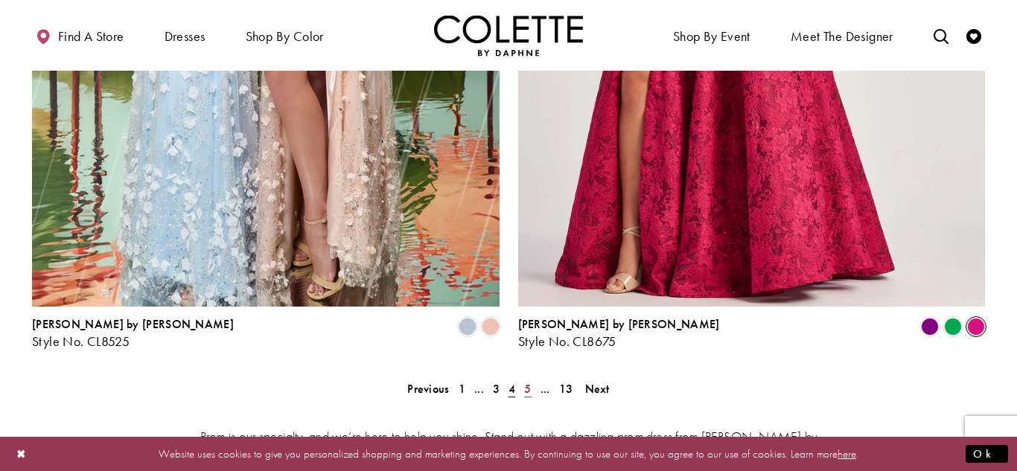
click at [529, 381] on span "5" at bounding box center [527, 389] width 7 height 16
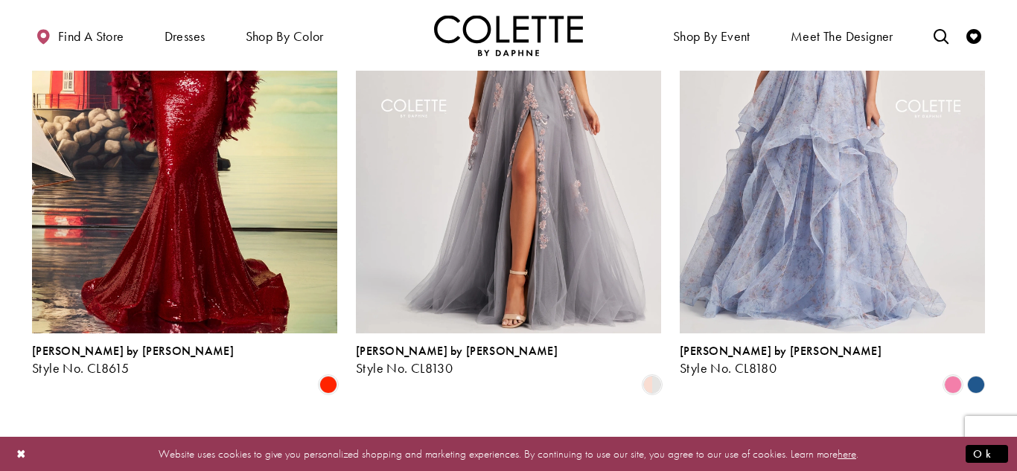
scroll to position [2212, 0]
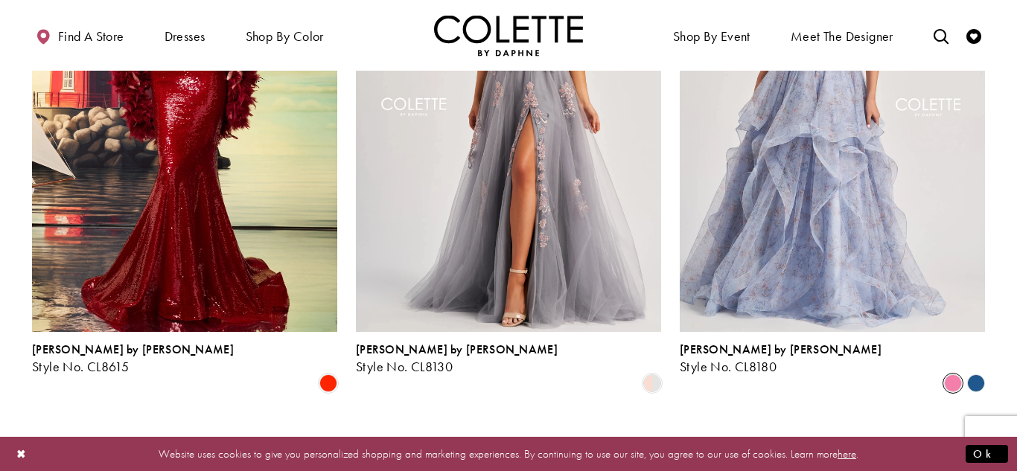
click at [951, 374] on span "Product List" at bounding box center [953, 383] width 18 height 18
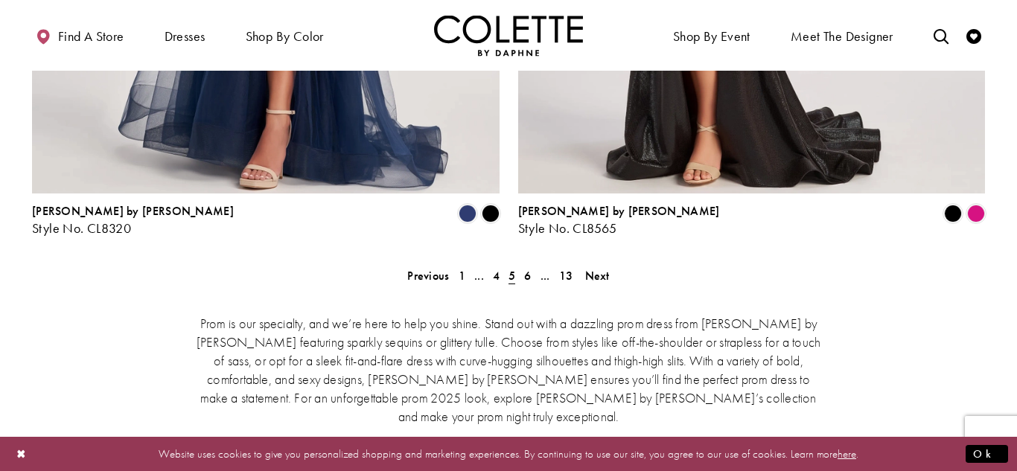
scroll to position [3147, 0]
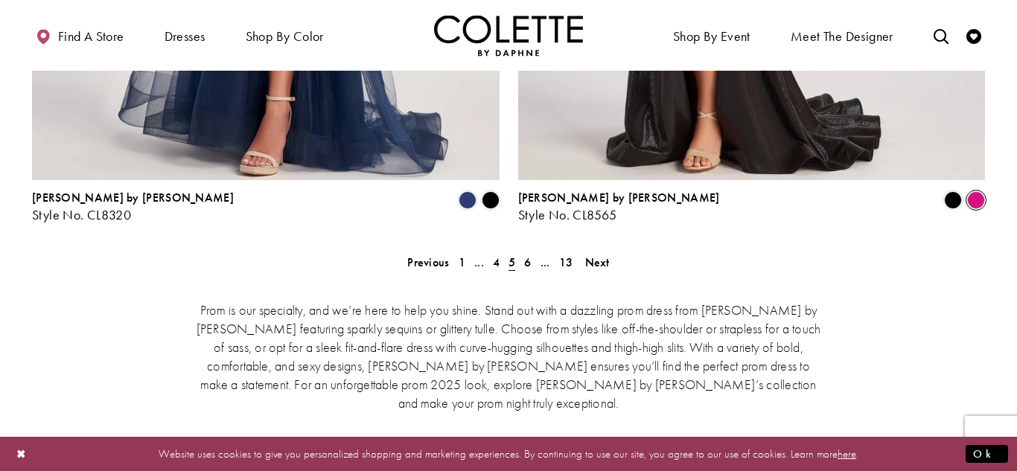
click at [971, 191] on span "Product List" at bounding box center [976, 200] width 18 height 18
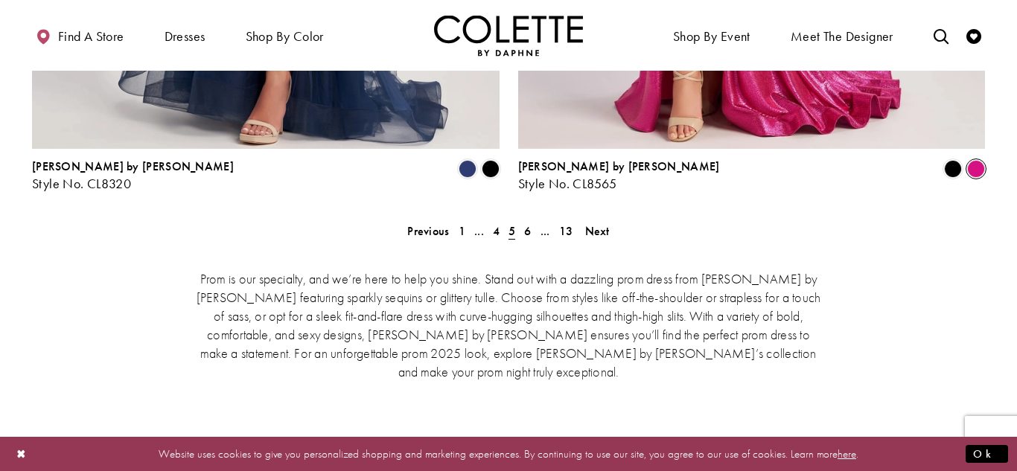
scroll to position [3185, 0]
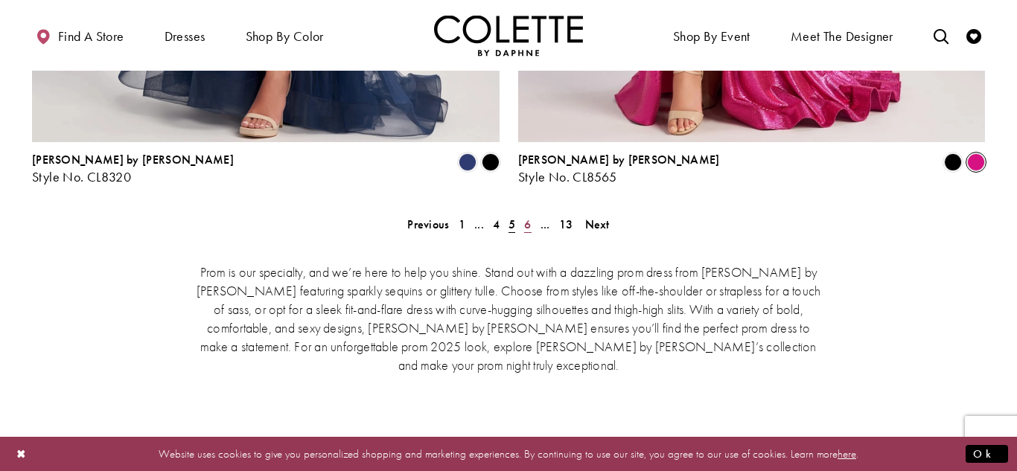
click at [526, 217] on span "6" at bounding box center [527, 225] width 7 height 16
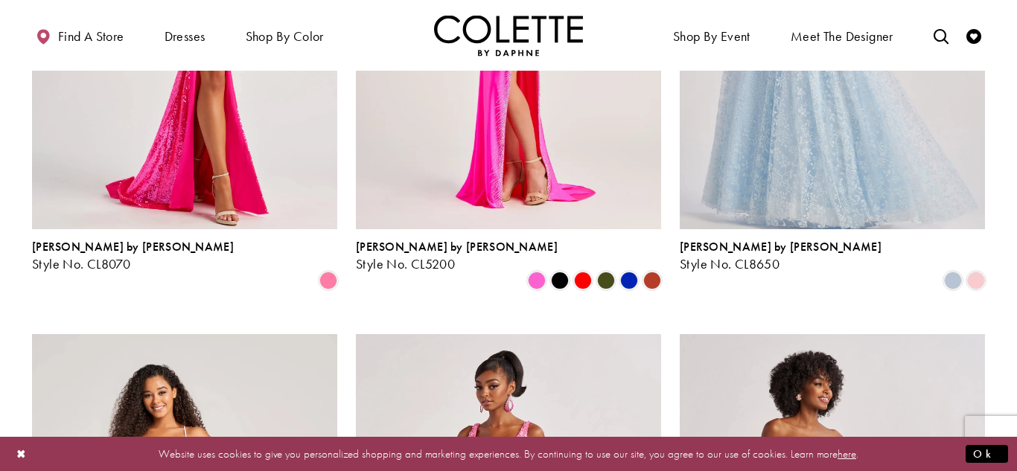
scroll to position [1769, 0]
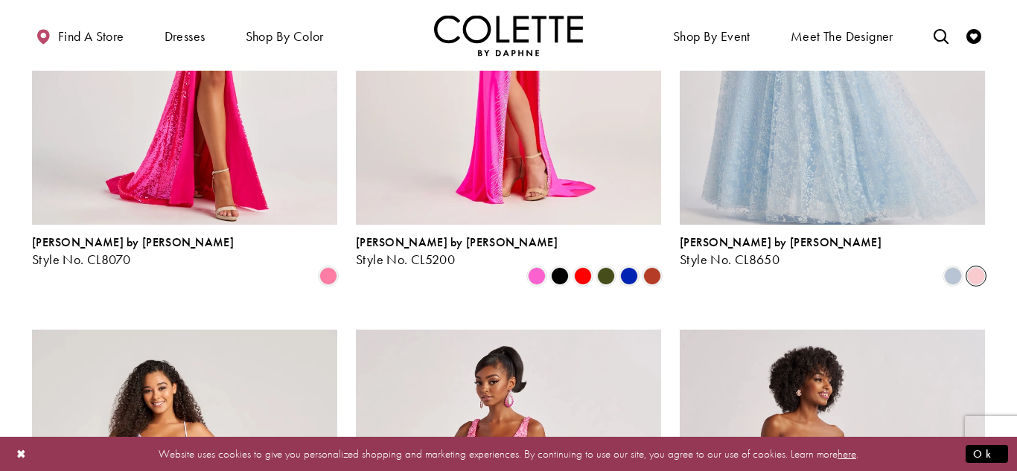
click at [974, 267] on span "Product List" at bounding box center [976, 276] width 18 height 18
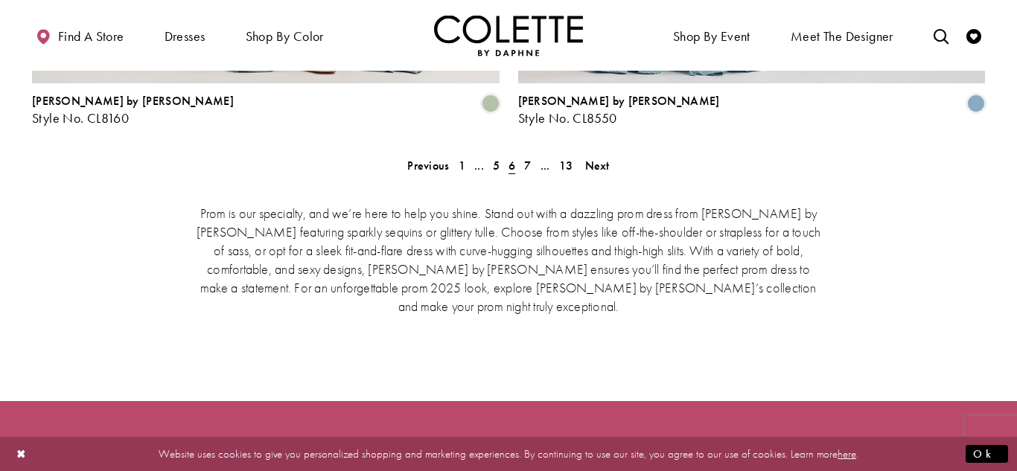
scroll to position [3246, 0]
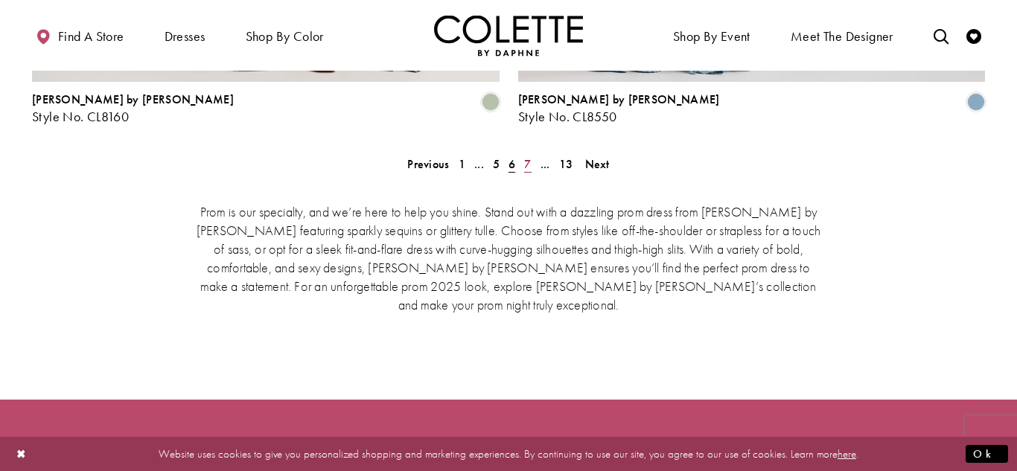
click at [524, 156] on span "7" at bounding box center [527, 164] width 7 height 16
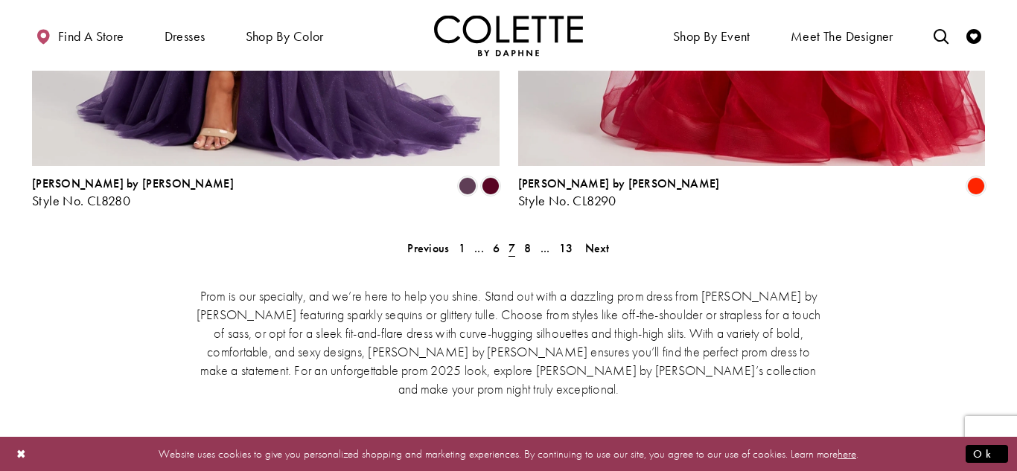
scroll to position [3164, 0]
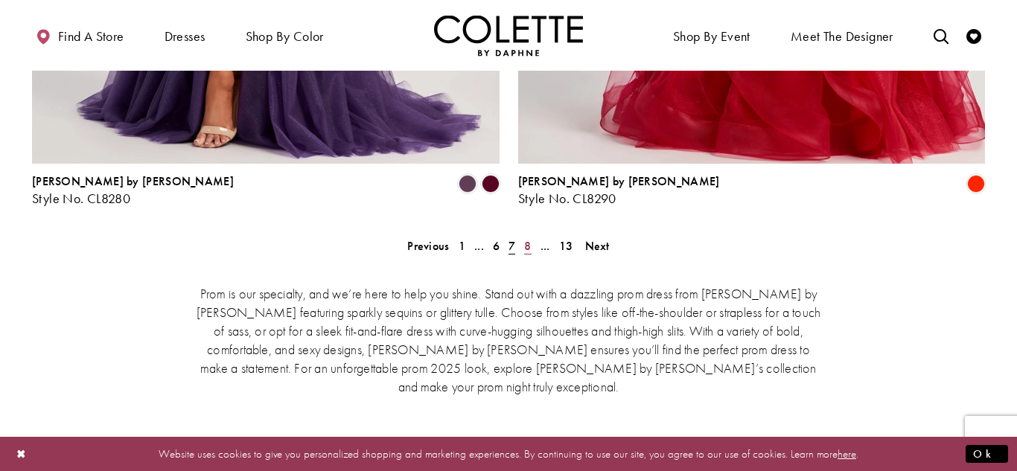
click at [529, 238] on span "8" at bounding box center [527, 246] width 7 height 16
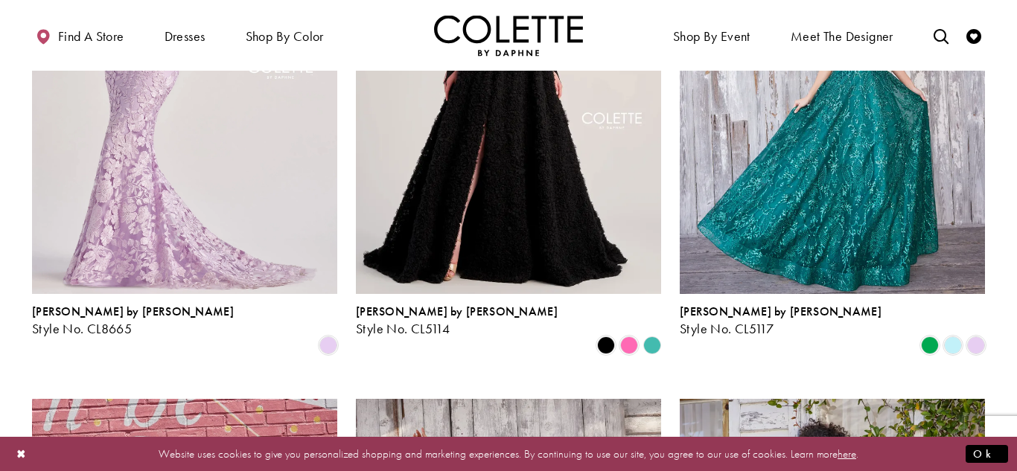
scroll to position [1152, 0]
click at [975, 336] on span "Product List" at bounding box center [976, 345] width 18 height 18
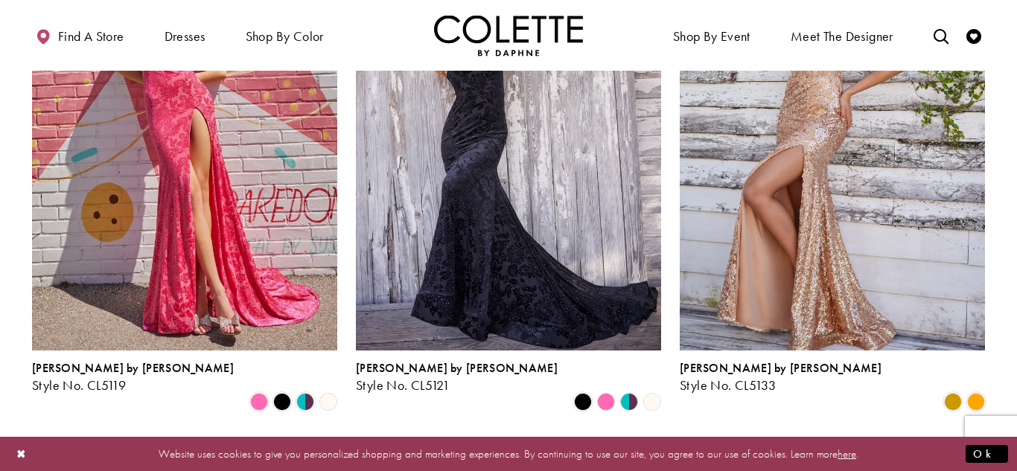
scroll to position [1646, 0]
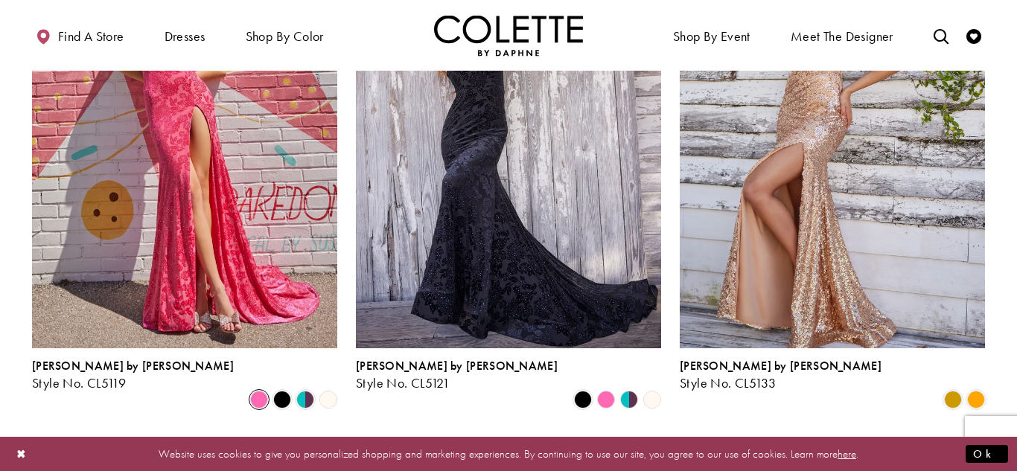
click at [262, 391] on span "Product List" at bounding box center [259, 400] width 18 height 18
click at [604, 389] on polygon "Product List" at bounding box center [605, 400] width 23 height 23
click at [608, 389] on polygon "Product List" at bounding box center [605, 400] width 23 height 23
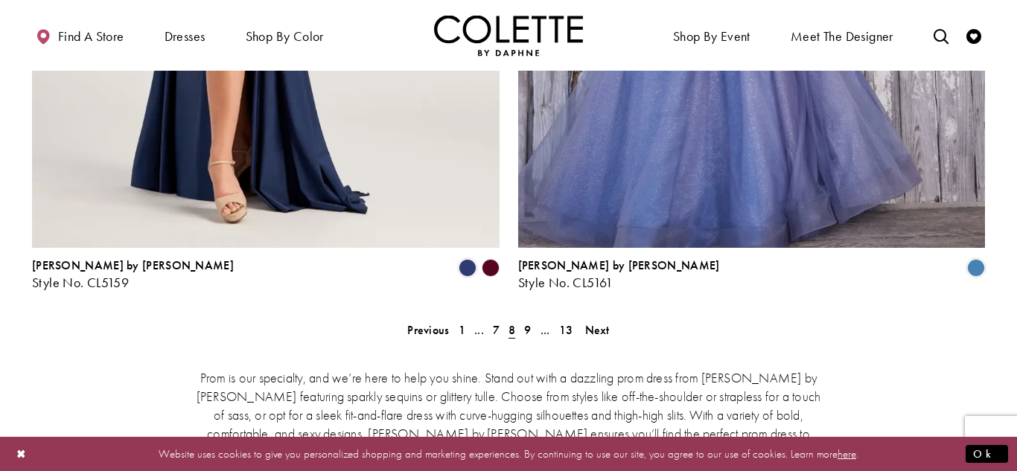
scroll to position [3106, 0]
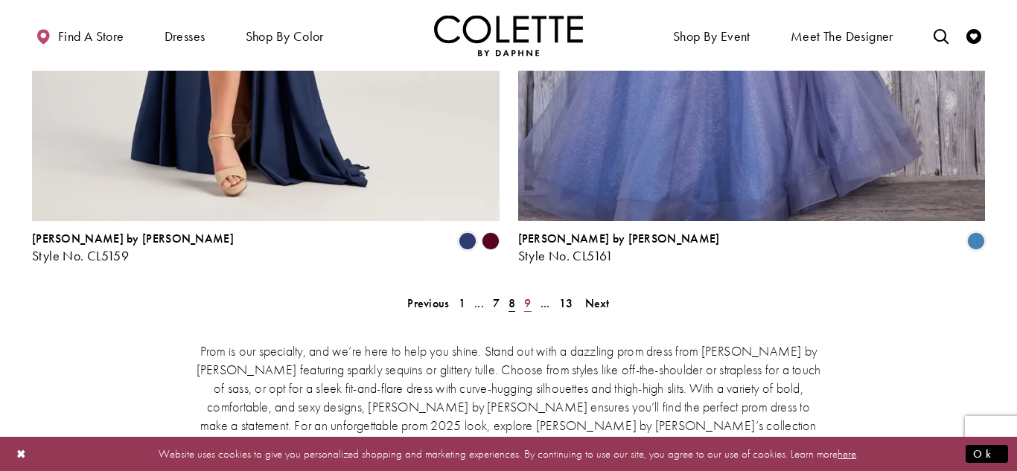
click at [529, 296] on span "9" at bounding box center [527, 304] width 7 height 16
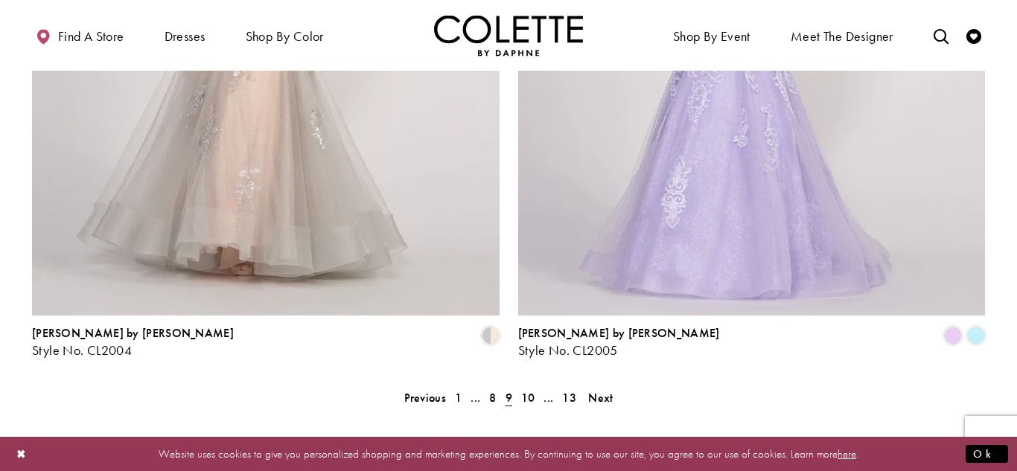
scroll to position [3032, 0]
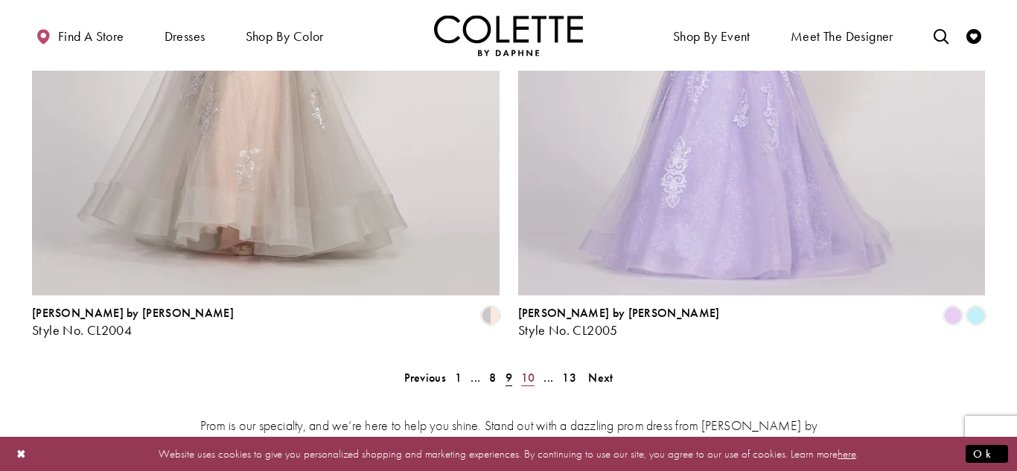
click at [529, 370] on span "10" at bounding box center [528, 378] width 14 height 16
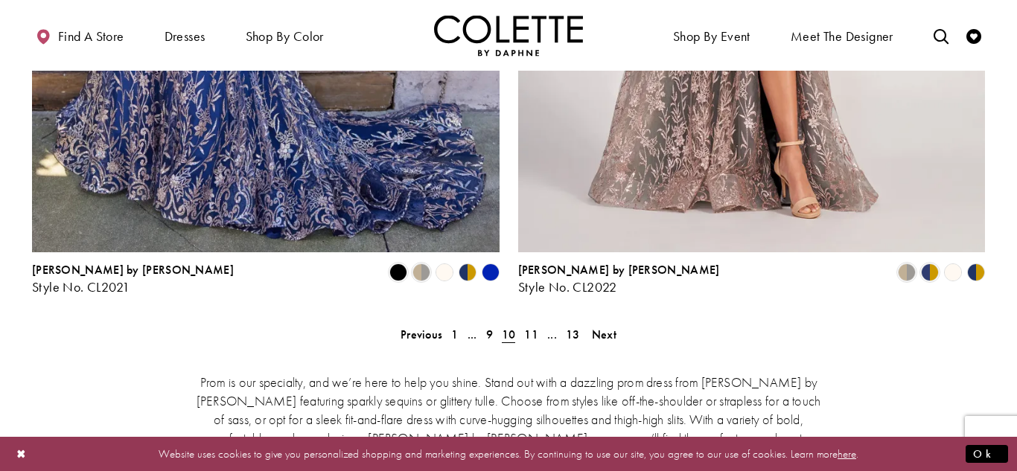
scroll to position [3113, 0]
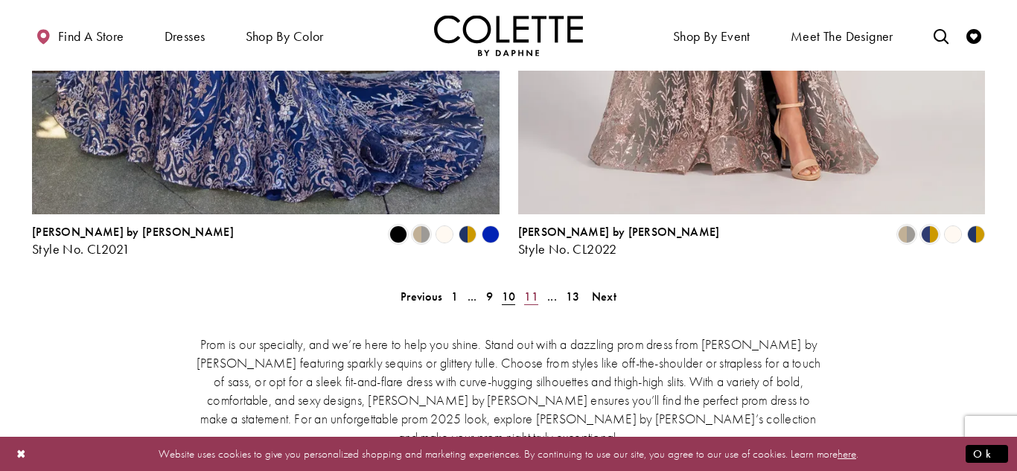
click at [532, 289] on span "11" at bounding box center [531, 297] width 14 height 16
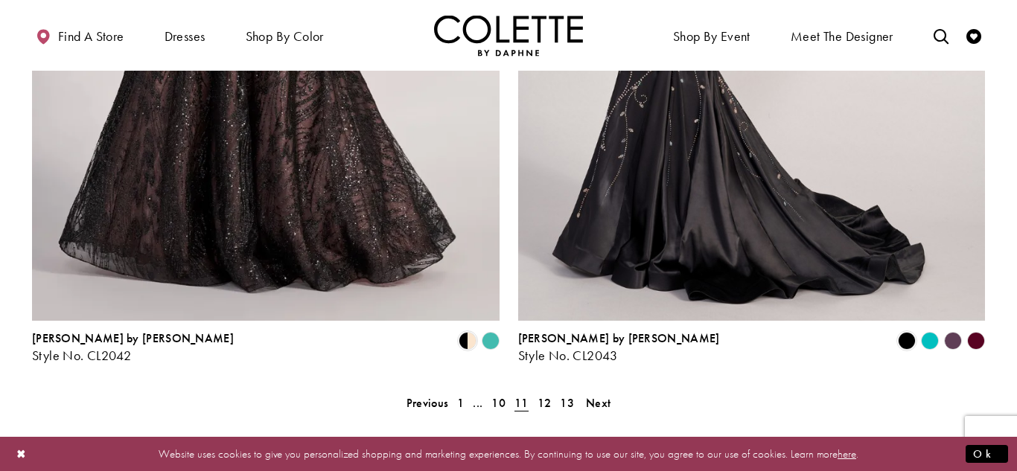
scroll to position [2982, 0]
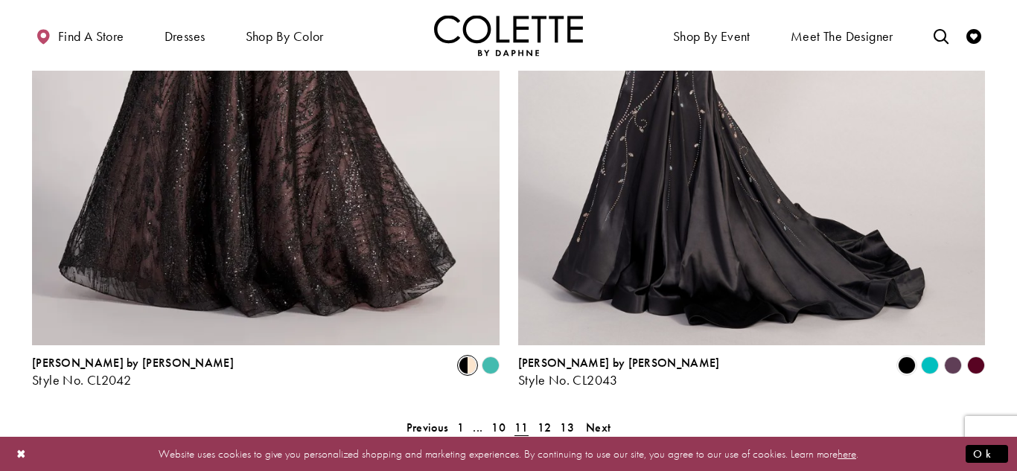
click at [469, 357] on span "Product List" at bounding box center [468, 366] width 18 height 18
click at [489, 354] on polygon "Product List" at bounding box center [490, 365] width 23 height 23
click at [541, 420] on span "12" at bounding box center [544, 428] width 14 height 16
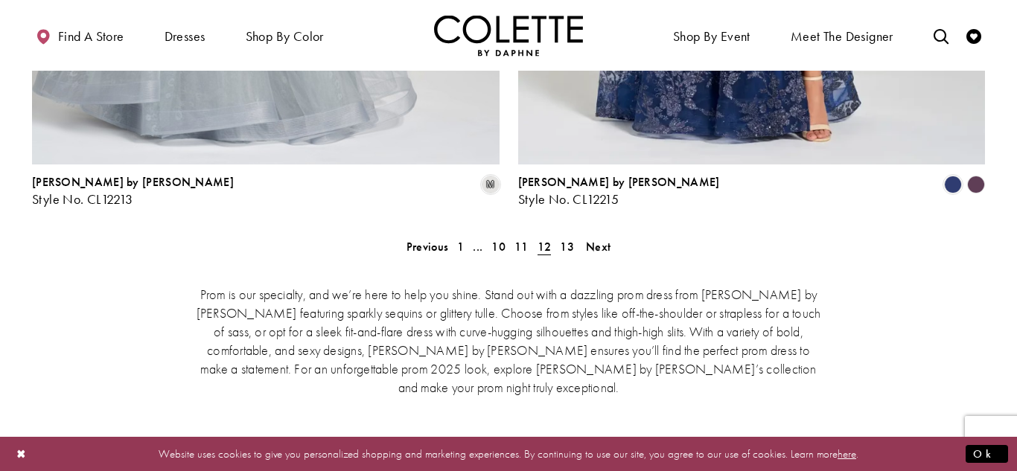
scroll to position [3194, 0]
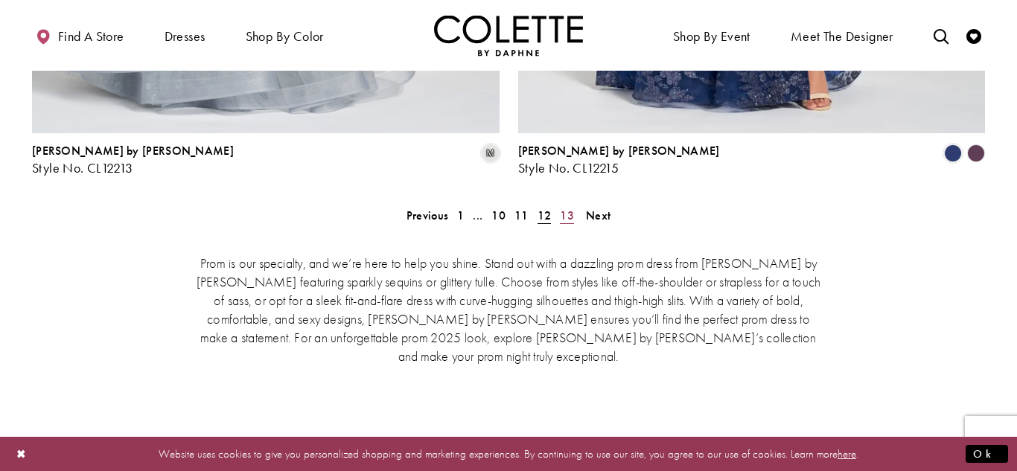
click at [566, 208] on span "13" at bounding box center [567, 216] width 14 height 16
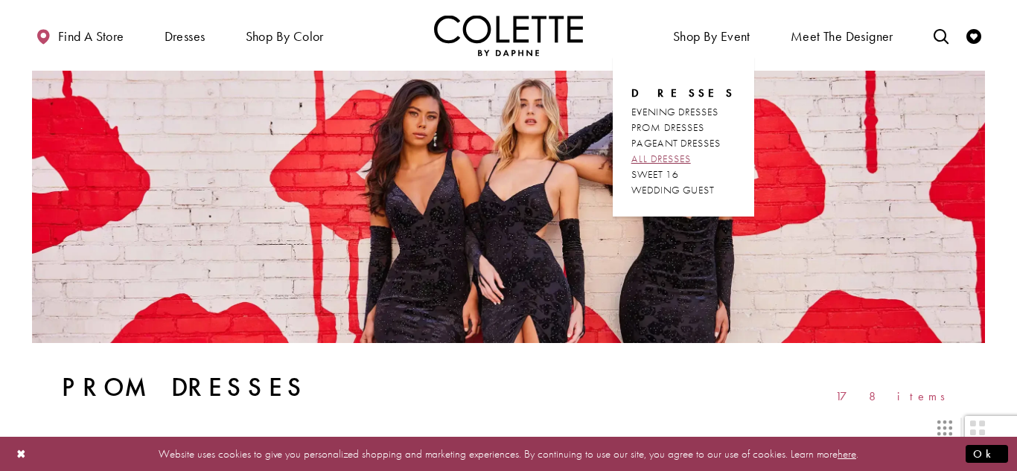
click at [682, 156] on span "ALL DRESSES" at bounding box center [661, 158] width 60 height 13
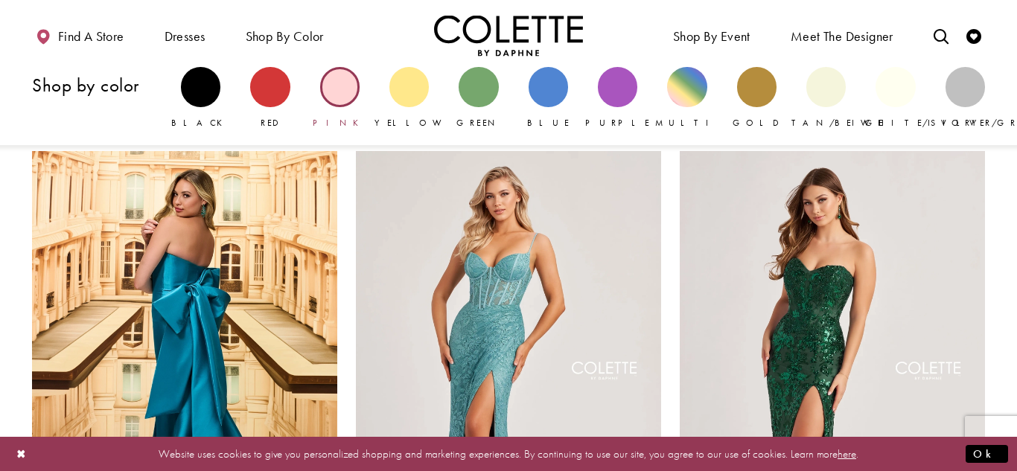
click at [343, 95] on div "Primary block" at bounding box center [339, 86] width 39 height 39
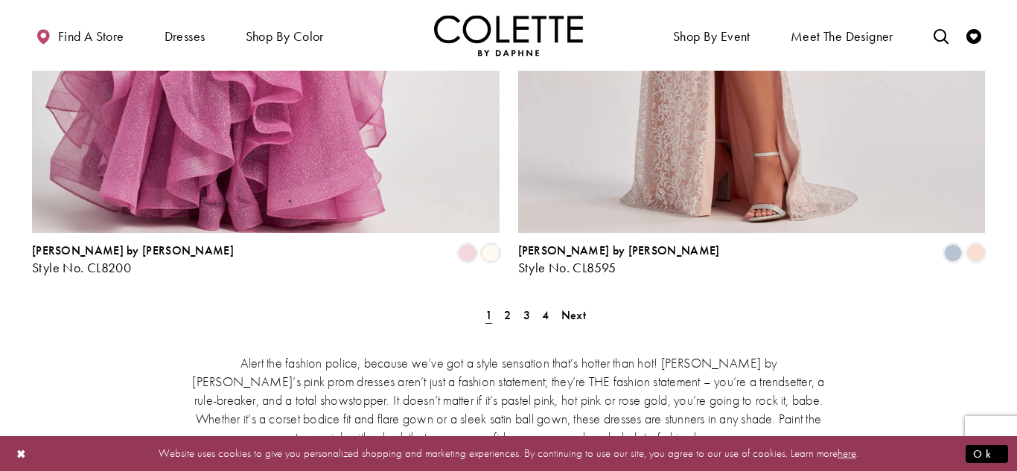
scroll to position [2851, 0]
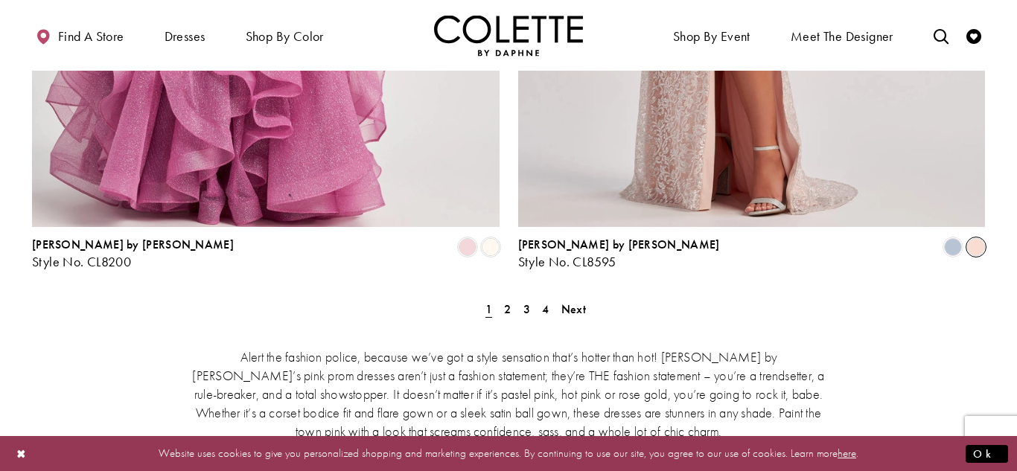
click at [980, 238] on span "Product List" at bounding box center [976, 247] width 18 height 18
click at [506, 301] on span "2" at bounding box center [507, 309] width 7 height 16
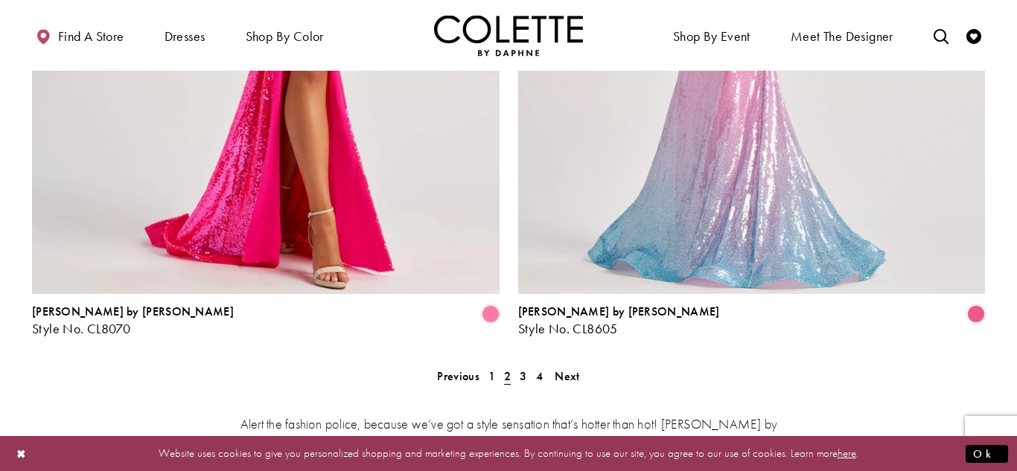
scroll to position [2779, 0]
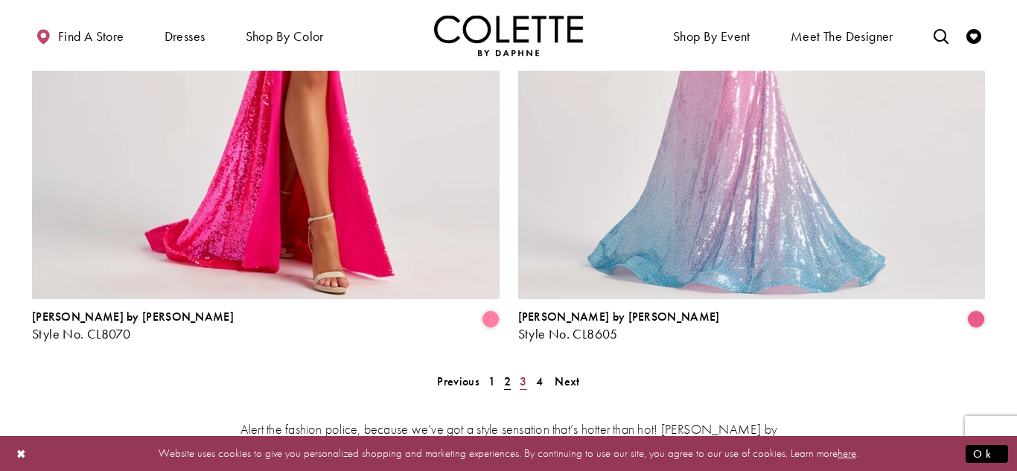
click at [523, 374] on span "3" at bounding box center [523, 382] width 7 height 16
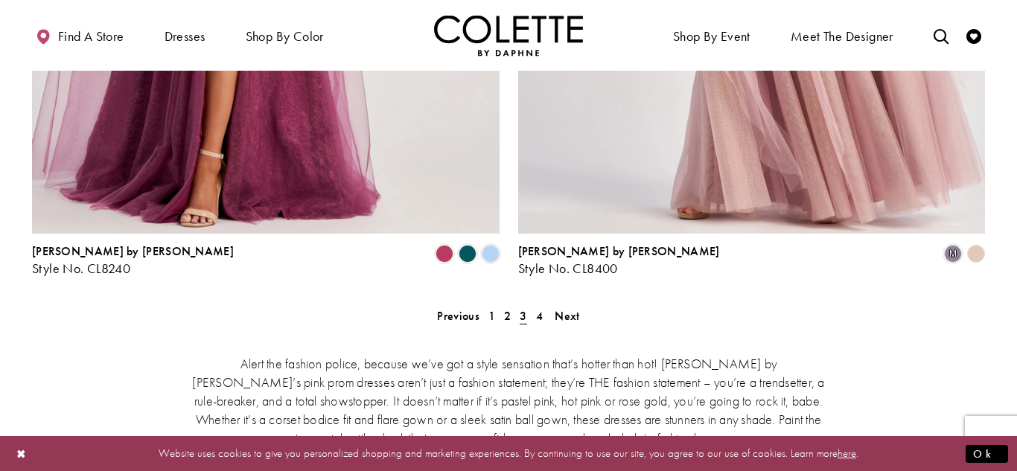
scroll to position [2838, 0]
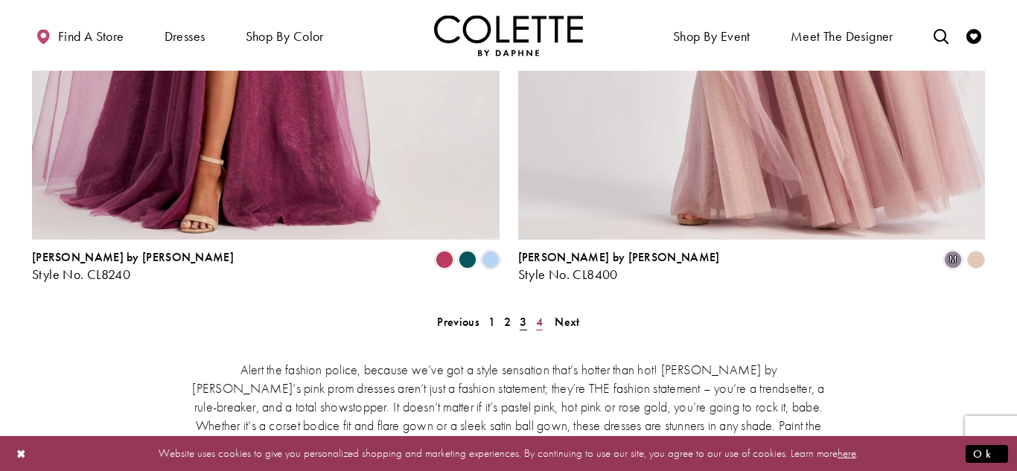
click at [537, 314] on span "4" at bounding box center [539, 322] width 7 height 16
